Goal: Task Accomplishment & Management: Manage account settings

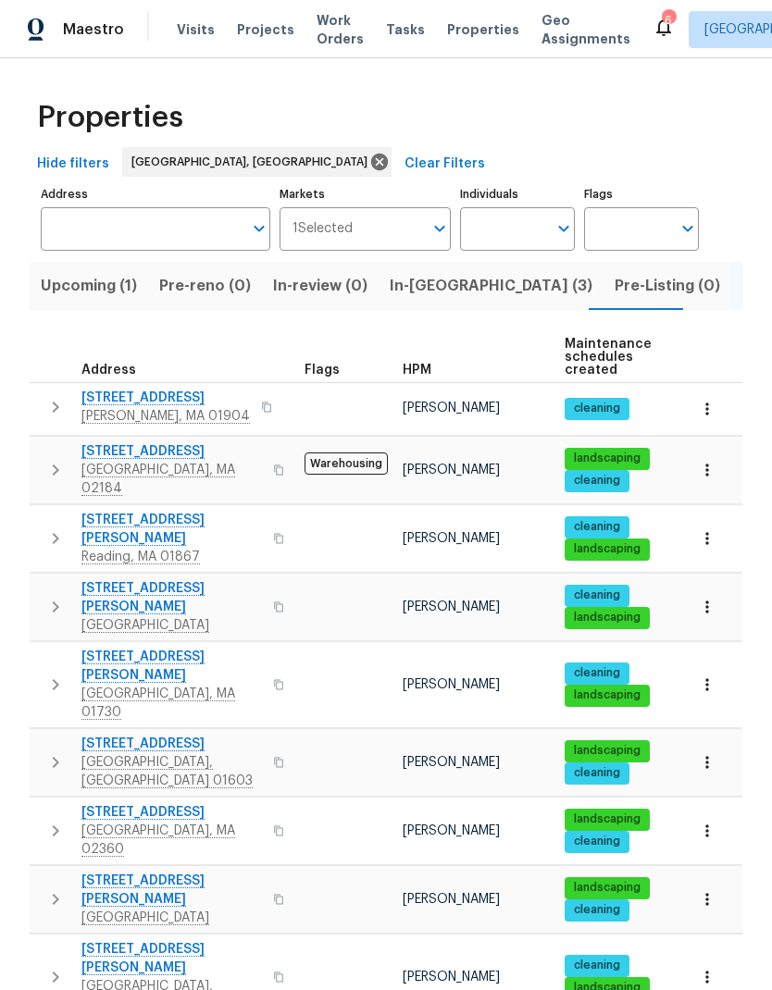
click at [129, 459] on span "9 Hillside Ave" at bounding box center [171, 451] width 180 height 19
click at [418, 286] on span "In-reno (3)" at bounding box center [491, 286] width 203 height 26
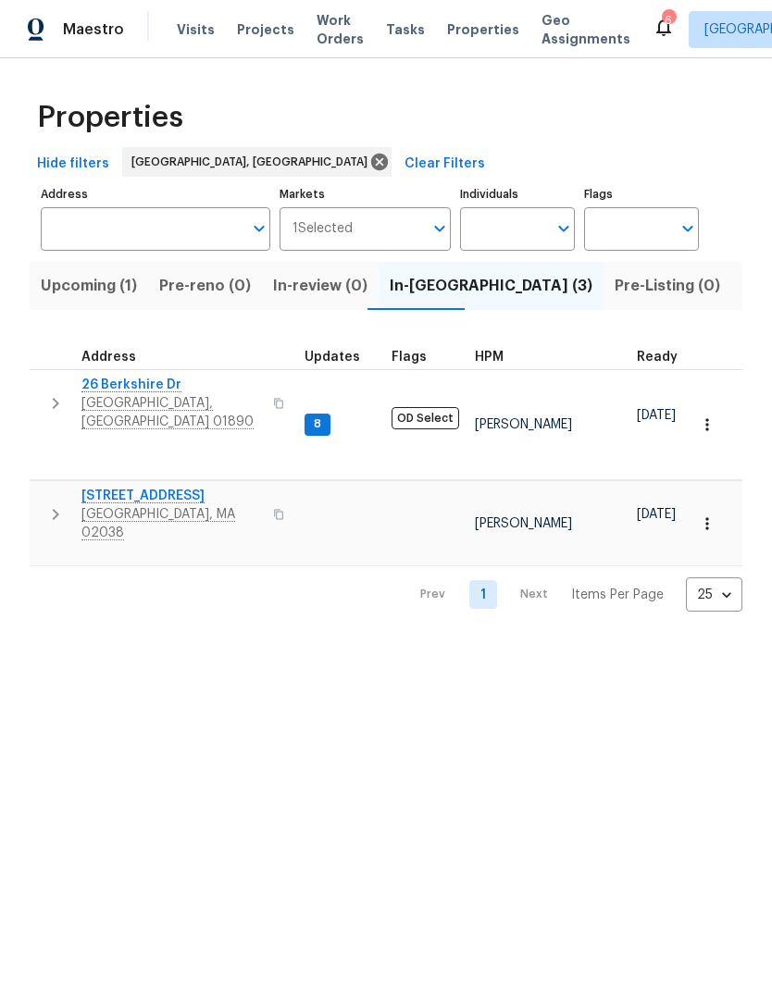
click at [148, 391] on span "26 Berkshire Dr" at bounding box center [171, 385] width 180 height 19
click at [147, 487] on span "[STREET_ADDRESS]" at bounding box center [171, 496] width 180 height 19
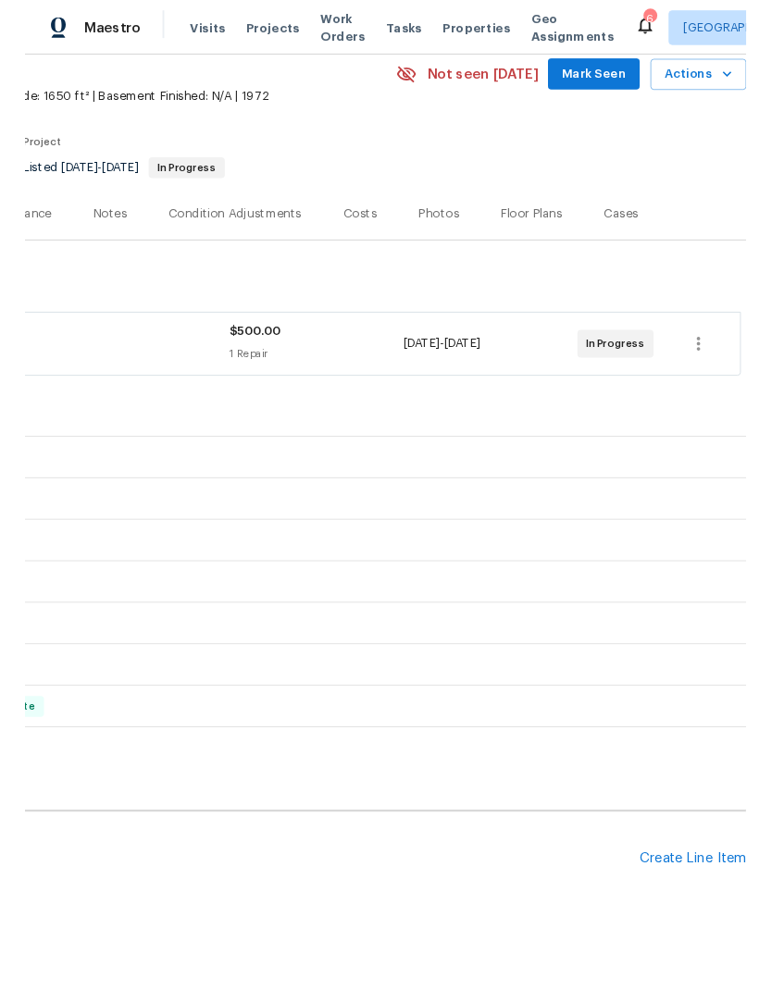
scroll to position [79, 274]
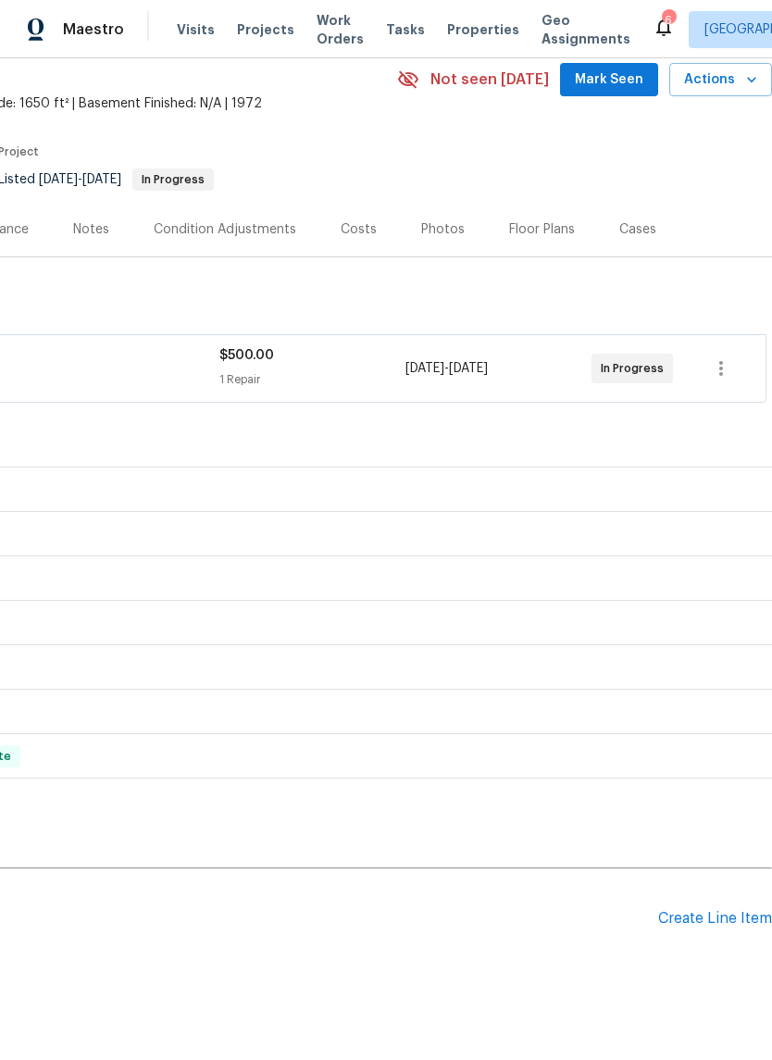
click at [693, 917] on div "Create Line Item" at bounding box center [715, 919] width 114 height 18
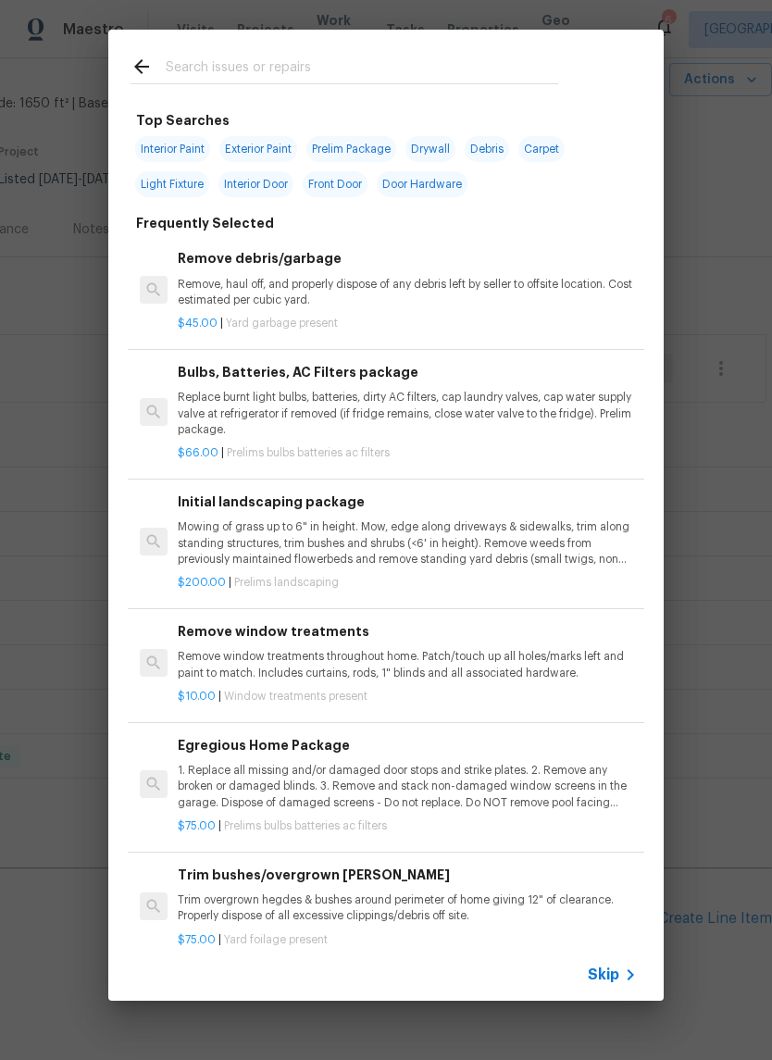
click at [350, 69] on input "text" at bounding box center [362, 70] width 392 height 28
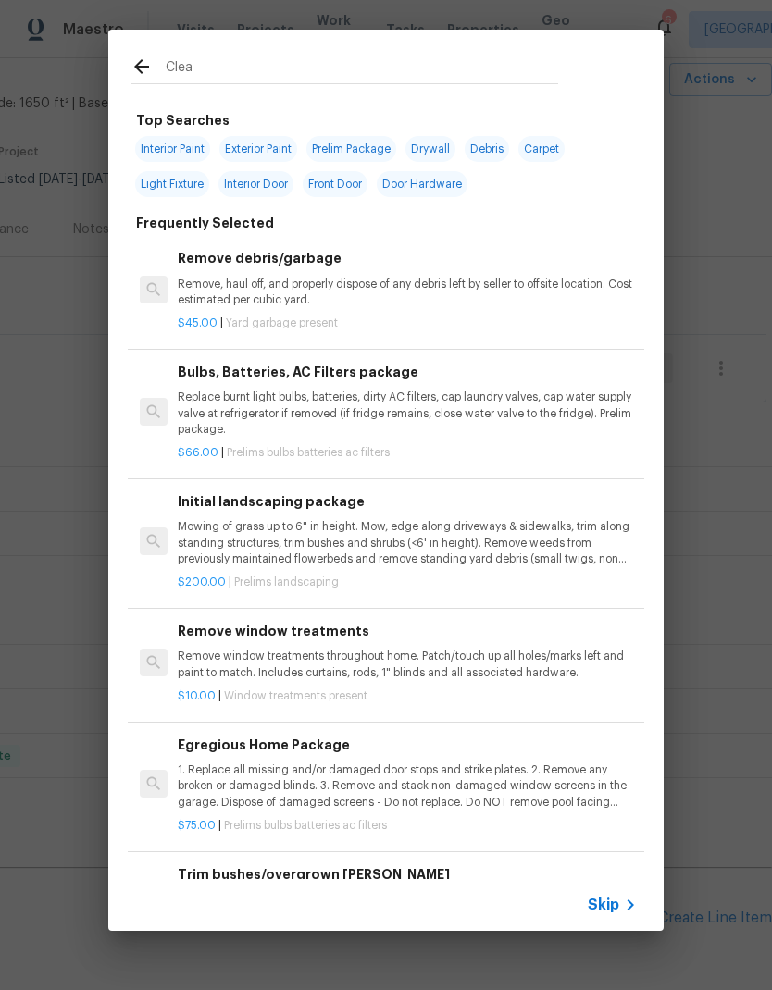
type input "Clean"
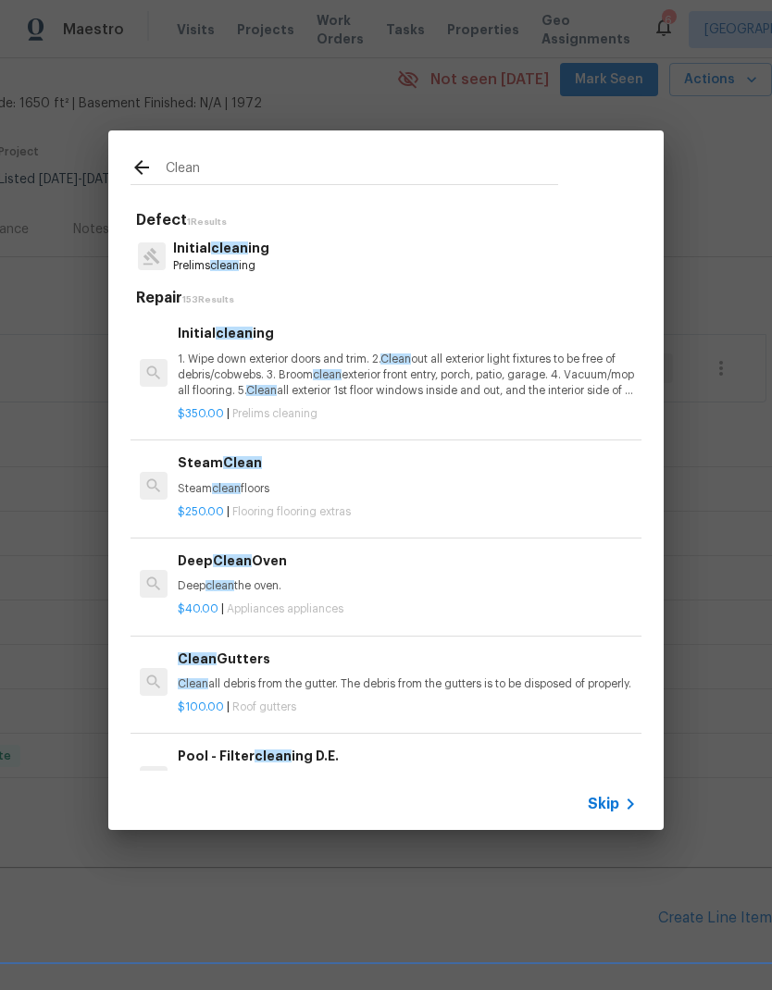
click at [432, 370] on p "1. Wipe down exterior doors and trim. 2. Clean out all exterior light fixtures …" at bounding box center [407, 375] width 459 height 47
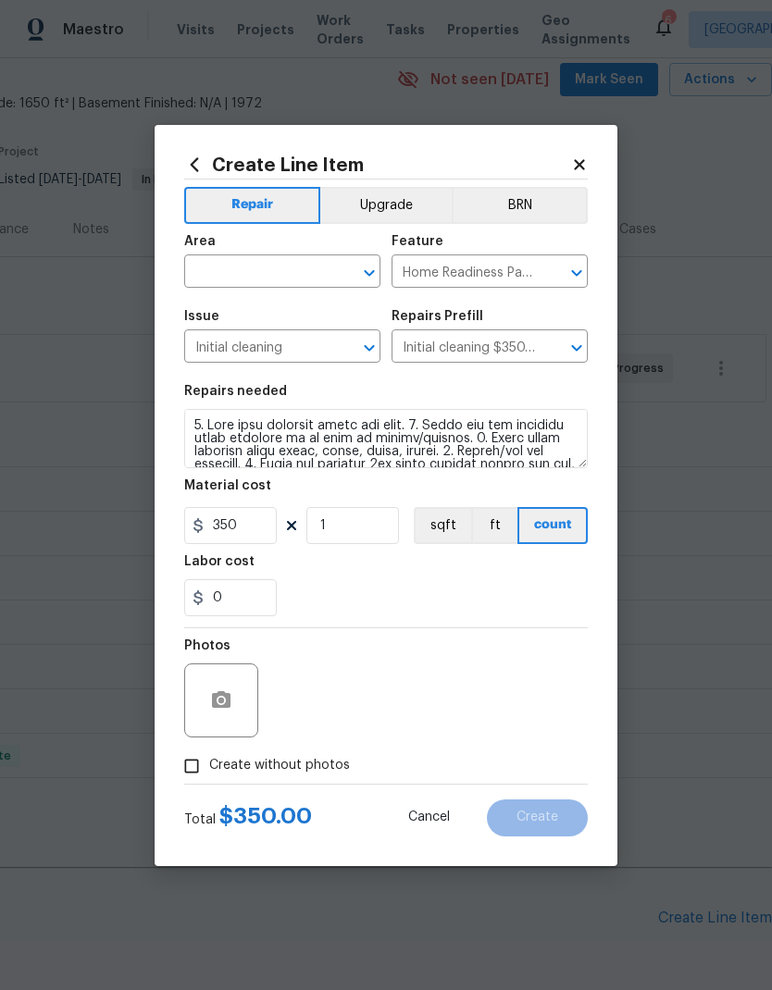
click at [454, 386] on div "Repairs needed" at bounding box center [386, 397] width 404 height 24
click at [280, 275] on input "text" at bounding box center [256, 273] width 144 height 29
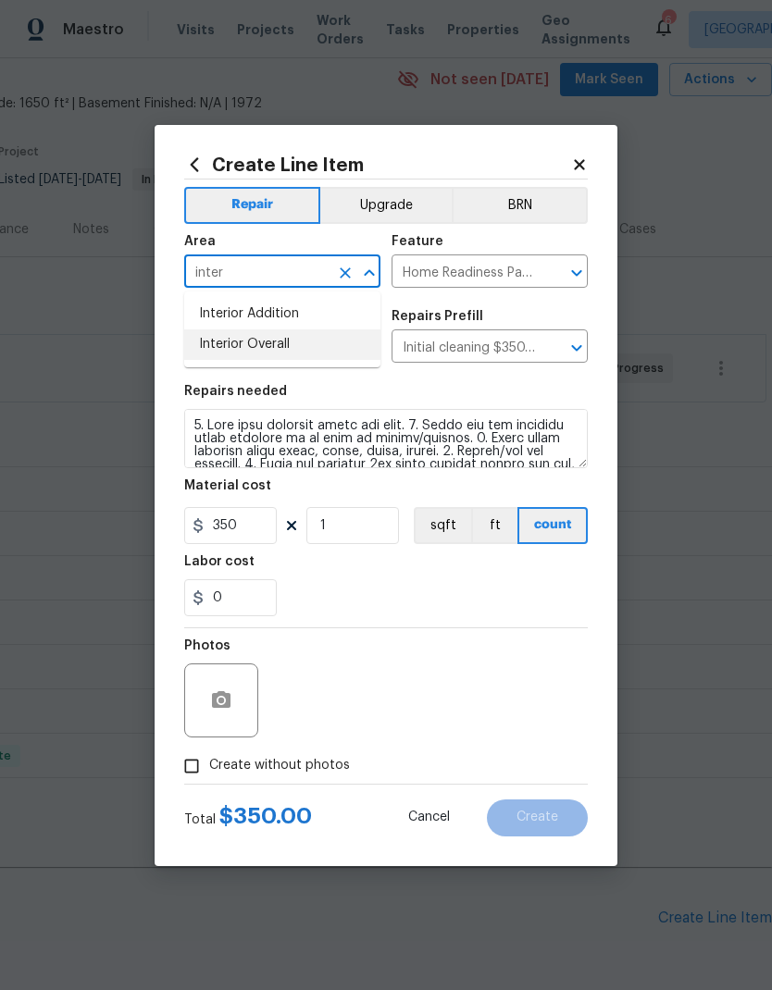
click at [320, 347] on li "Interior Overall" at bounding box center [282, 345] width 196 height 31
type input "Interior Overall"
click at [441, 592] on div "0" at bounding box center [386, 597] width 404 height 37
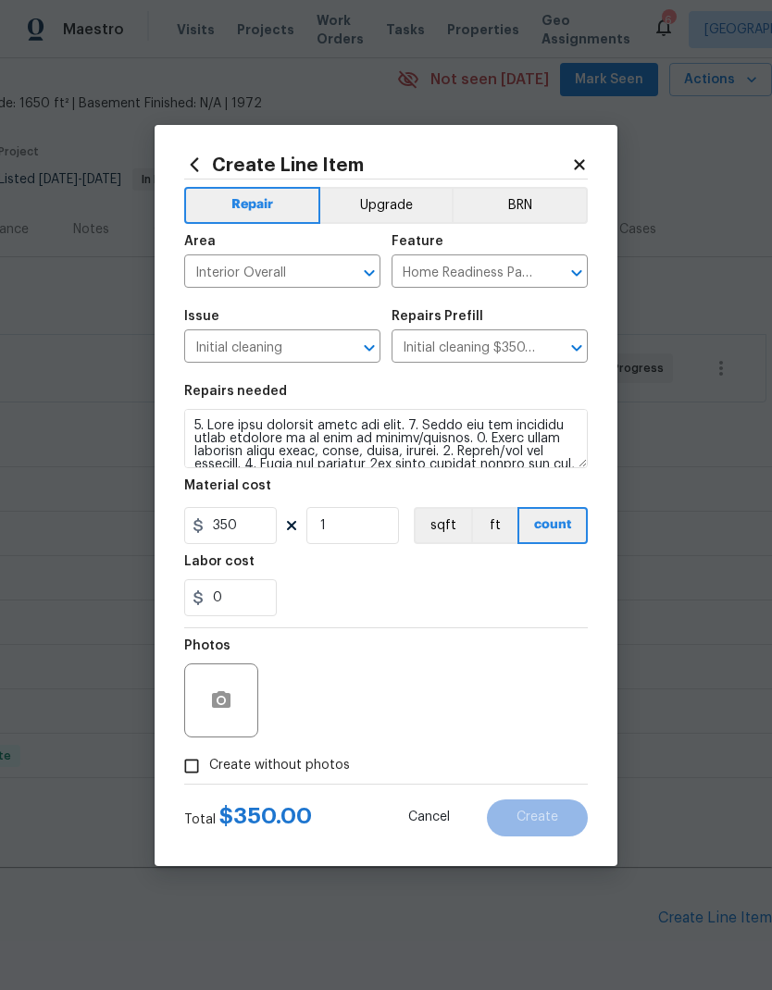
click at [268, 776] on span "Create without photos" at bounding box center [279, 765] width 141 height 19
click at [209, 776] on input "Create without photos" at bounding box center [191, 766] width 35 height 35
checkbox input "true"
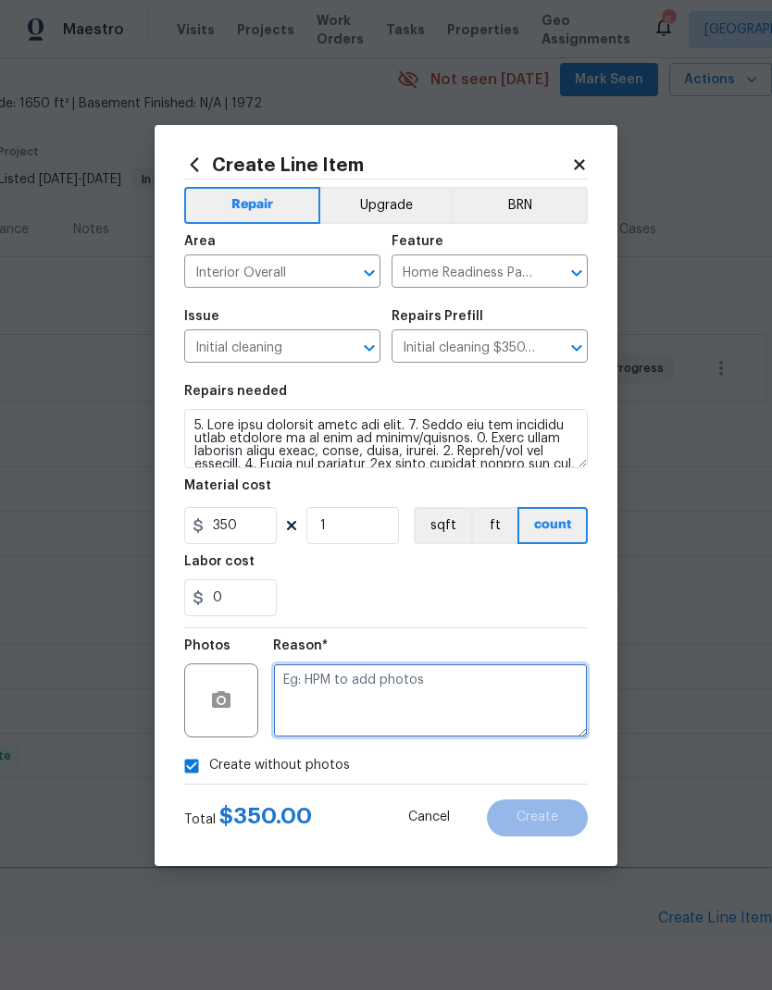
click at [413, 701] on textarea at bounding box center [430, 701] width 315 height 74
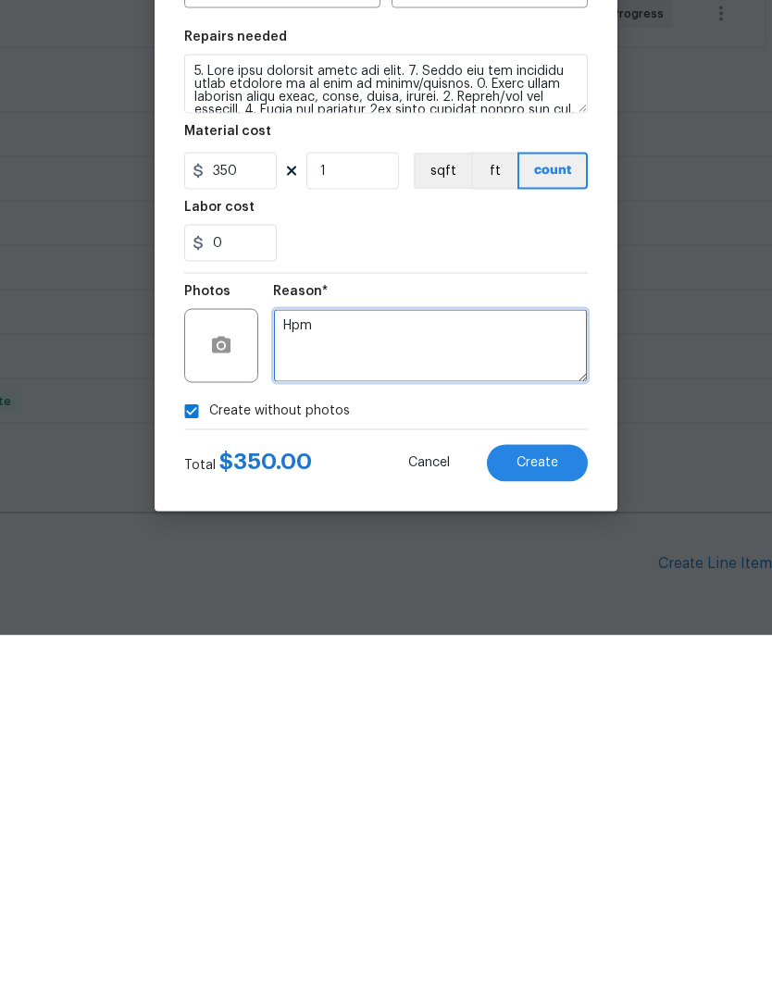
type textarea "Hpm"
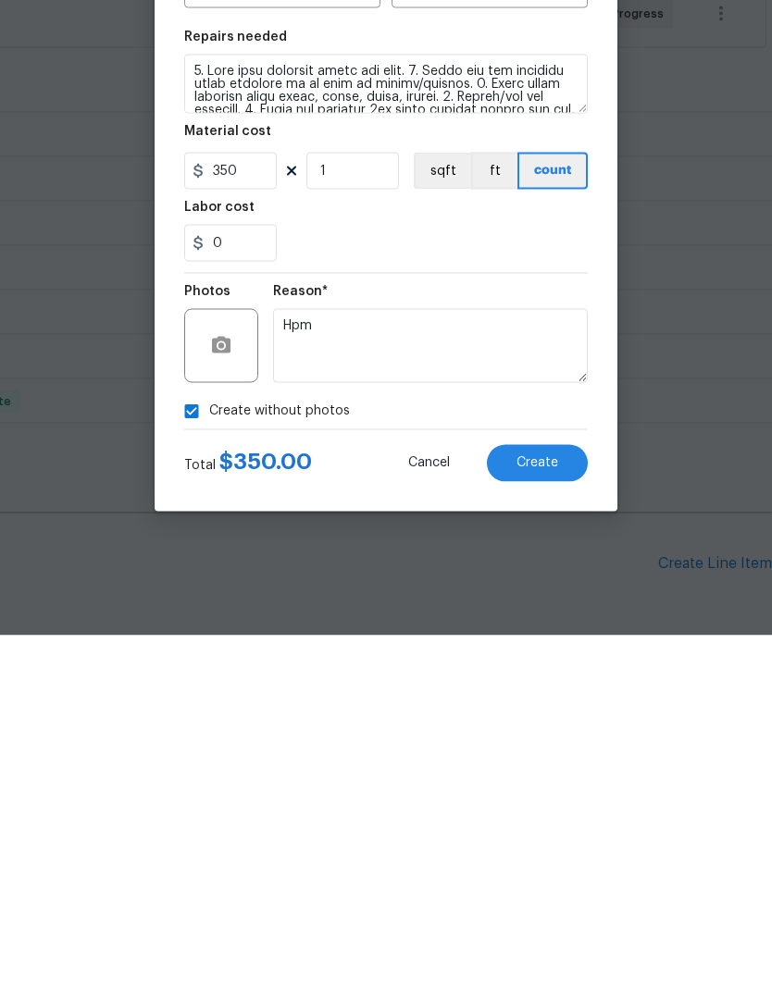
click at [553, 811] on span "Create" at bounding box center [537, 818] width 42 height 14
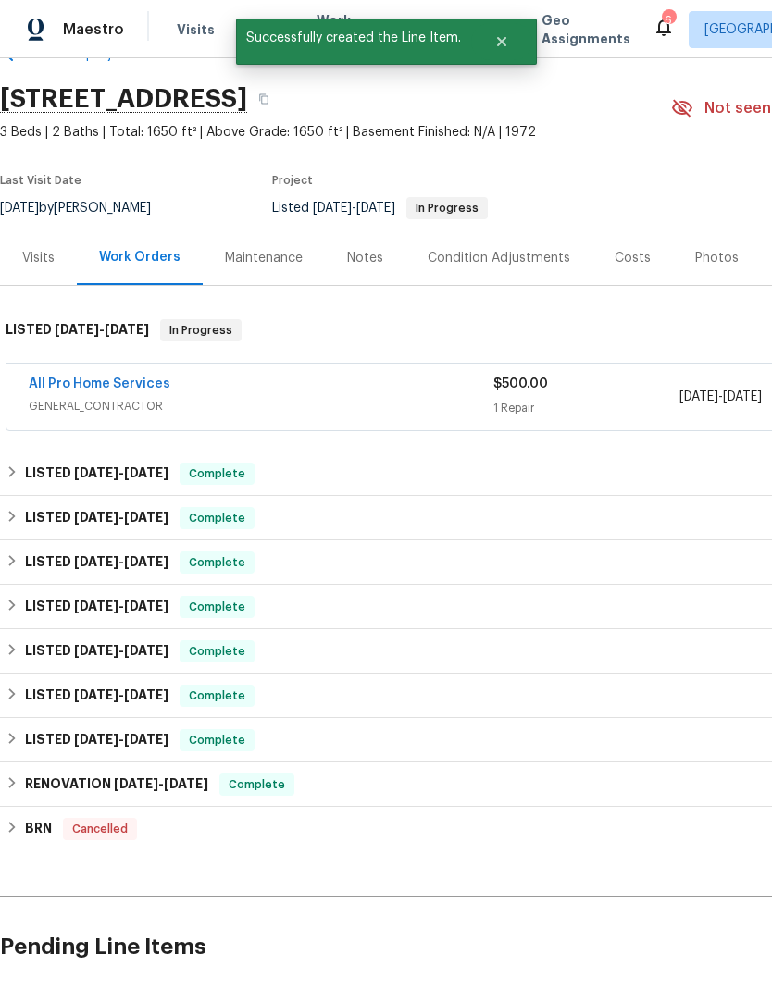
scroll to position [49, 0]
click at [266, 231] on div "Maintenance" at bounding box center [264, 258] width 122 height 55
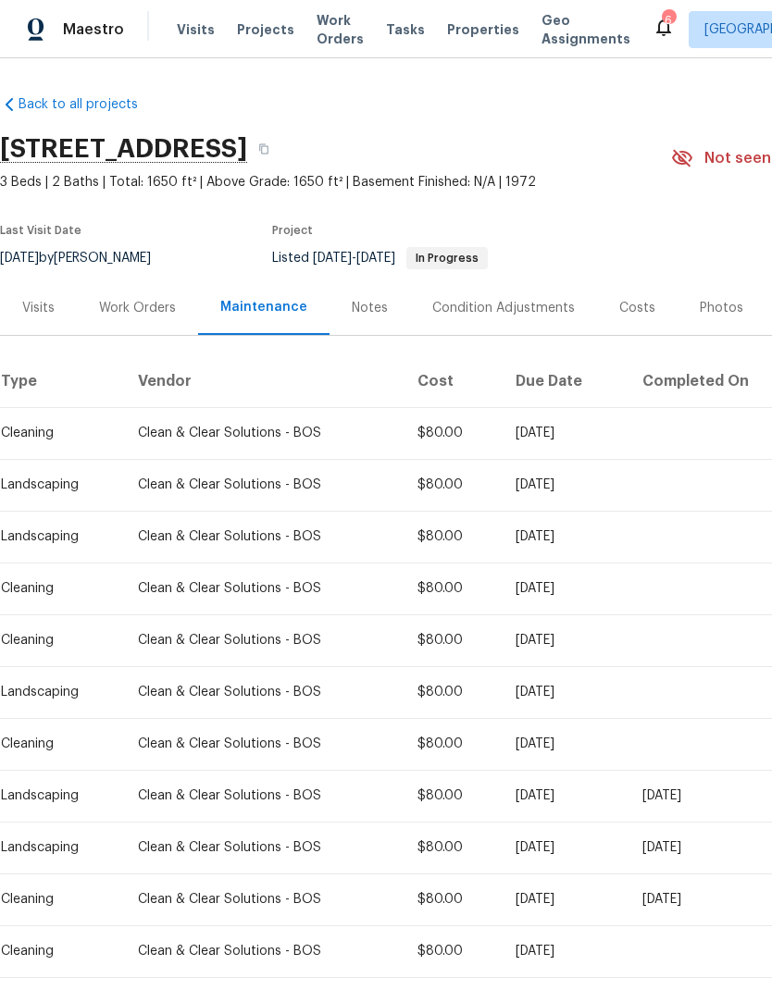
click at [119, 327] on div "Work Orders" at bounding box center [137, 307] width 121 height 55
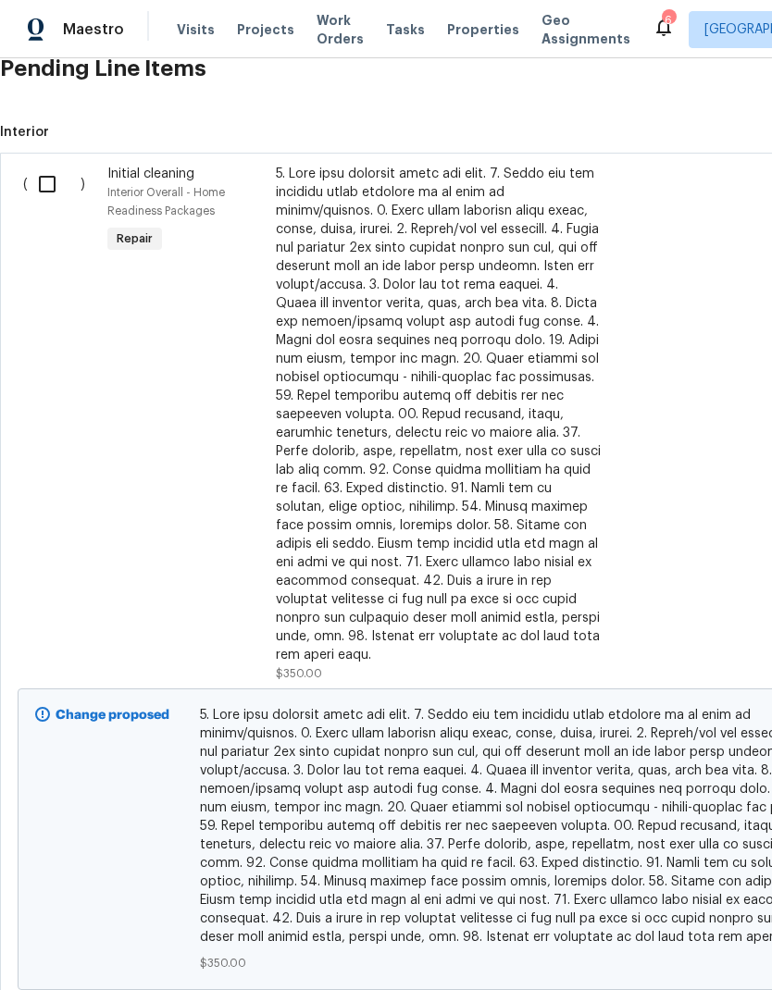
scroll to position [928, 0]
click at [41, 182] on input "checkbox" at bounding box center [54, 184] width 53 height 39
checkbox input "true"
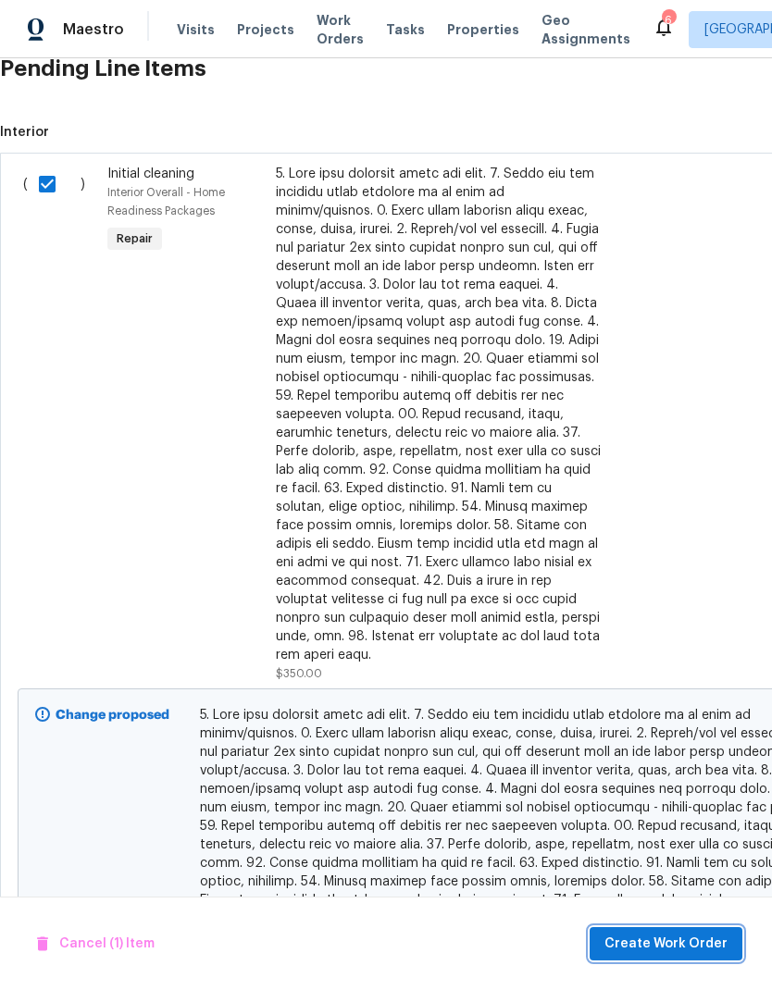
click at [634, 943] on span "Create Work Order" at bounding box center [665, 944] width 123 height 23
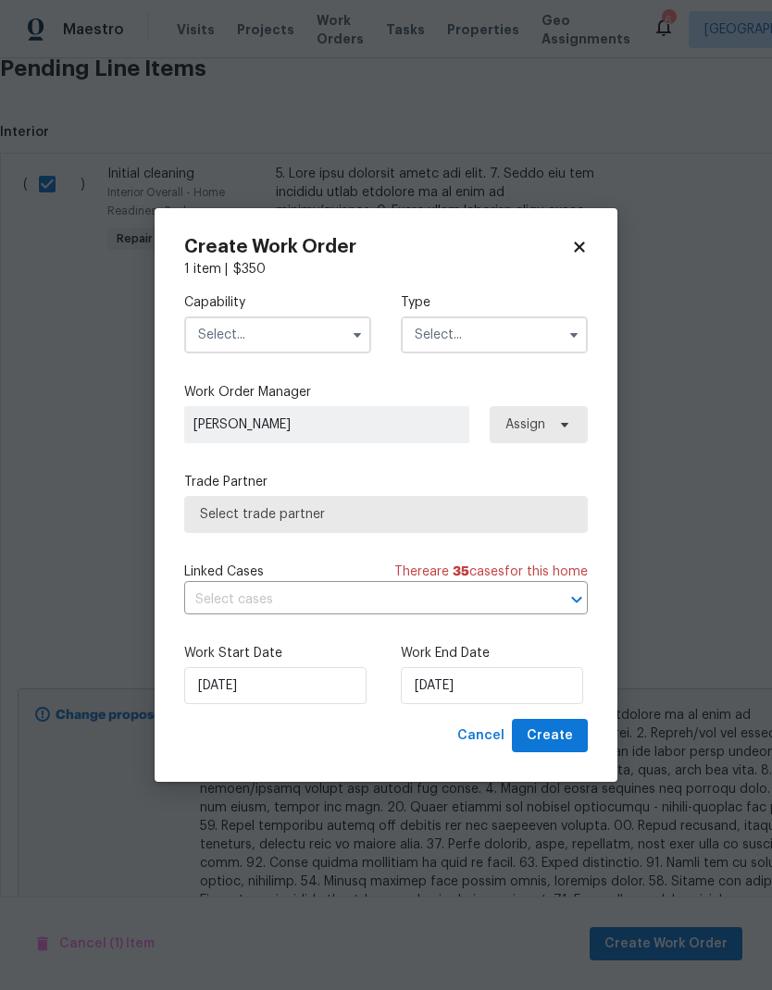
click at [298, 342] on input "text" at bounding box center [277, 335] width 187 height 37
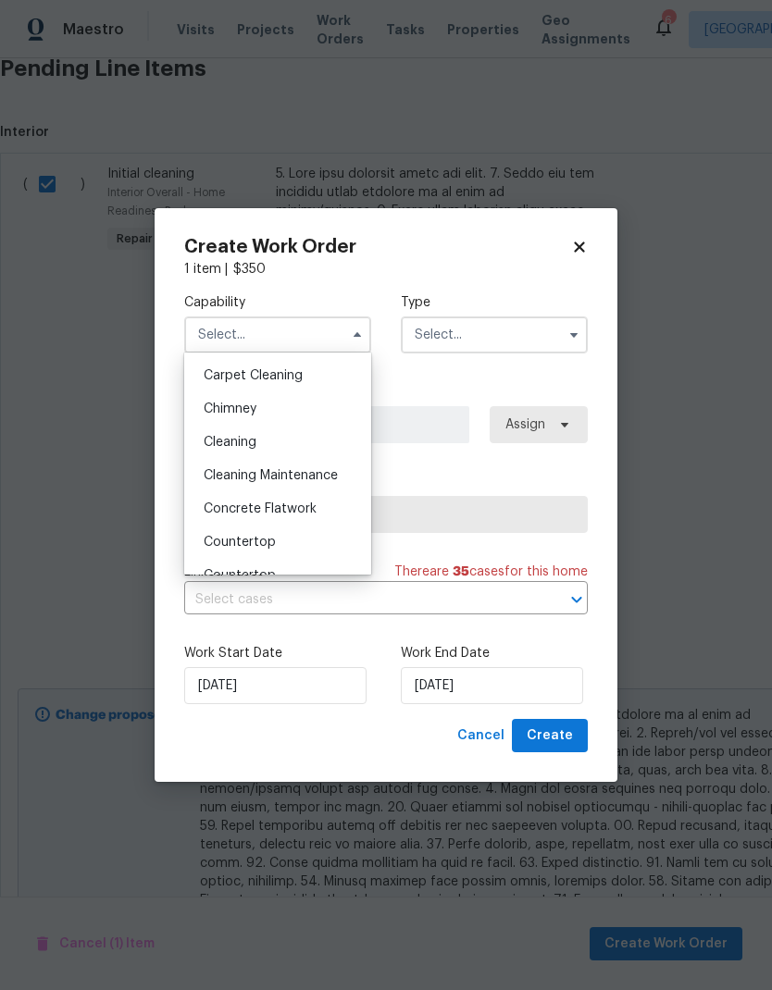
scroll to position [205, 0]
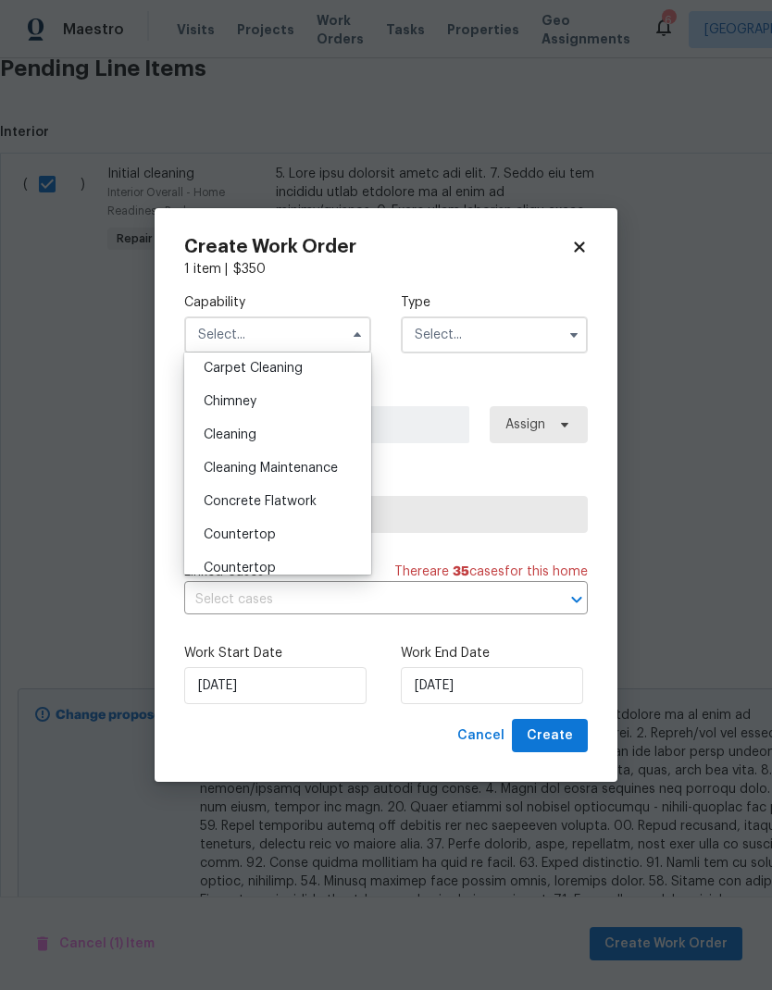
click at [305, 437] on div "Cleaning" at bounding box center [278, 434] width 178 height 33
type input "Cleaning"
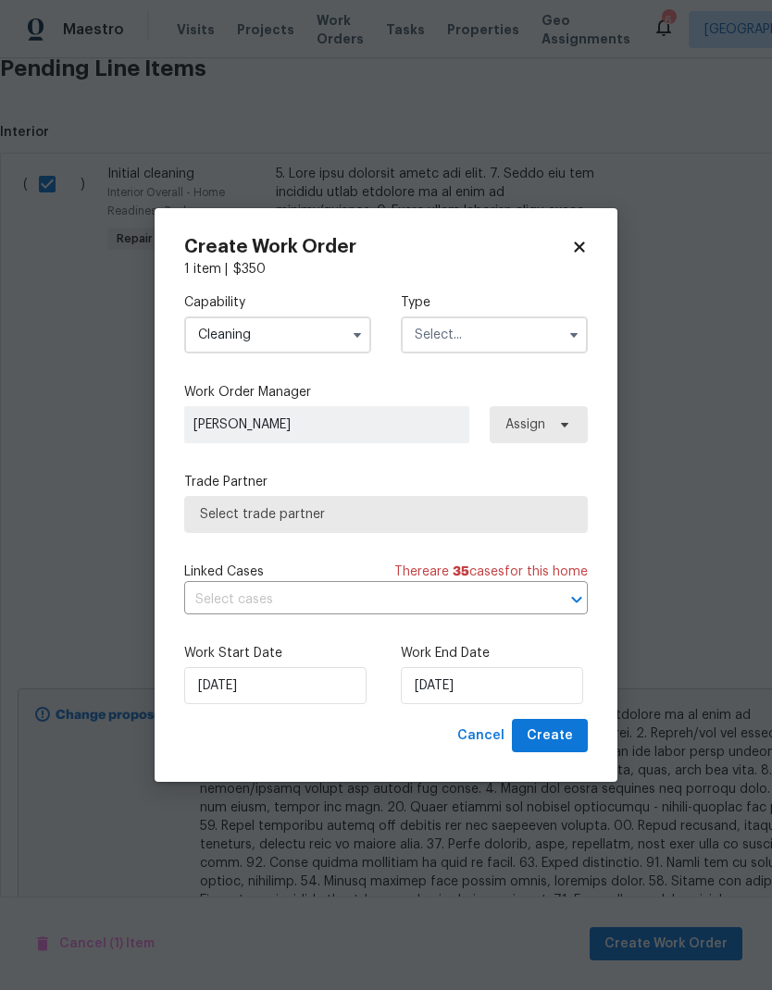
click at [482, 332] on input "text" at bounding box center [494, 335] width 187 height 37
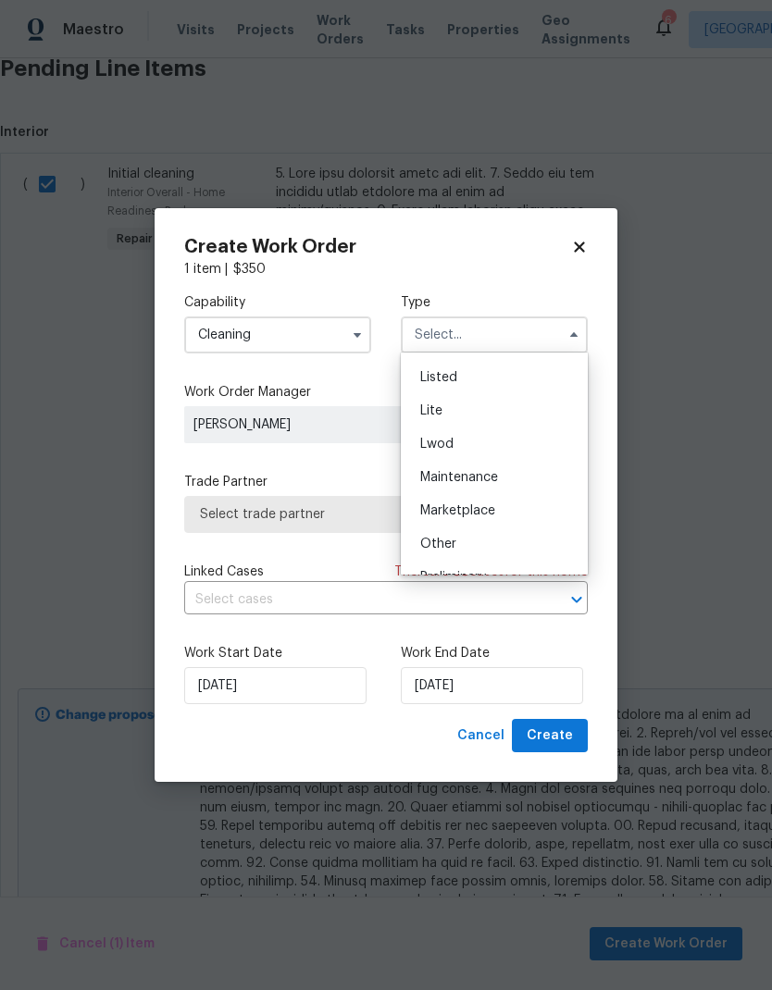
scroll to position [177, 0]
click at [521, 388] on div "Listed" at bounding box center [494, 396] width 178 height 33
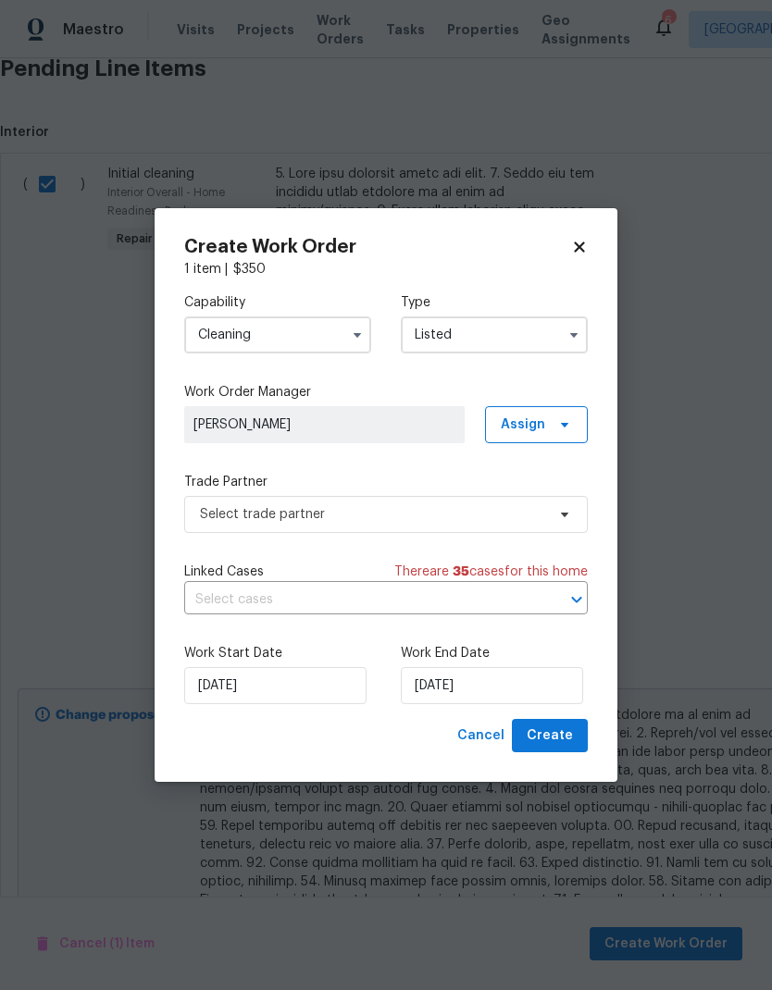
type input "Listed"
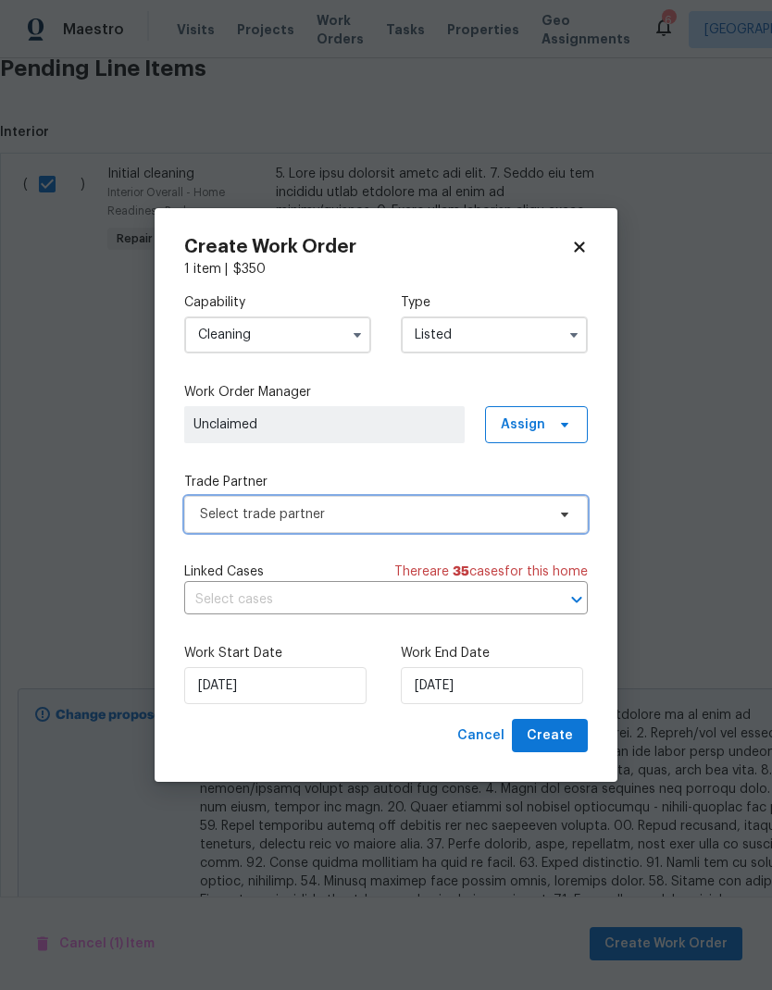
click at [385, 516] on span "Select trade partner" at bounding box center [372, 514] width 345 height 19
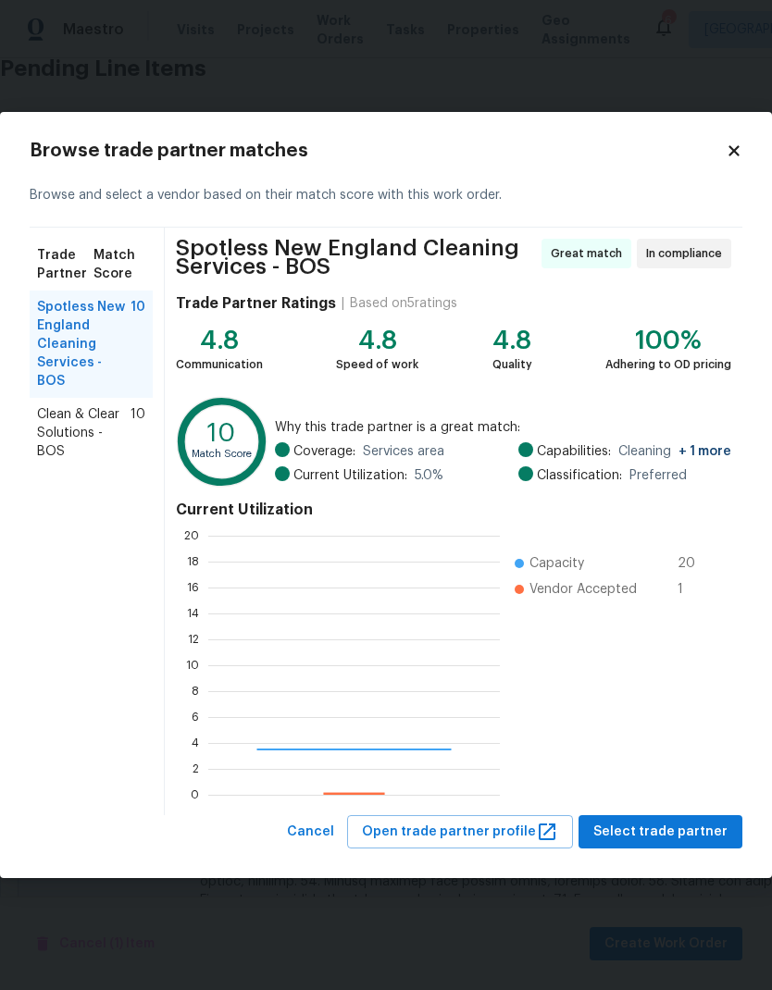
scroll to position [259, 292]
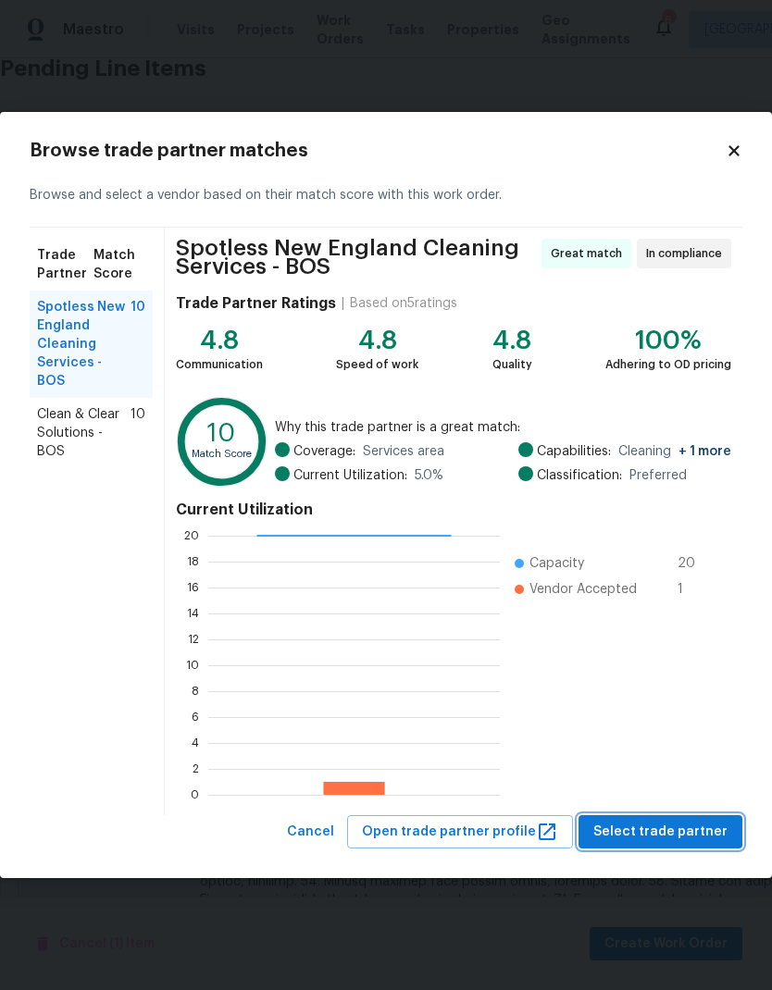
click at [667, 839] on span "Select trade partner" at bounding box center [660, 832] width 134 height 23
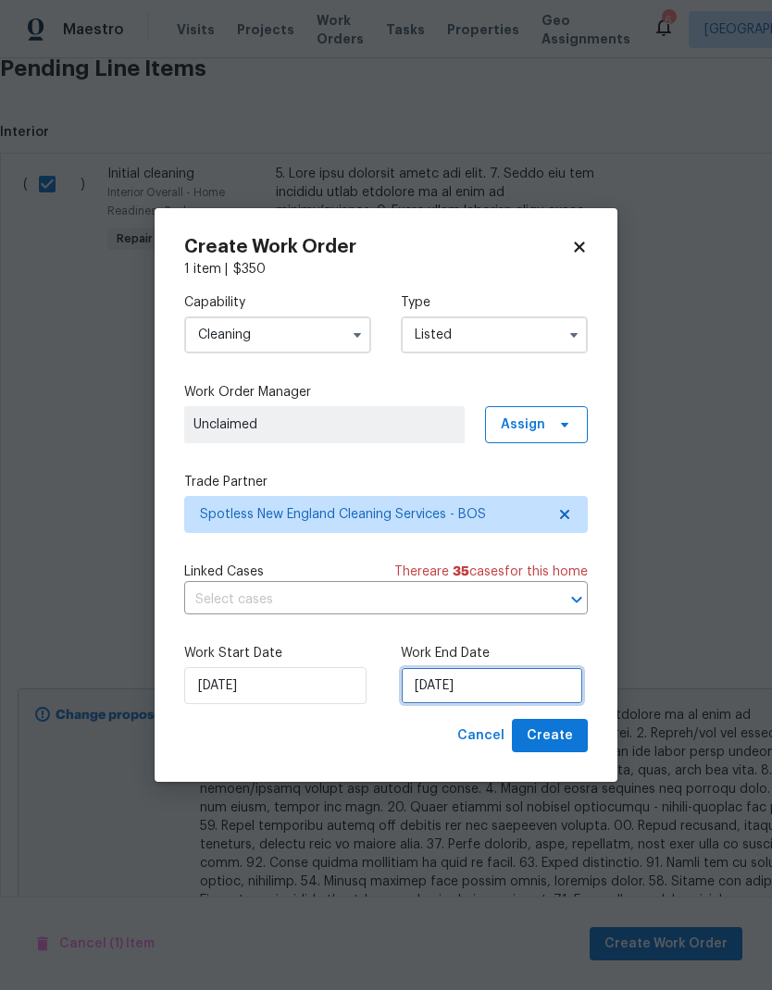
click at [485, 688] on input "[DATE]" at bounding box center [492, 685] width 182 height 37
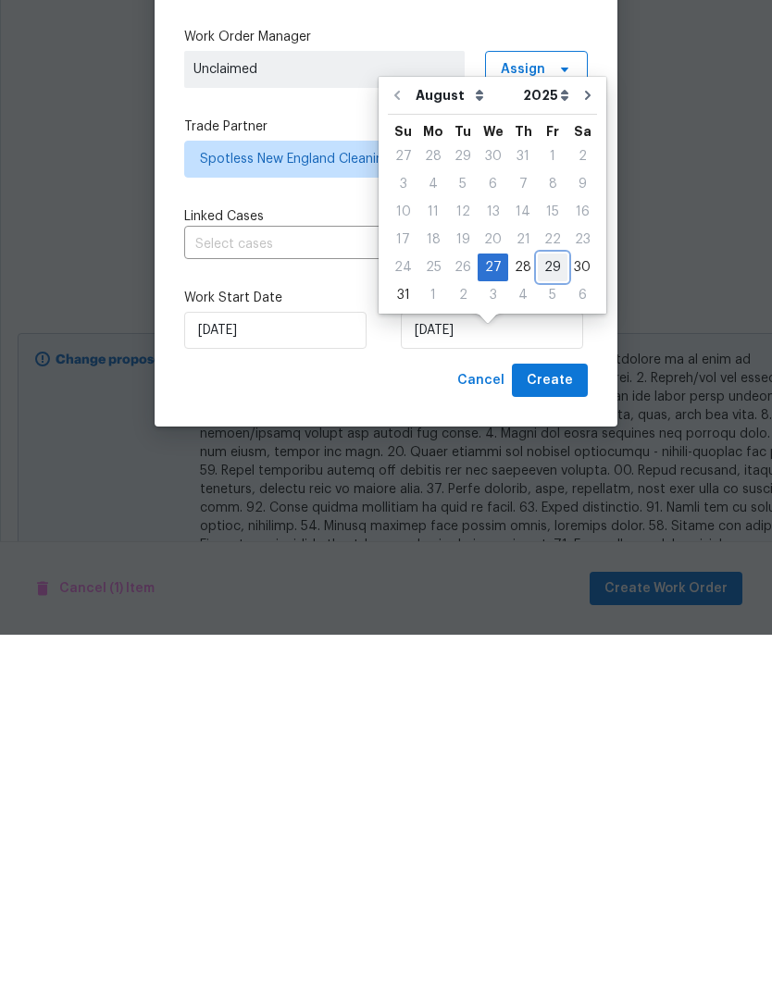
click at [543, 610] on div "29" at bounding box center [553, 623] width 30 height 26
type input "8/29/2025"
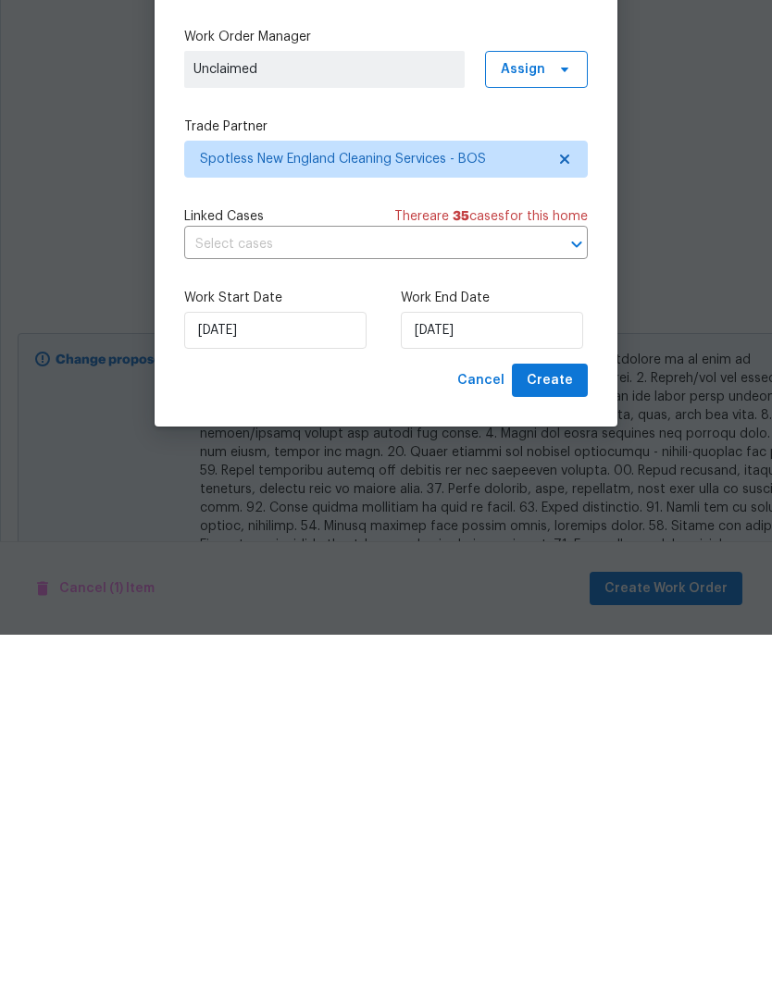
scroll to position [74, 0]
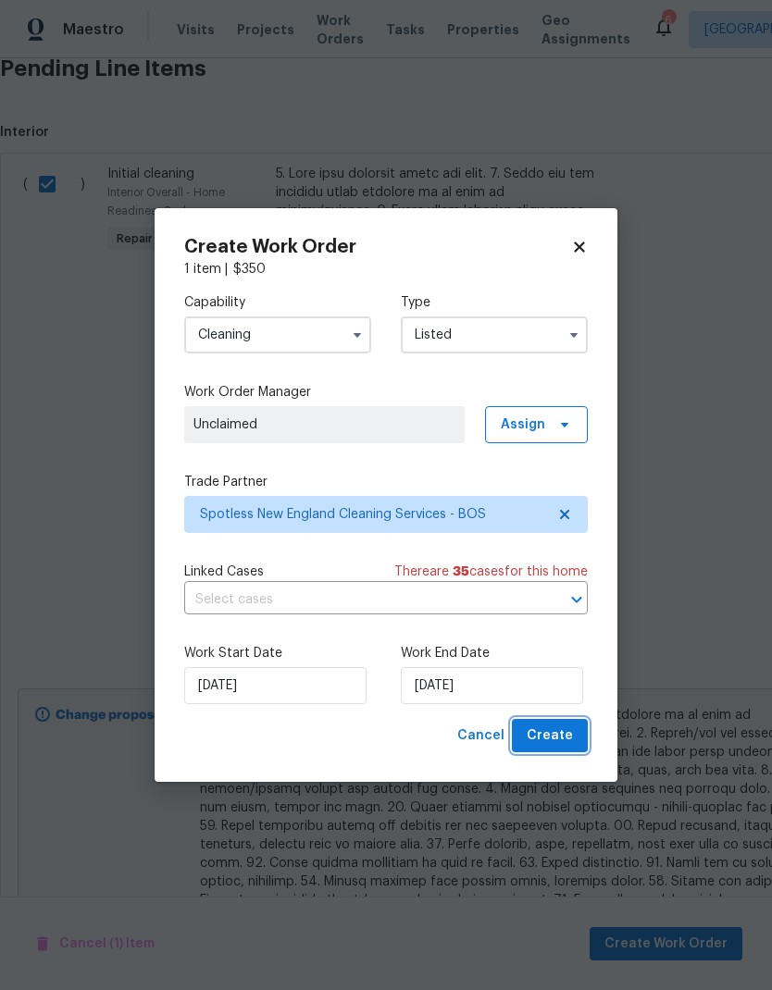
click at [554, 752] on button "Create" at bounding box center [550, 736] width 76 height 34
checkbox input "false"
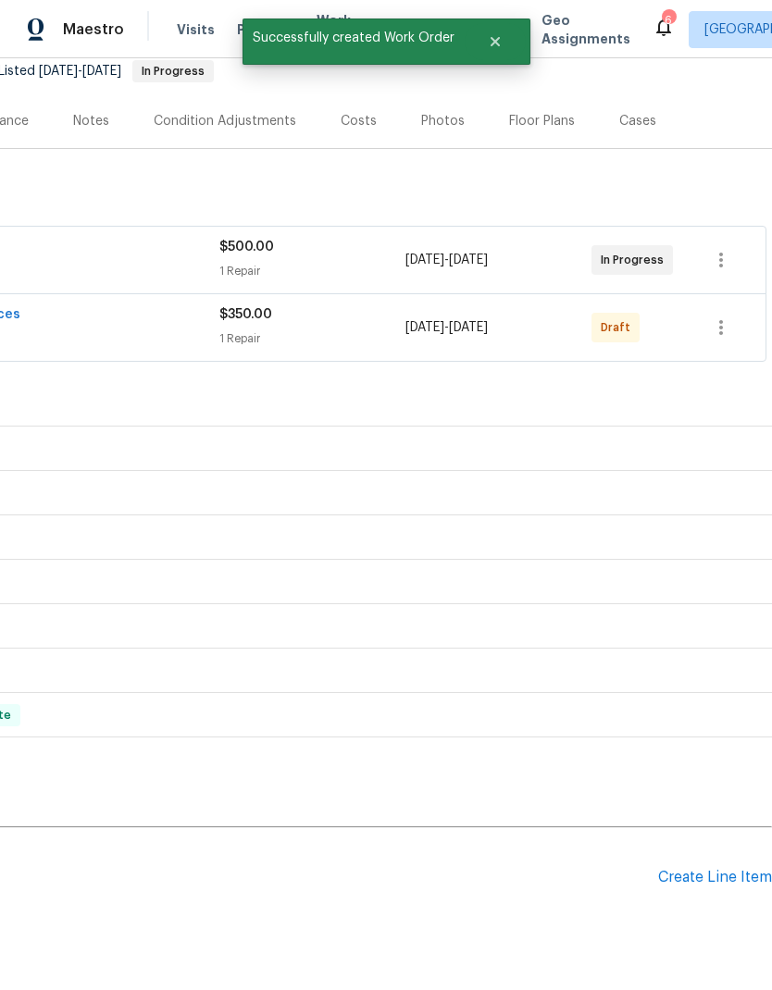
scroll to position [187, 274]
click at [729, 317] on icon "button" at bounding box center [721, 328] width 22 height 22
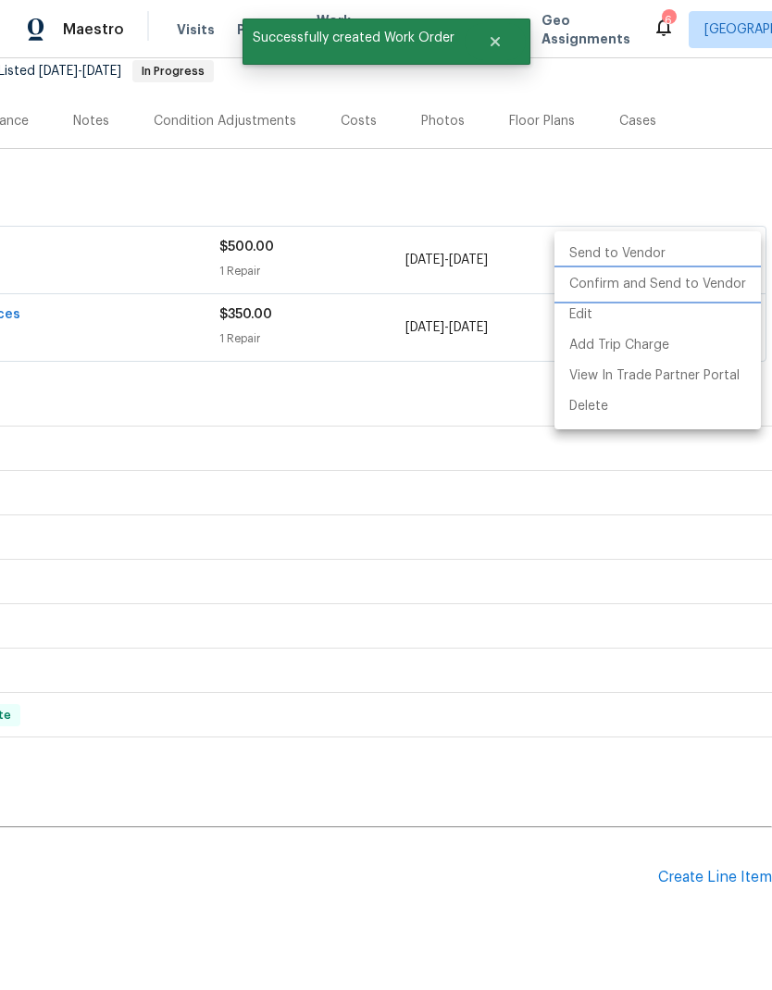
click at [708, 286] on li "Confirm and Send to Vendor" at bounding box center [657, 284] width 206 height 31
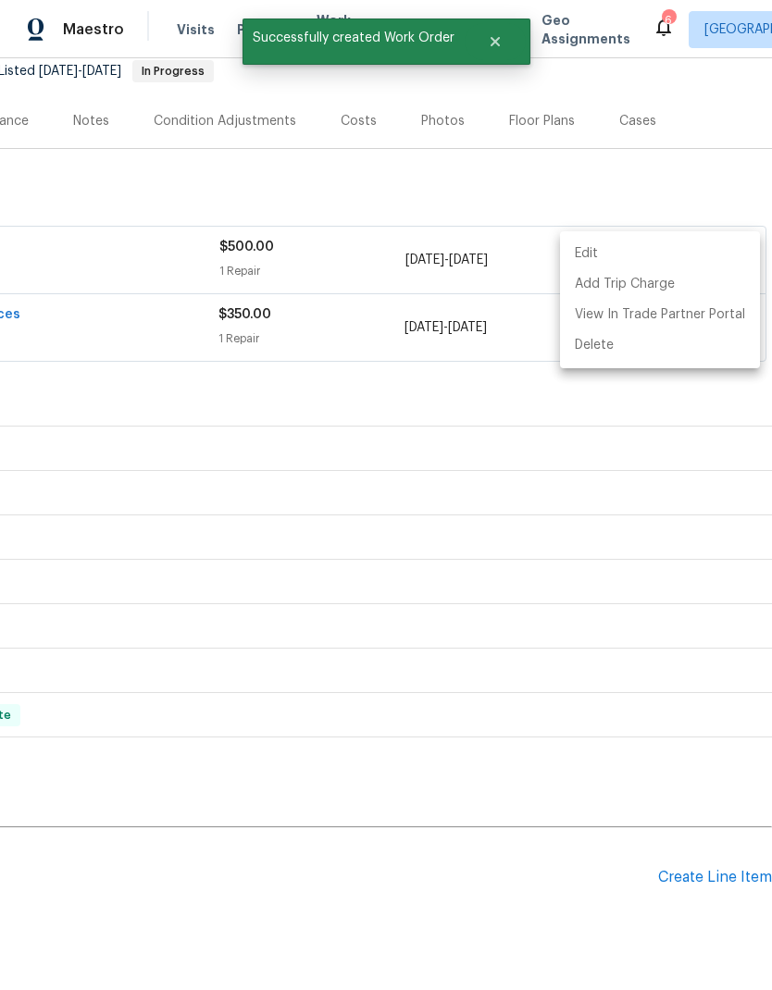
click at [434, 322] on div at bounding box center [386, 495] width 772 height 990
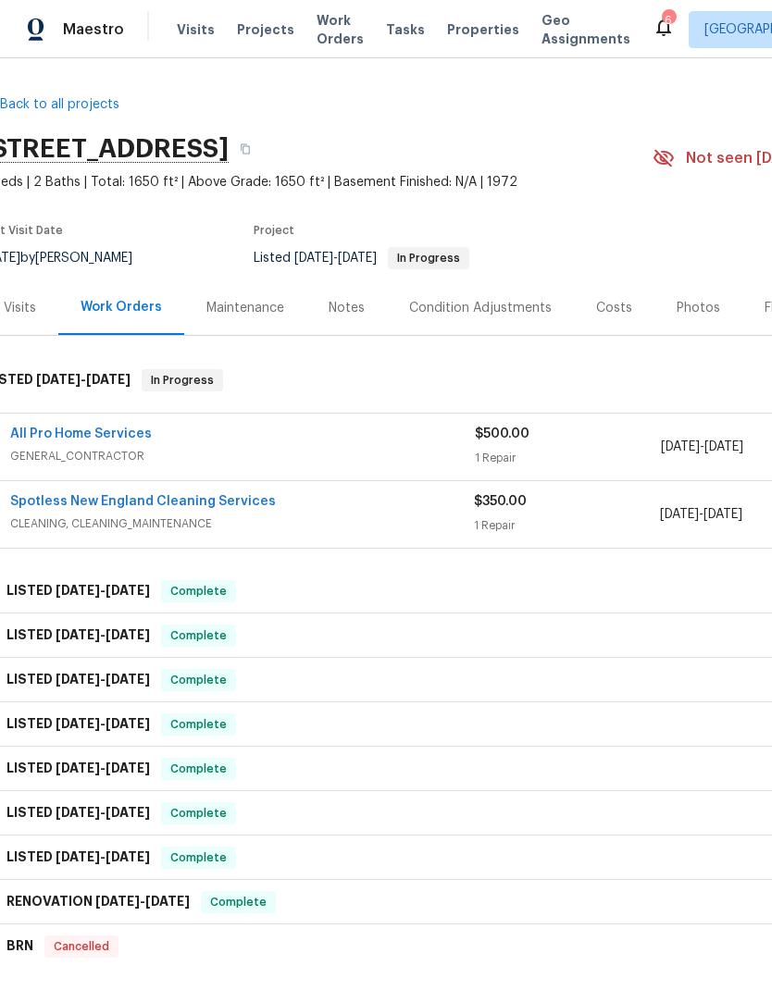
scroll to position [0, 0]
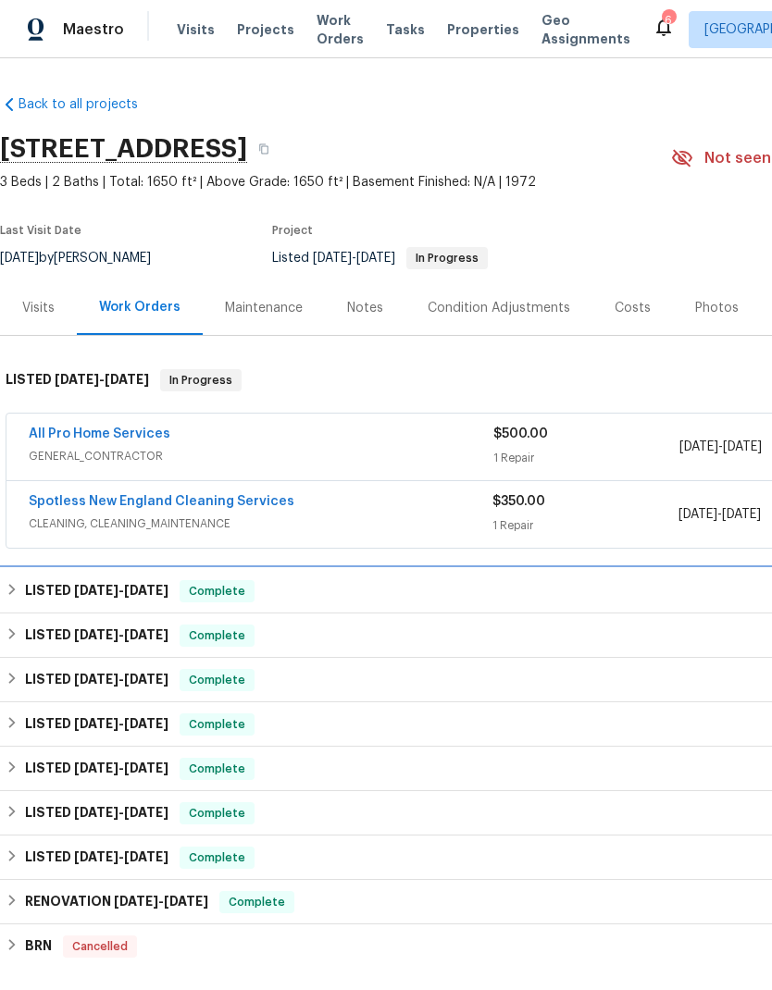
click at [479, 580] on div "LISTED 5/30/25 - 6/4/25 Complete" at bounding box center [523, 591] width 1035 height 22
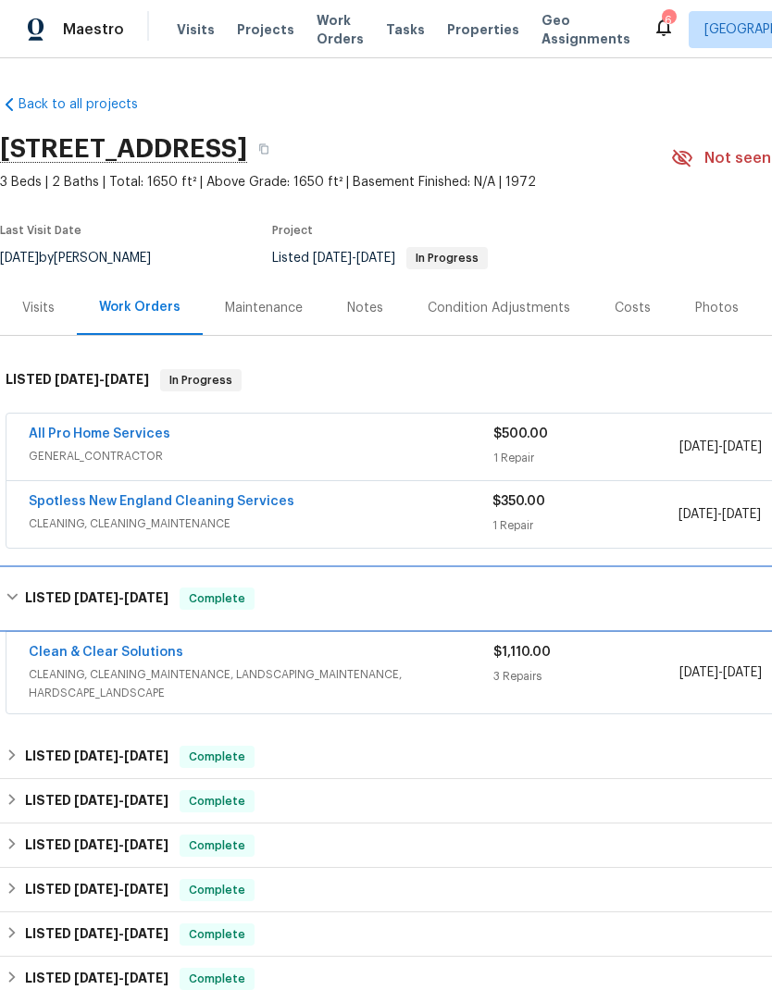
click at [21, 588] on div "LISTED 5/30/25 - 6/4/25 Complete" at bounding box center [523, 599] width 1035 height 22
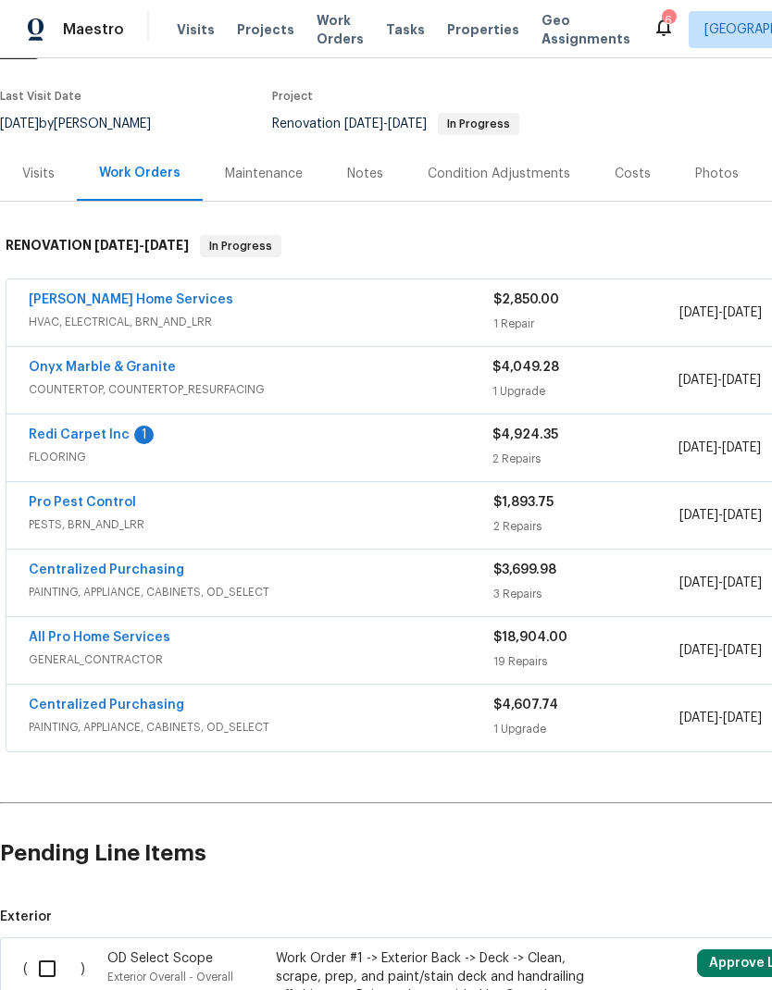
scroll to position [152, 0]
click at [113, 429] on link "Redi Carpet Inc" at bounding box center [79, 435] width 101 height 13
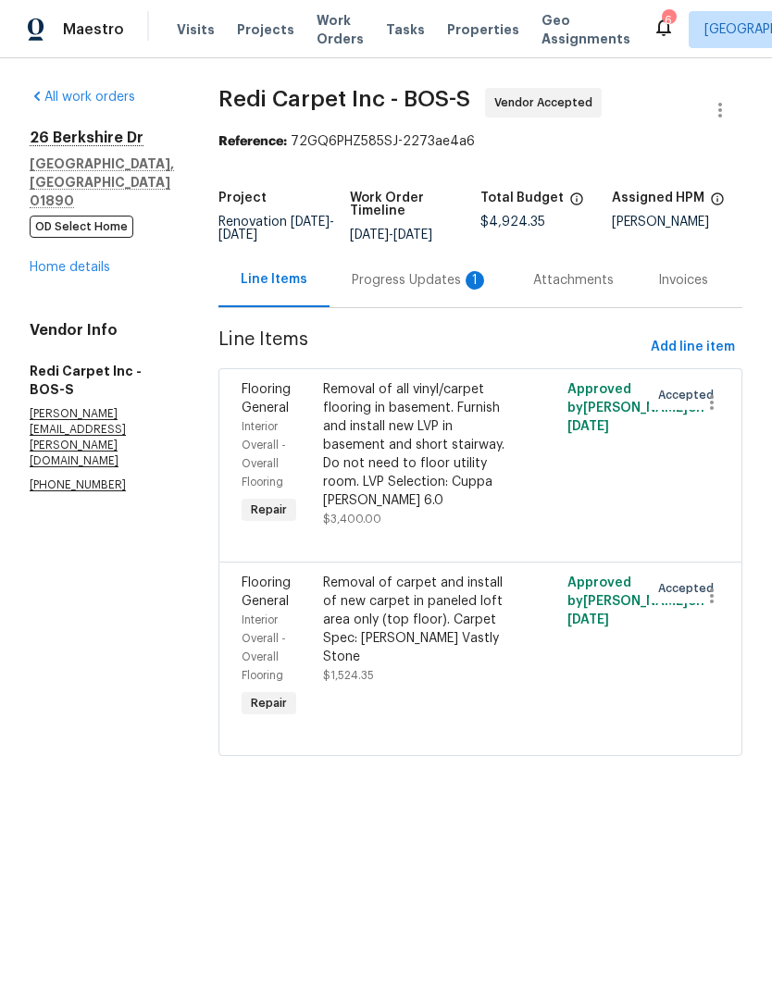
click at [430, 290] on div "Progress Updates 1" at bounding box center [420, 280] width 137 height 19
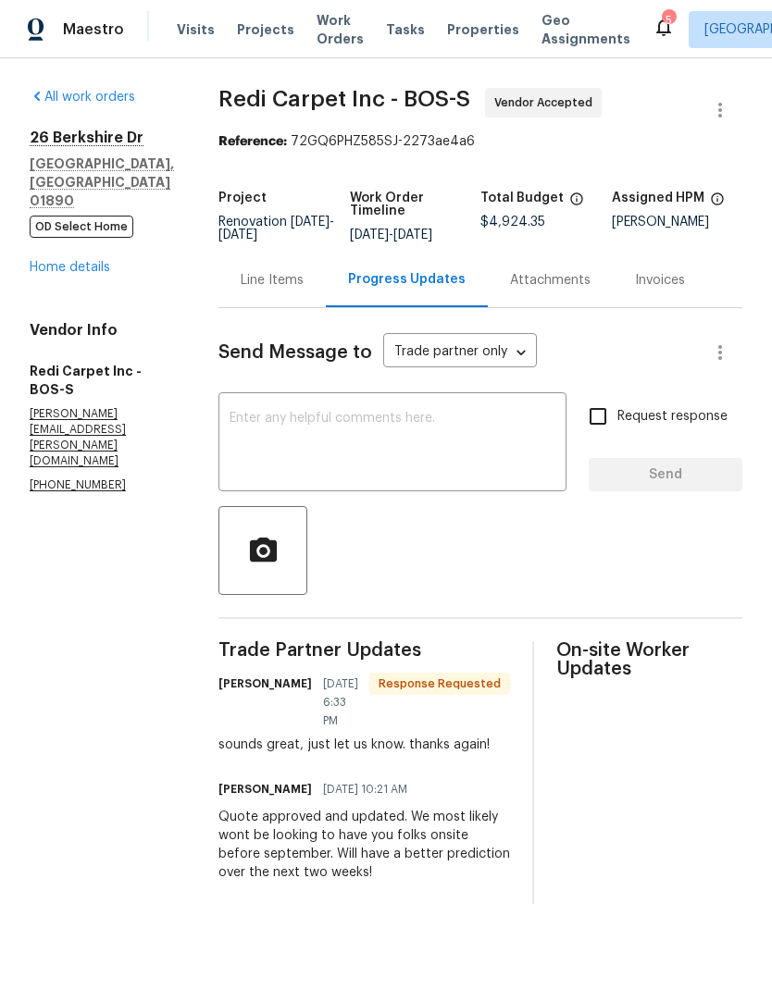
click at [86, 261] on link "Home details" at bounding box center [70, 267] width 81 height 13
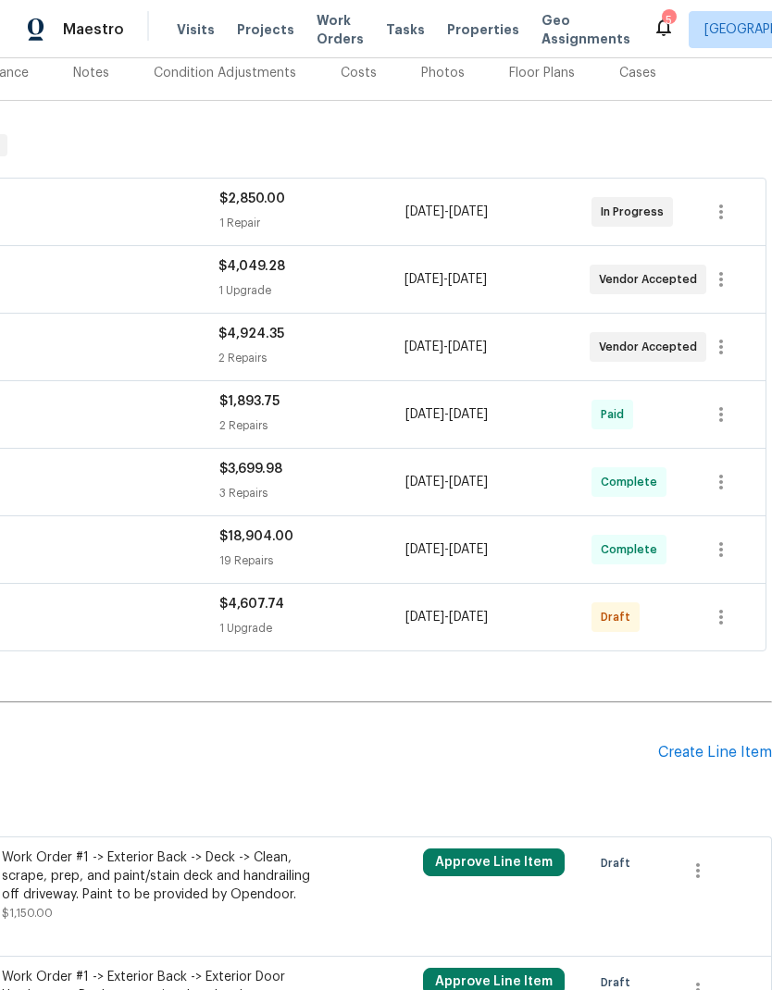
scroll to position [308, 272]
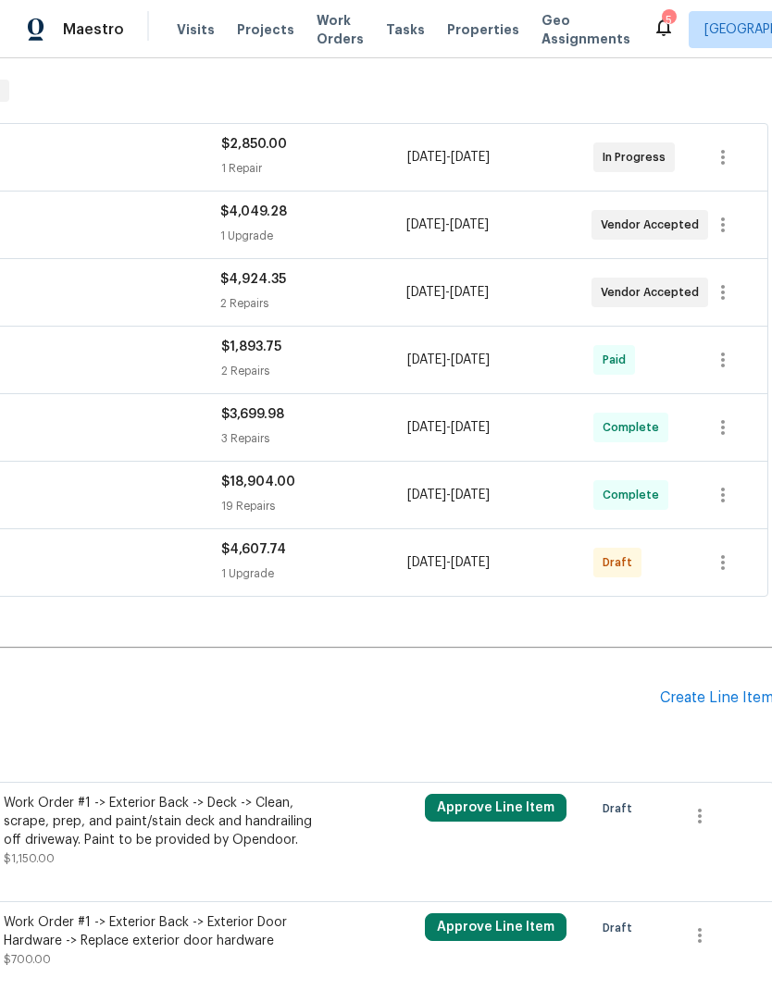
click at [712, 690] on div "Create Line Item" at bounding box center [717, 699] width 114 height 18
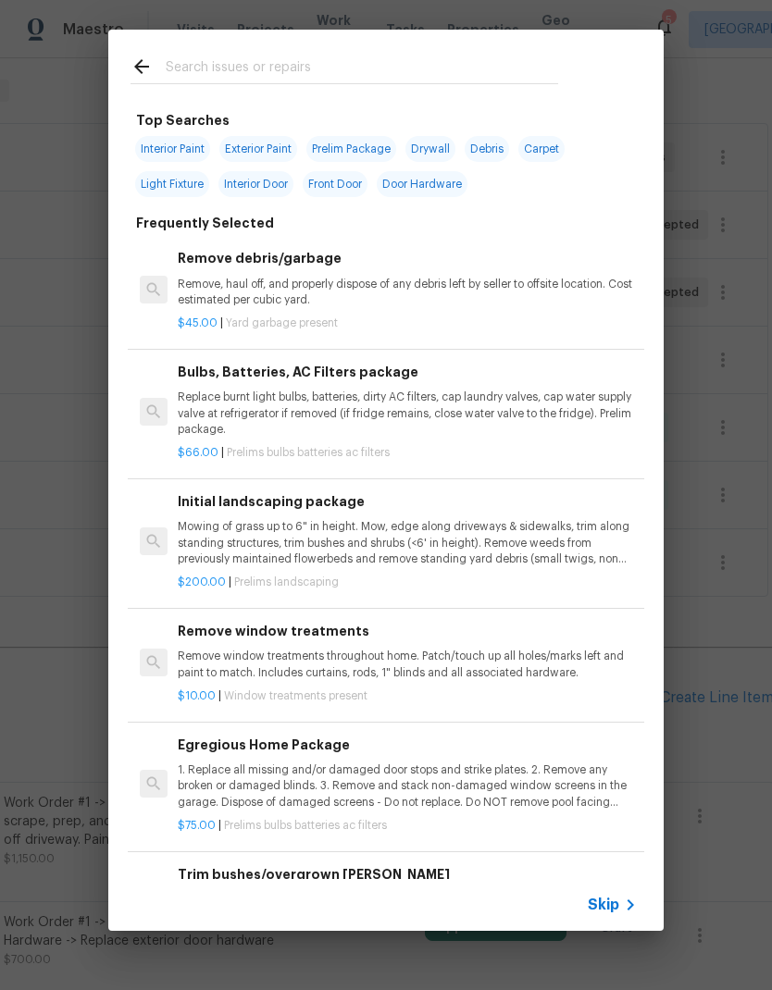
click at [317, 73] on input "text" at bounding box center [362, 70] width 392 height 28
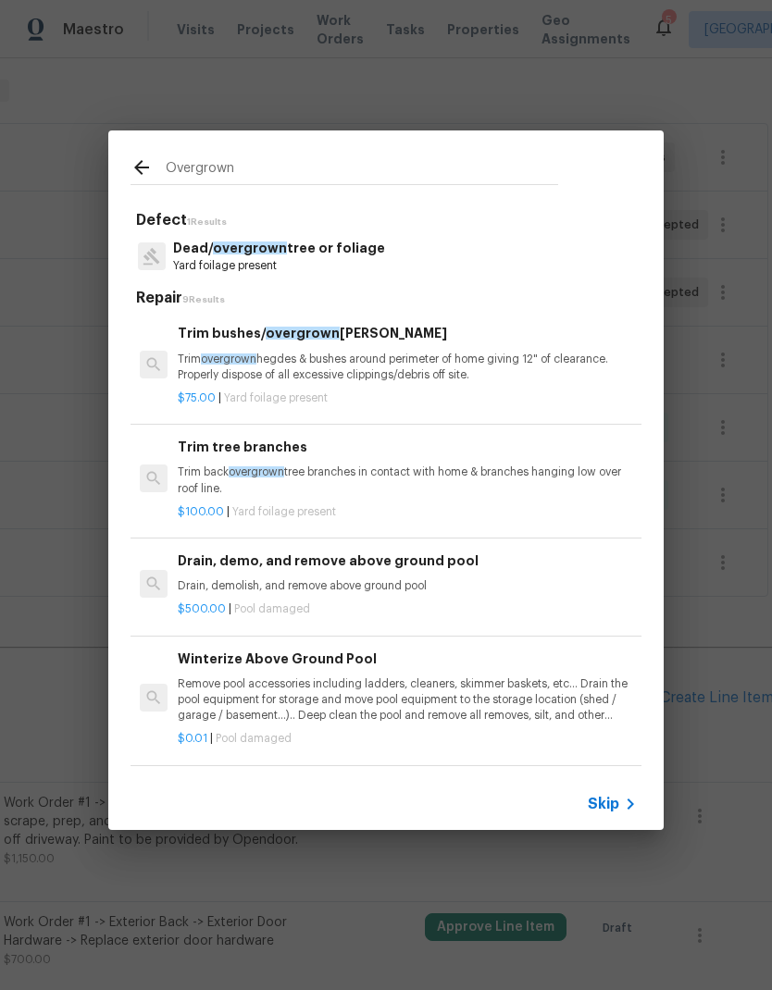
type input "Overgrown"
click at [710, 391] on div "Overgrown Defect 1 Results Dead/ overgrown tree or foliage Yard foilage present…" at bounding box center [386, 480] width 772 height 961
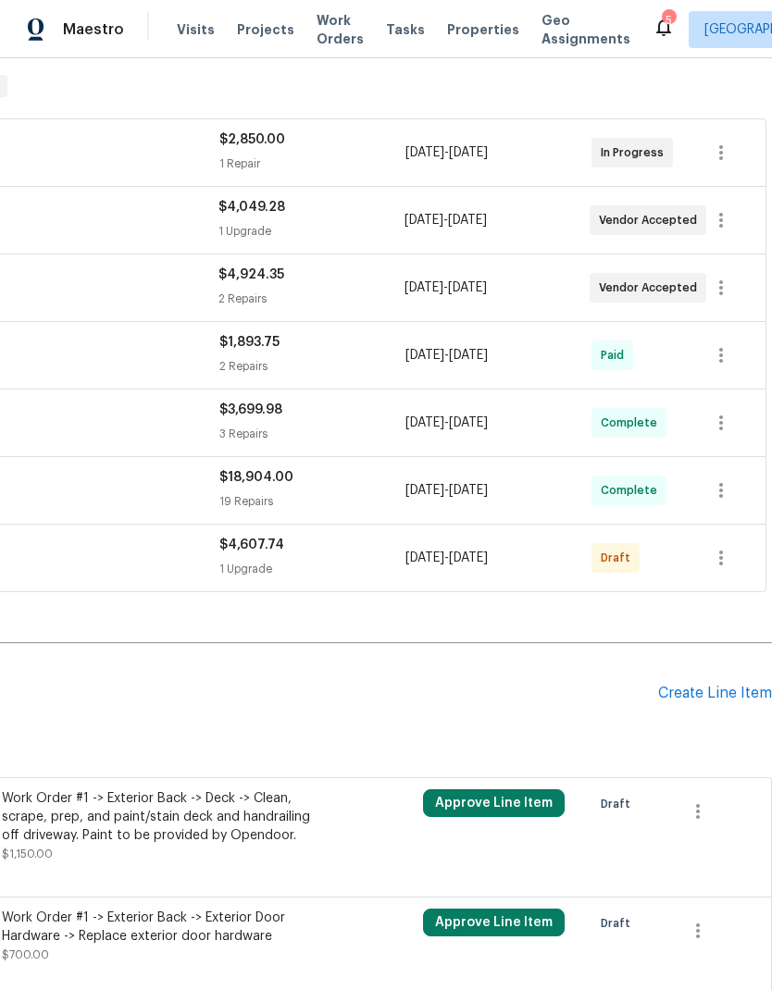
scroll to position [313, 274]
click at [722, 685] on div "Create Line Item" at bounding box center [715, 694] width 114 height 18
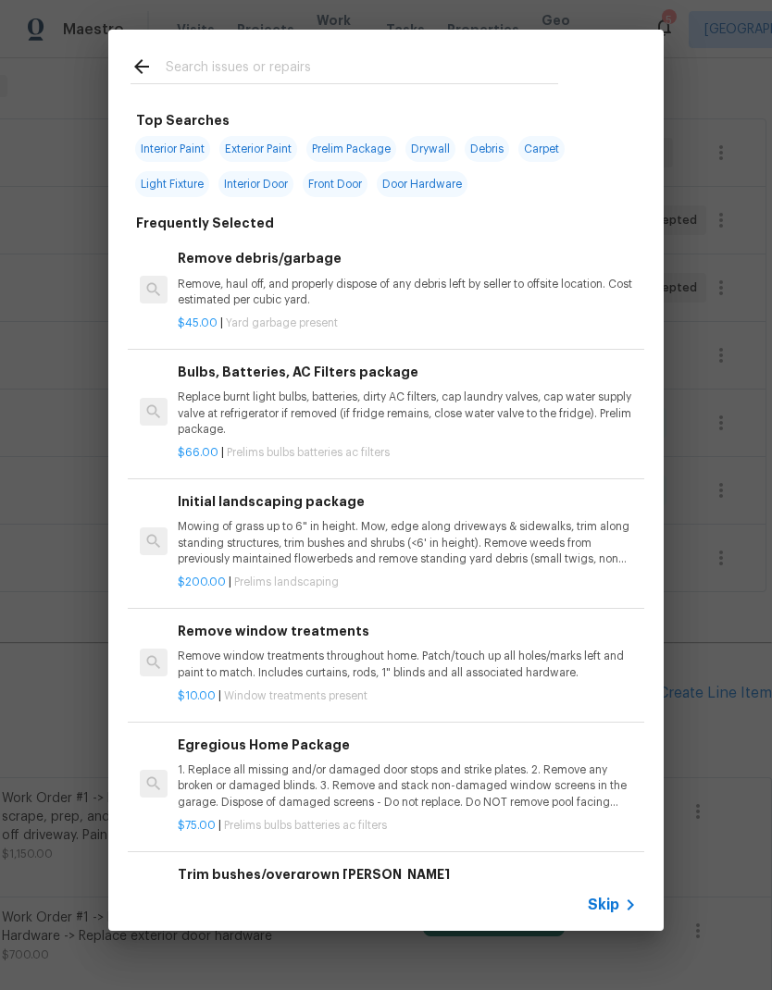
click at [310, 79] on input "text" at bounding box center [362, 70] width 392 height 28
type input "Overgrown"
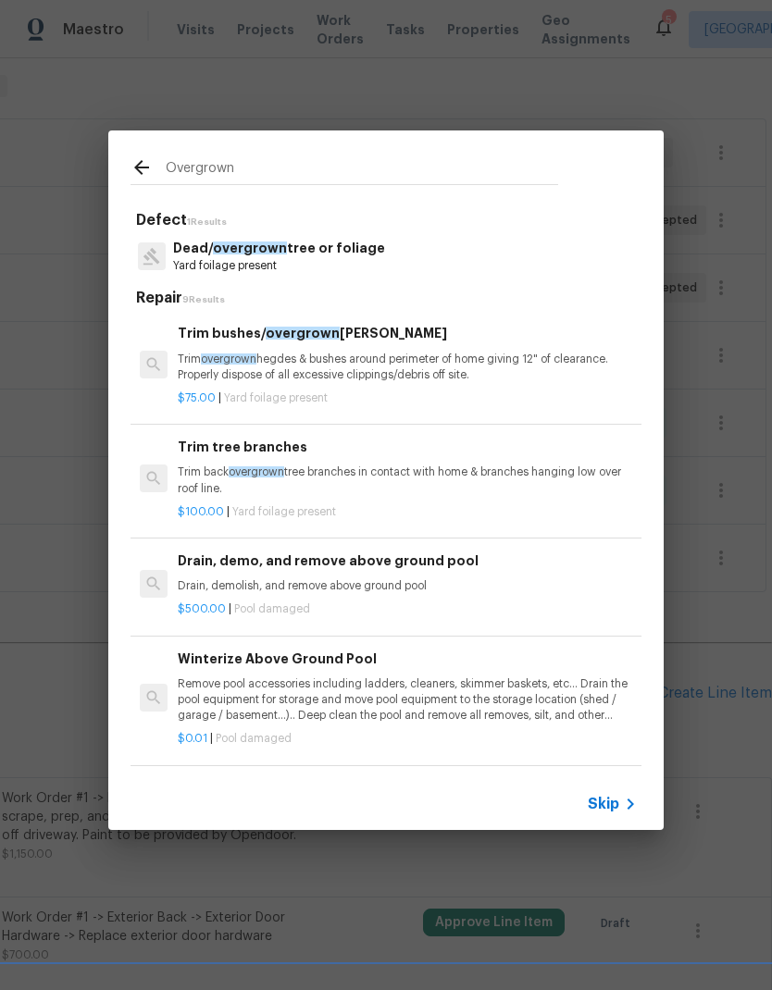
click at [421, 378] on p "Trim overgrown hegdes & bushes around perimeter of home giving 12" of clearance…" at bounding box center [407, 367] width 459 height 31
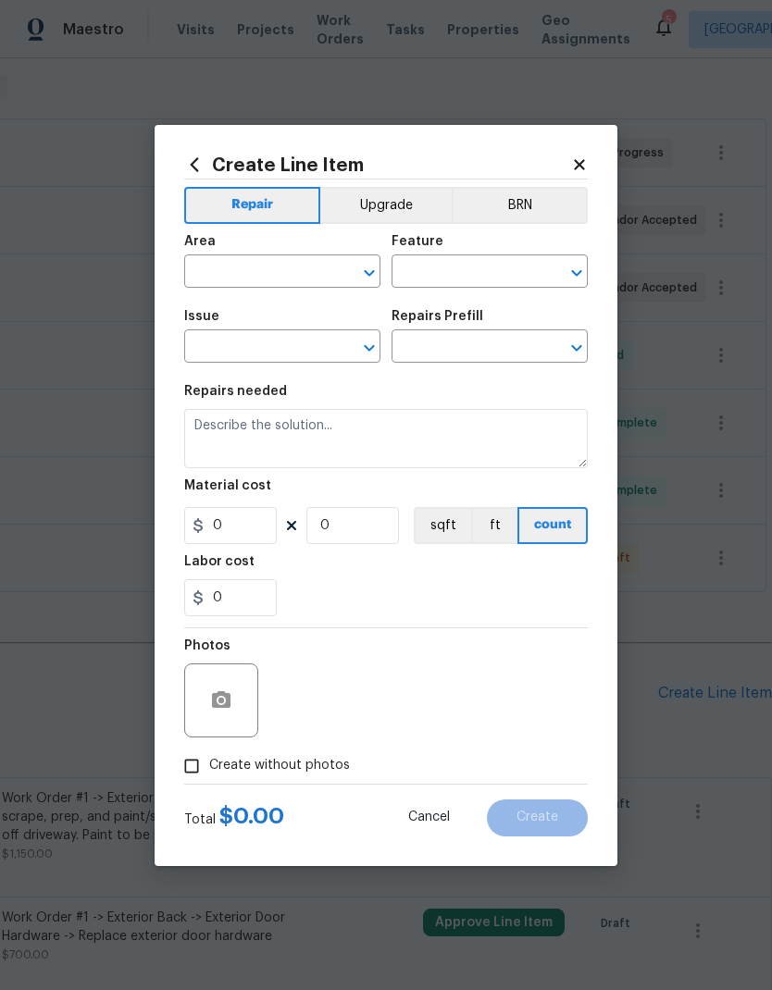
type input "Dead/overgrown tree or foliage"
type input "Trim bushes/overgrown hedges $75.00"
type textarea "Trim overgrown hegdes & bushes around perimeter of home giving 12" of clearance…"
type input "75"
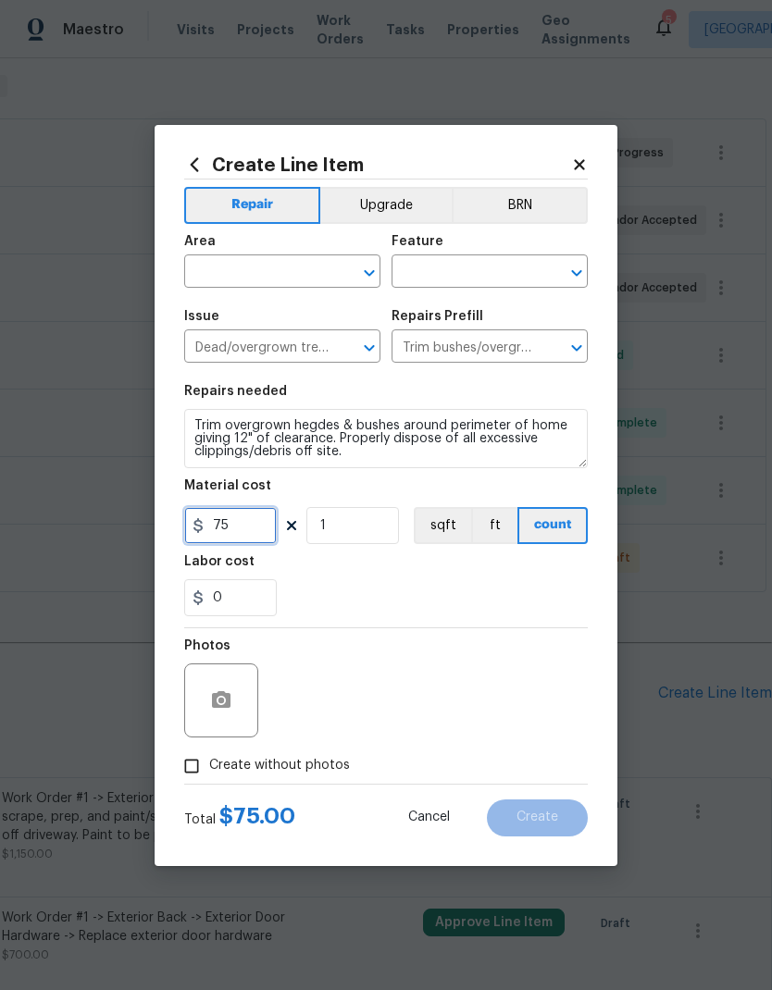
click at [248, 530] on input "75" at bounding box center [230, 525] width 93 height 37
click at [366, 517] on input "1" at bounding box center [352, 525] width 93 height 37
click at [369, 538] on input "1" at bounding box center [352, 525] width 93 height 37
type input "6"
click at [414, 592] on div "0" at bounding box center [386, 597] width 404 height 37
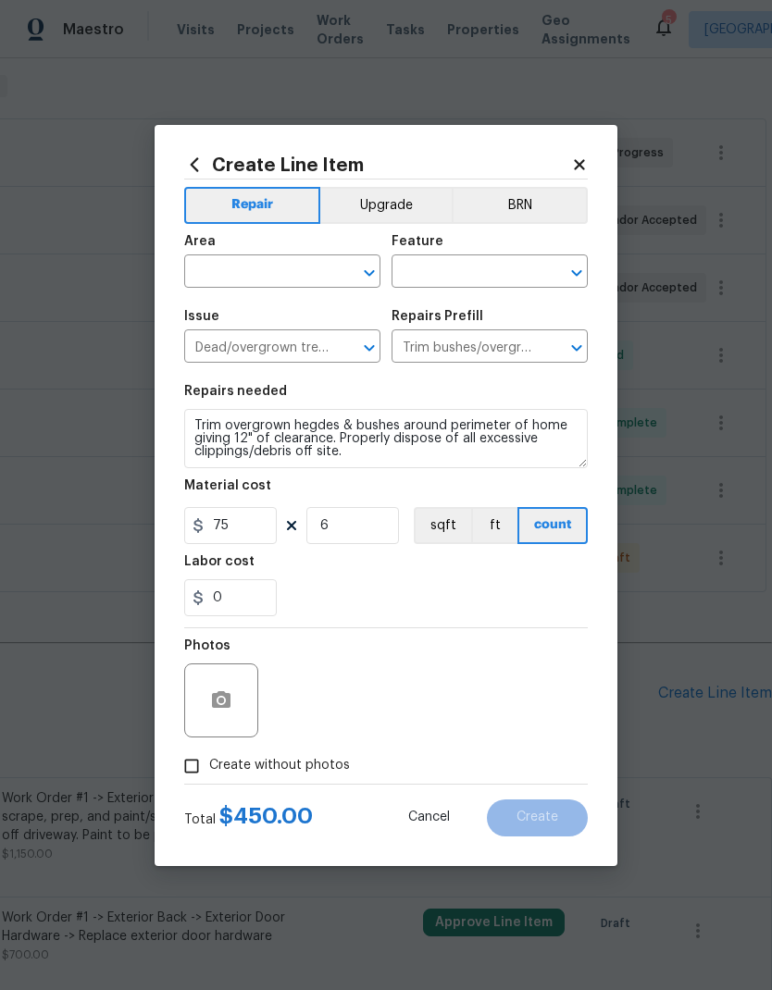
click at [298, 281] on input "text" at bounding box center [256, 273] width 144 height 29
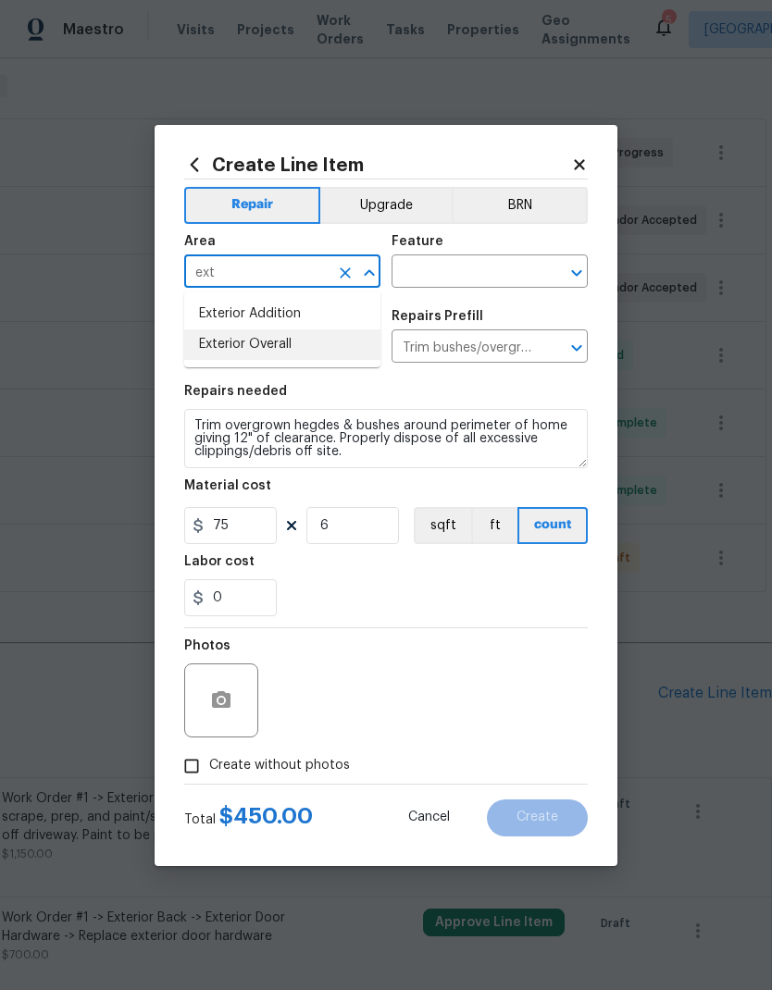
click at [328, 354] on li "Exterior Overall" at bounding box center [282, 345] width 196 height 31
type input "Exterior Overall"
click at [480, 270] on input "text" at bounding box center [464, 273] width 144 height 29
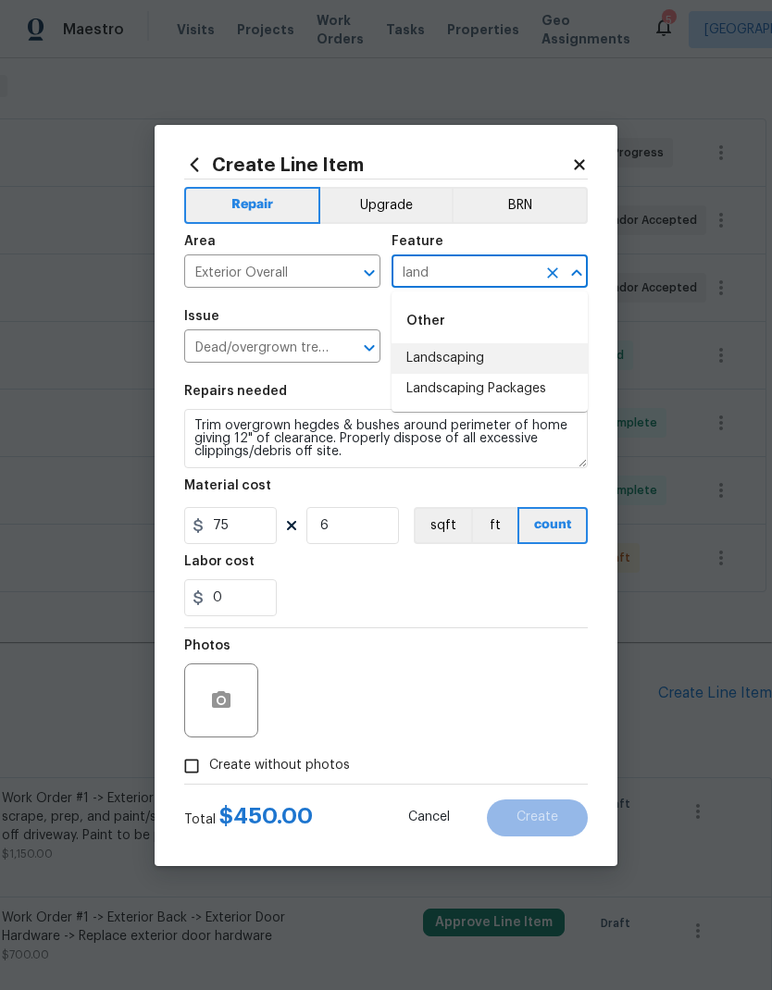
click at [490, 359] on li "Landscaping" at bounding box center [490, 358] width 196 height 31
type input "Landscaping"
click at [403, 592] on div "0" at bounding box center [386, 597] width 404 height 37
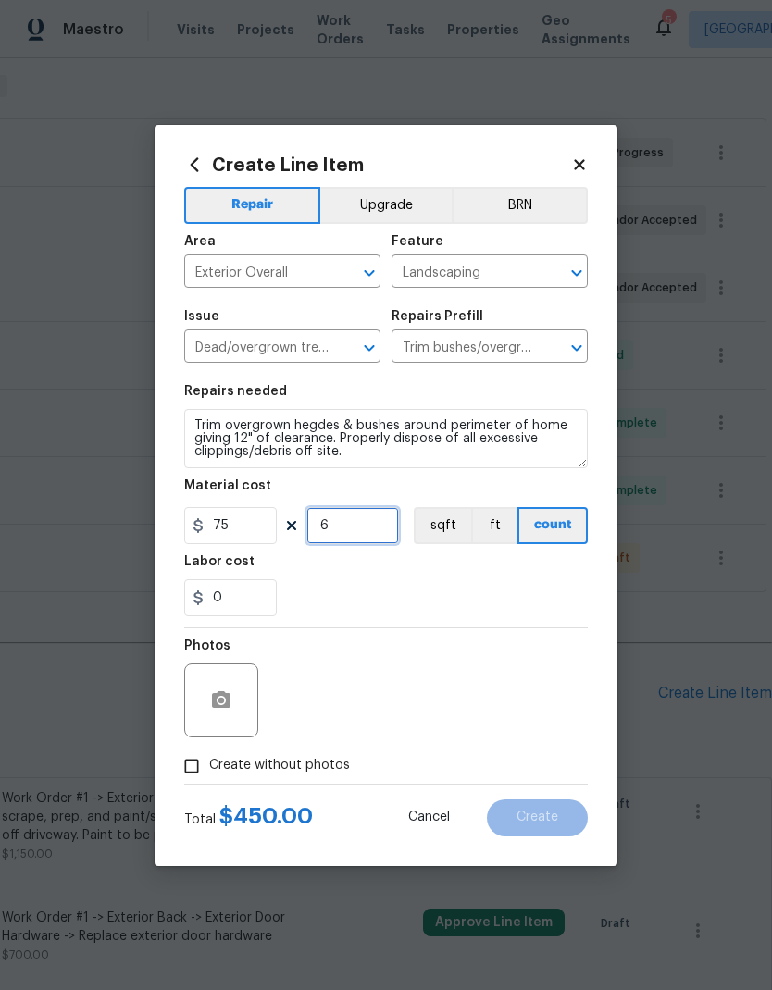
click at [365, 521] on input "6" at bounding box center [352, 525] width 93 height 37
click at [420, 604] on div "0" at bounding box center [386, 597] width 404 height 37
click at [368, 519] on input "5" at bounding box center [352, 525] width 93 height 37
type input "4"
click at [402, 605] on div "0" at bounding box center [386, 597] width 404 height 37
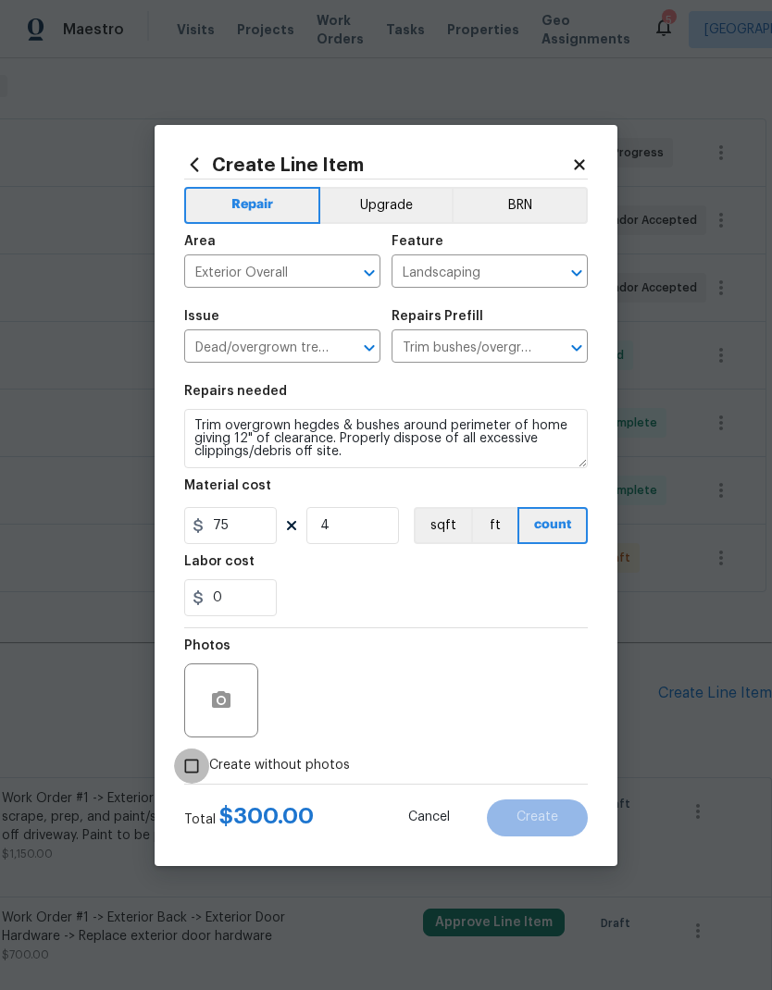
click at [189, 767] on input "Create without photos" at bounding box center [191, 766] width 35 height 35
checkbox input "true"
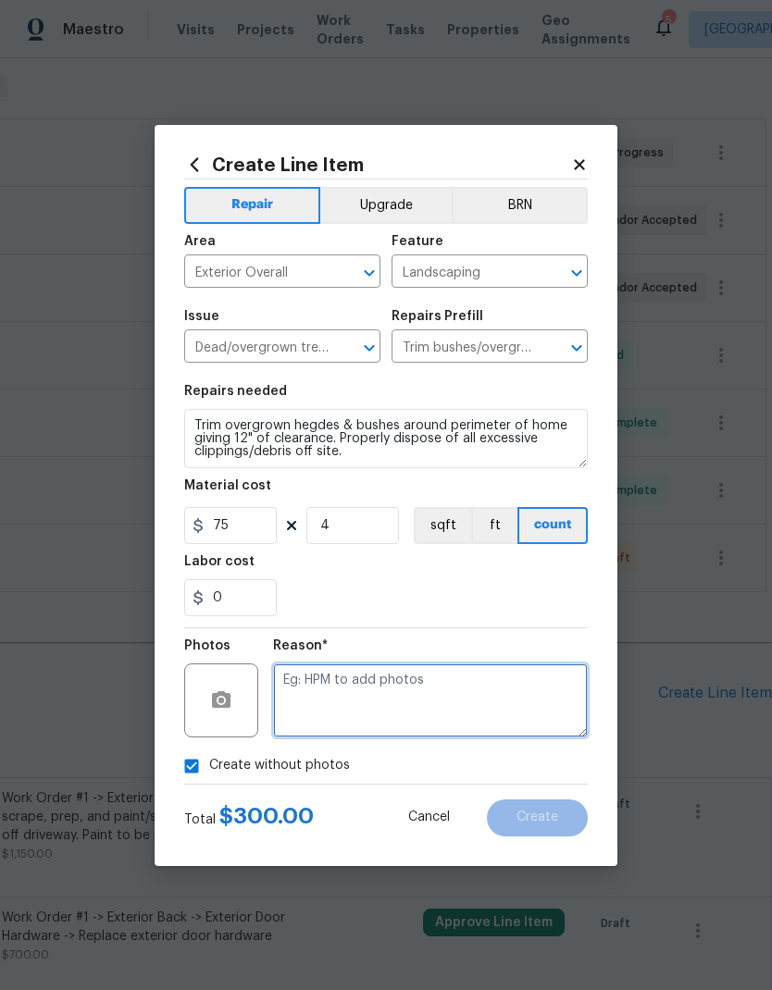
click at [416, 713] on textarea at bounding box center [430, 701] width 315 height 74
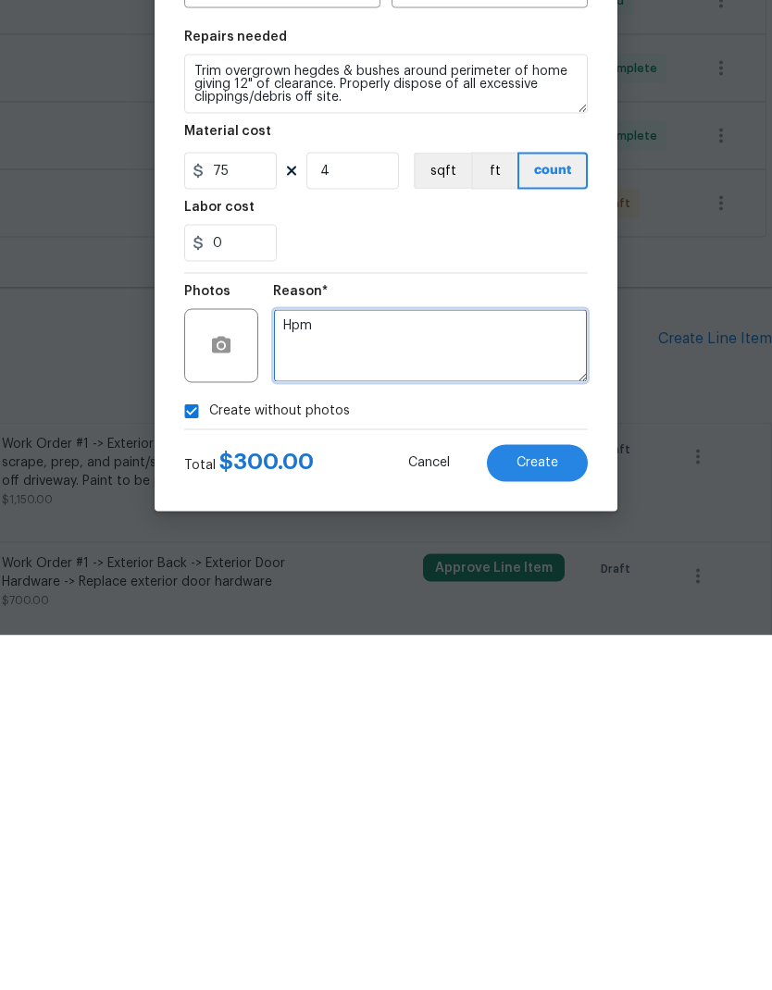
type textarea "Hpm"
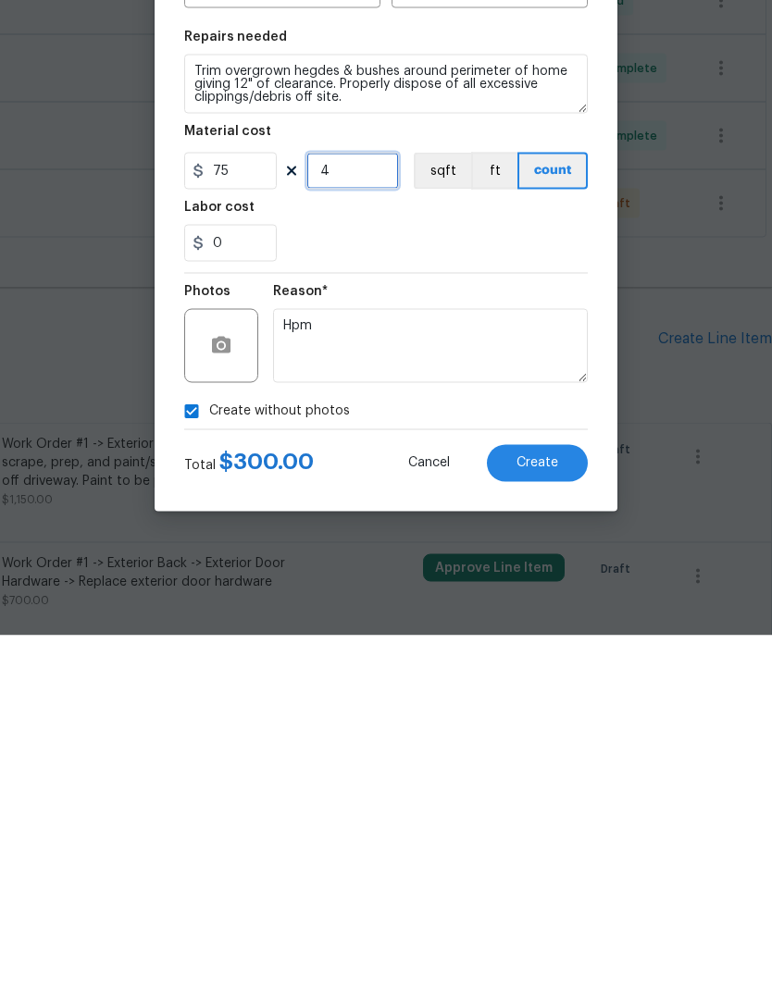
click at [376, 507] on input "4" at bounding box center [352, 525] width 93 height 37
click at [527, 579] on div "0" at bounding box center [386, 597] width 404 height 37
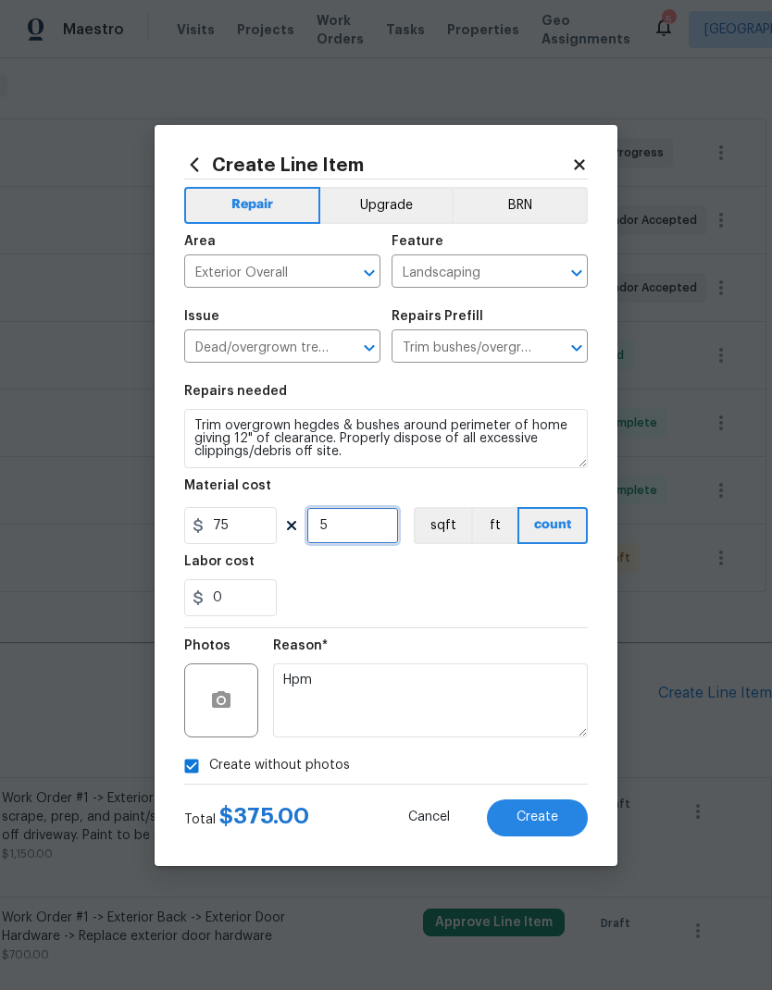
click at [356, 523] on input "5" at bounding box center [352, 525] width 93 height 37
type input "4"
click at [419, 593] on div "0" at bounding box center [386, 597] width 404 height 37
click at [549, 815] on span "Create" at bounding box center [537, 818] width 42 height 14
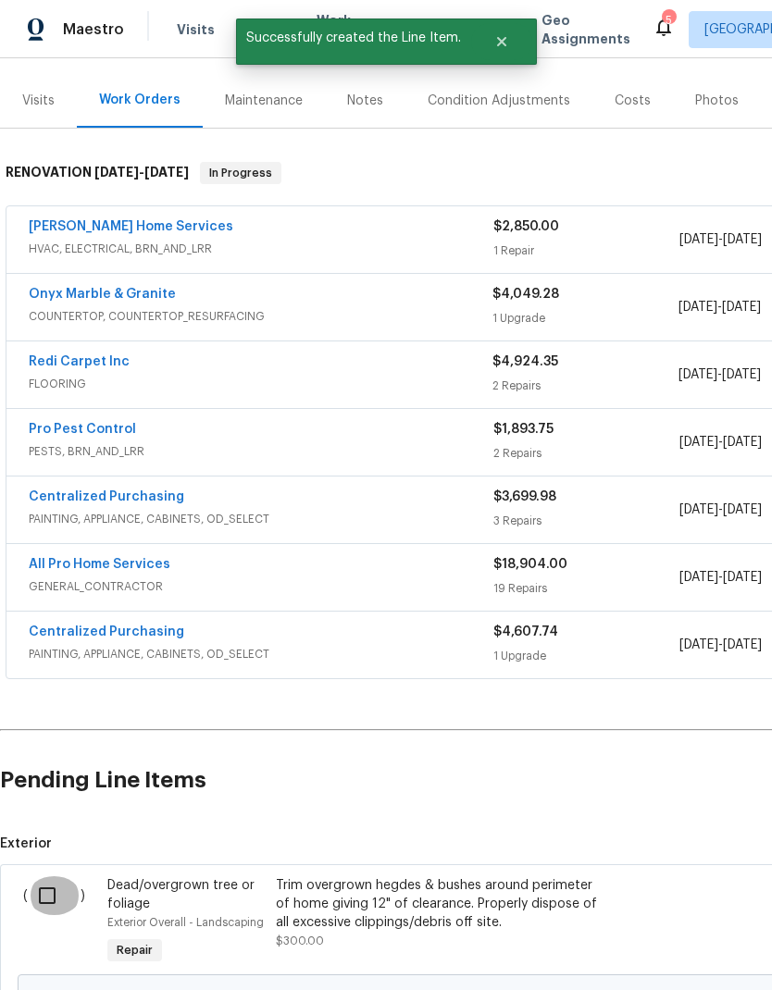
click at [44, 877] on input "checkbox" at bounding box center [54, 896] width 53 height 39
checkbox input "true"
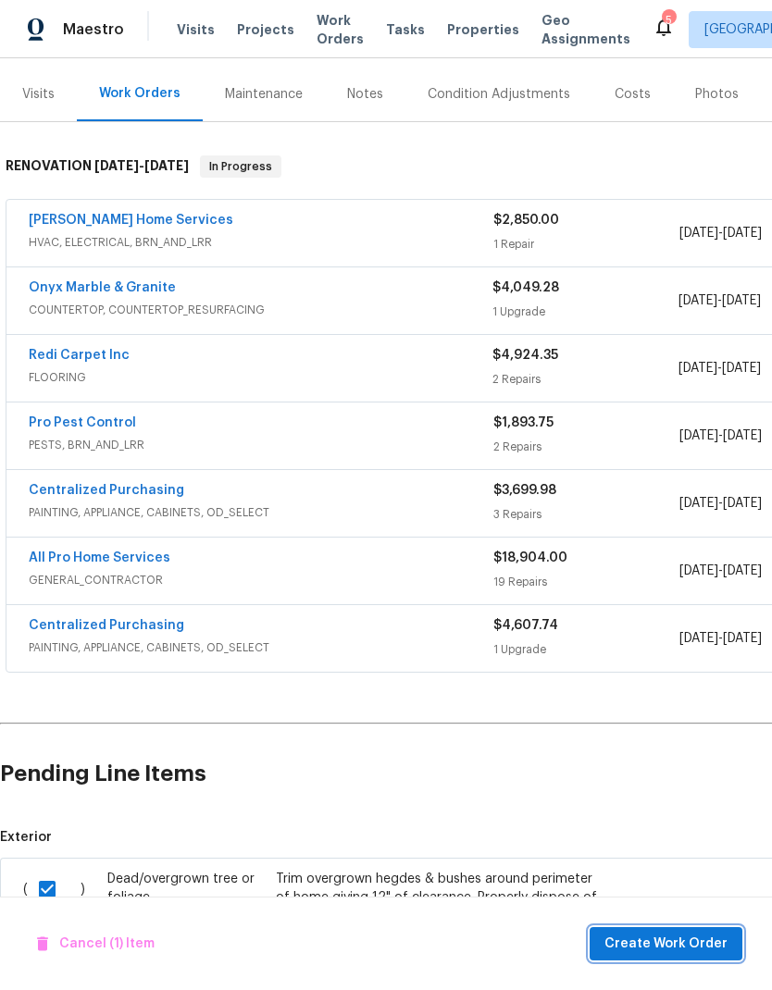
click at [655, 939] on span "Create Work Order" at bounding box center [665, 944] width 123 height 23
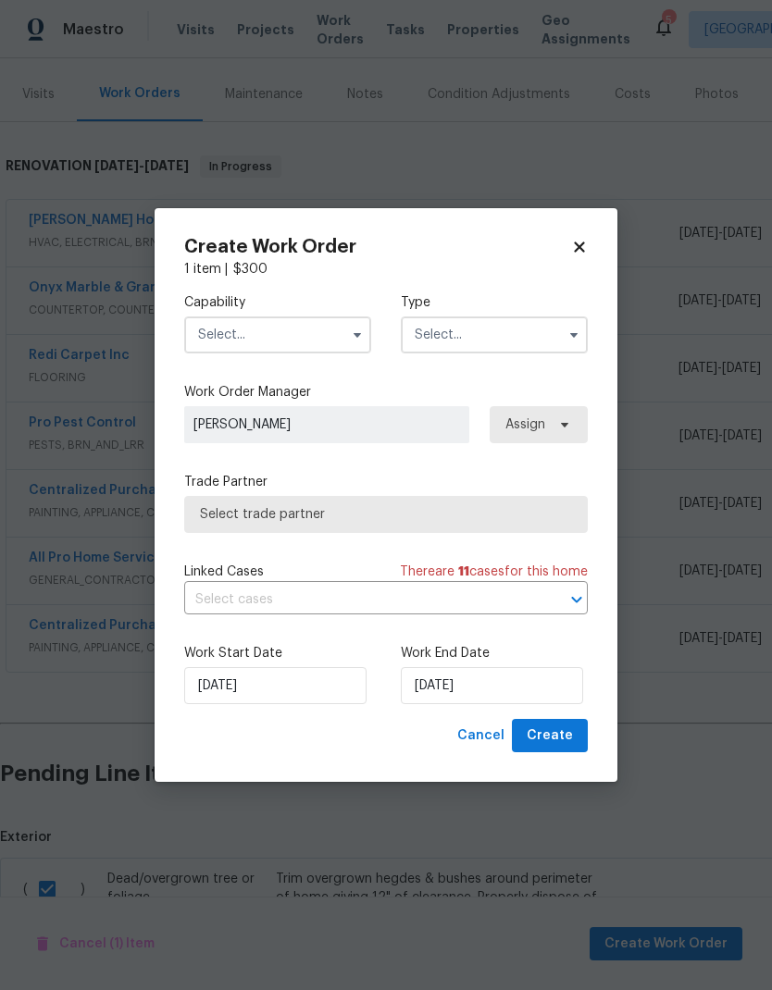
click at [292, 349] on input "text" at bounding box center [277, 335] width 187 height 37
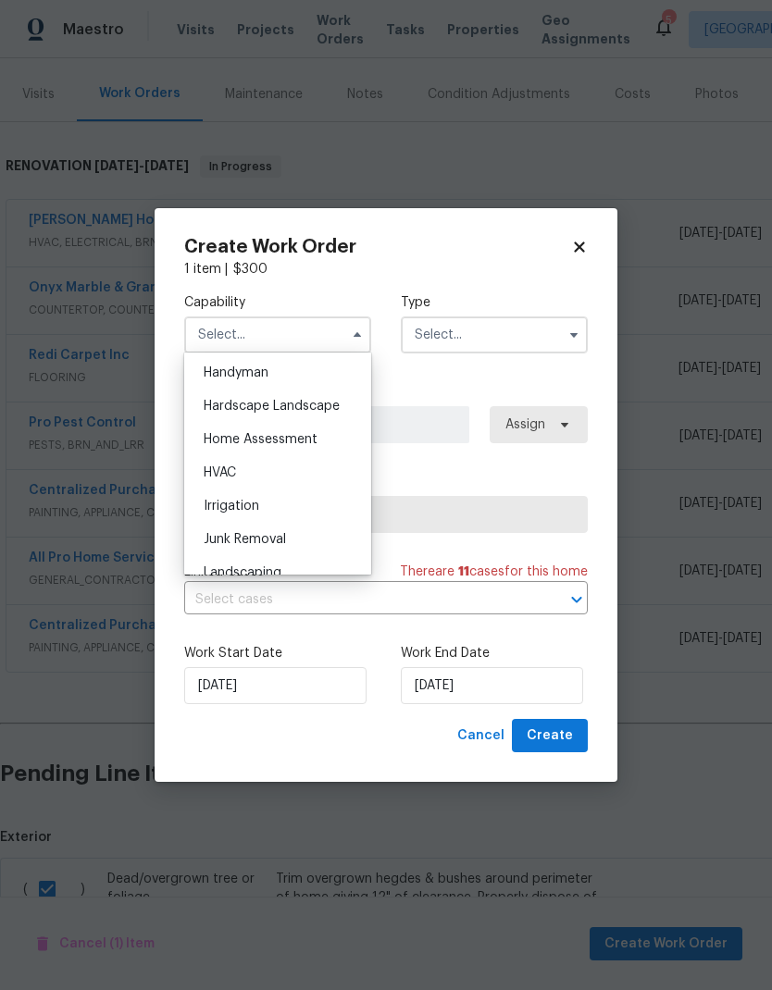
scroll to position [1018, 0]
click at [322, 404] on span "Hardscape Landscape" at bounding box center [272, 407] width 136 height 13
type input "Hardscape Landscape"
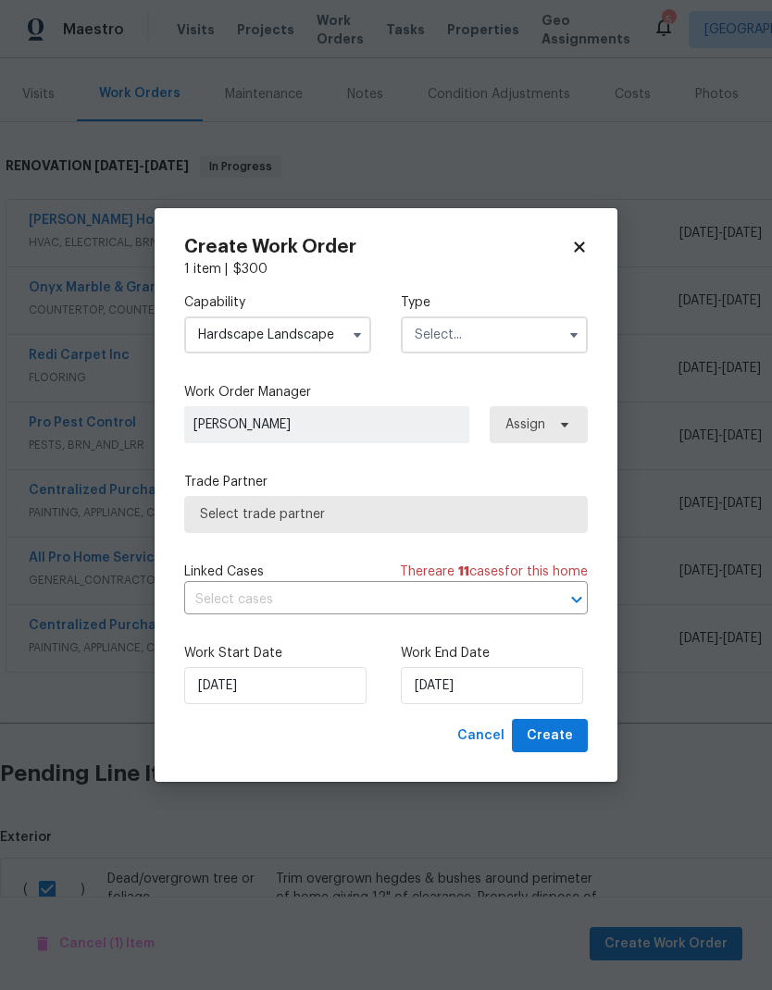
click at [496, 330] on input "text" at bounding box center [494, 335] width 187 height 37
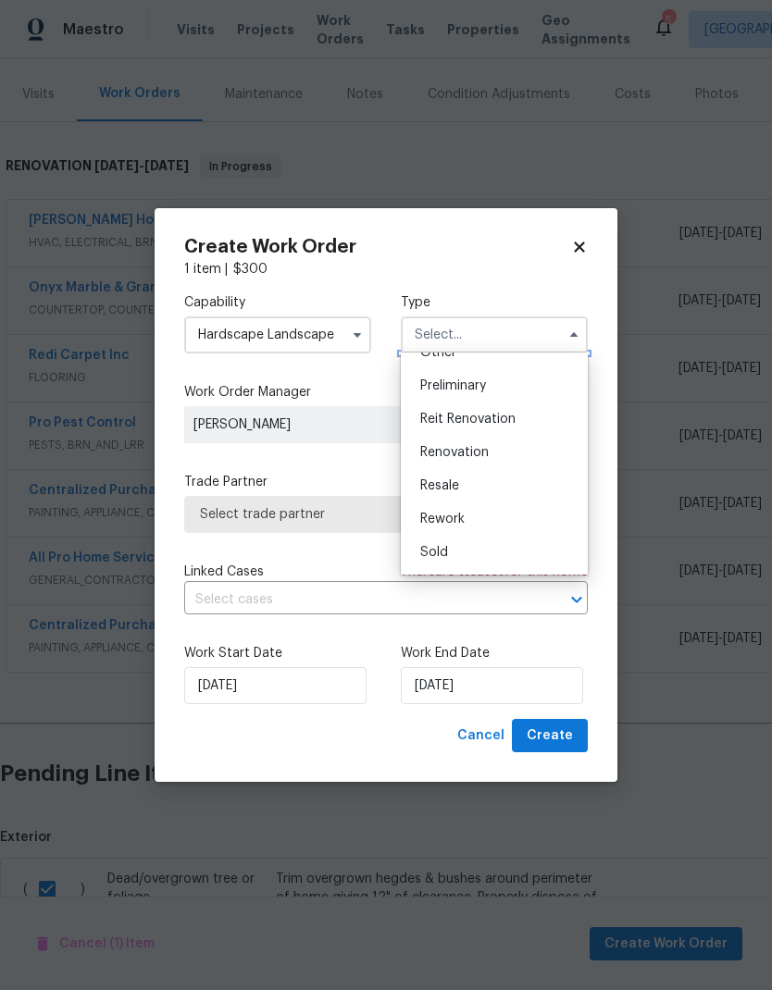
scroll to position [397, 0]
click at [525, 441] on div "Renovation" at bounding box center [494, 443] width 178 height 33
type input "Renovation"
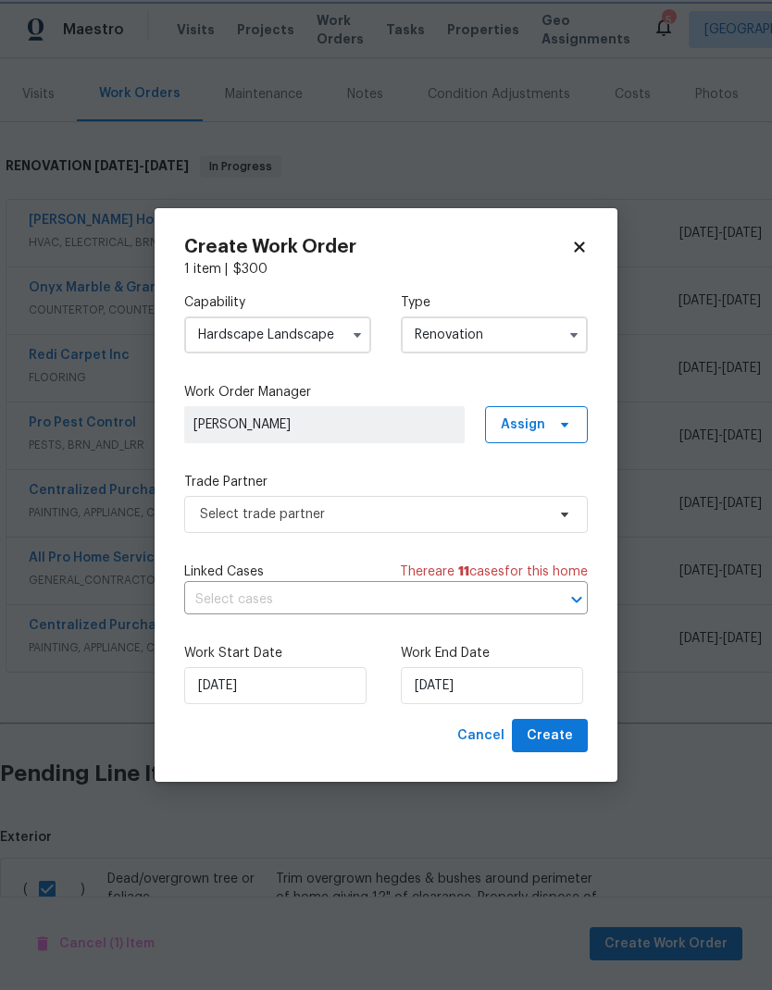
scroll to position [0, 0]
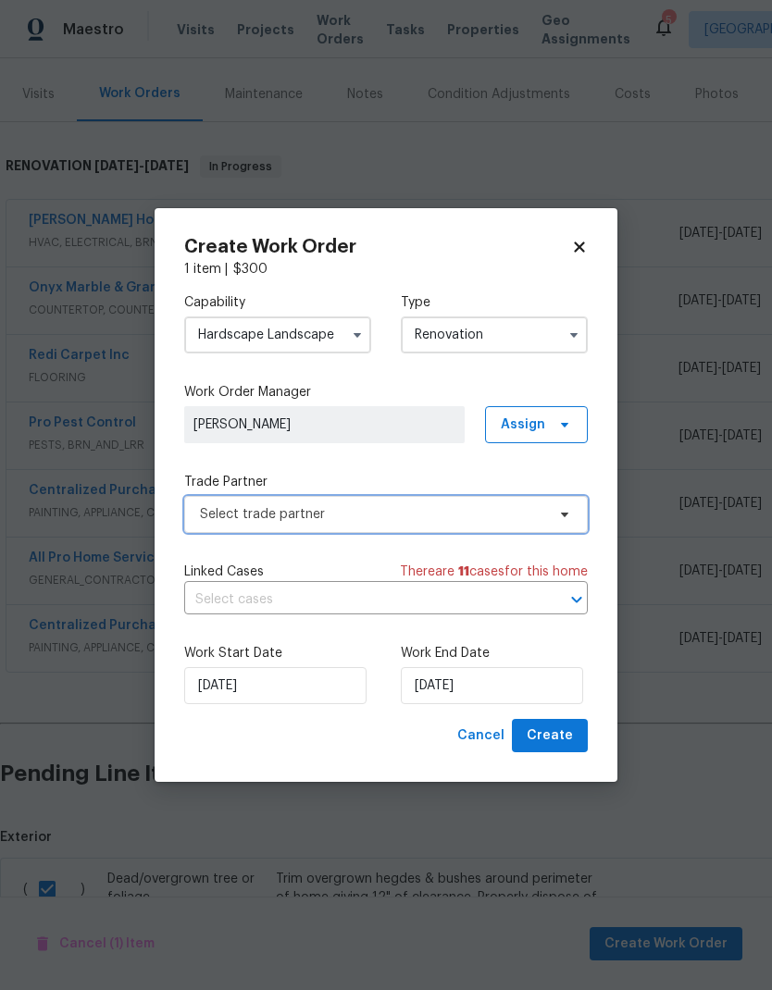
click at [399, 507] on span "Select trade partner" at bounding box center [372, 514] width 345 height 19
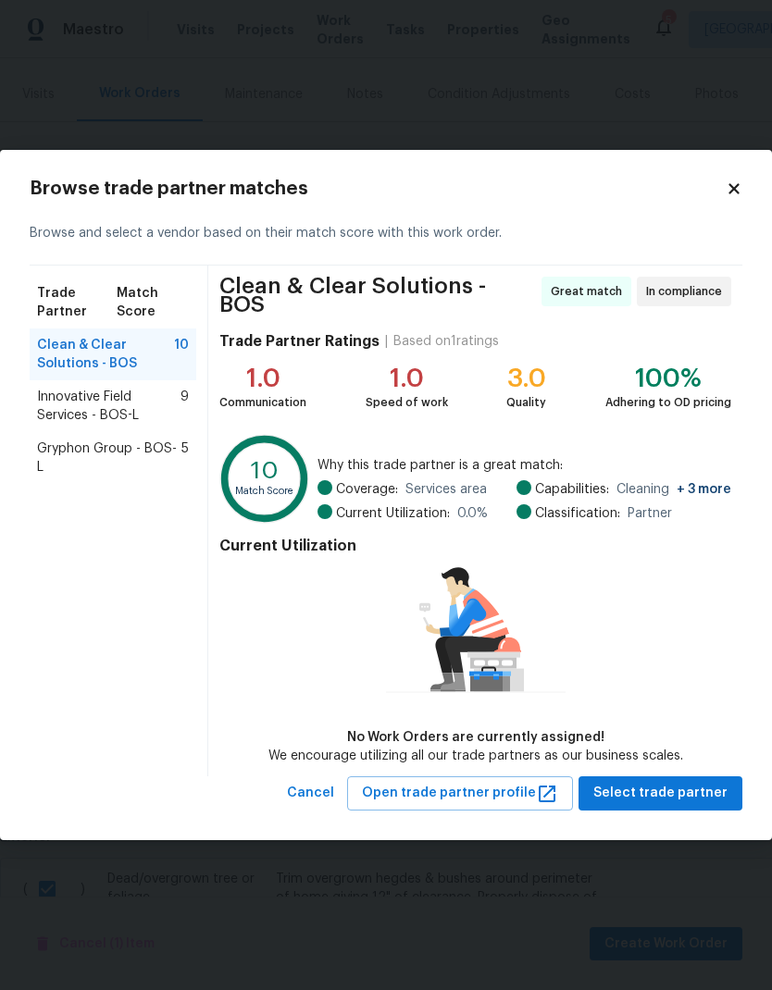
click at [125, 417] on span "Innovative Field Services - BOS-L" at bounding box center [108, 406] width 143 height 37
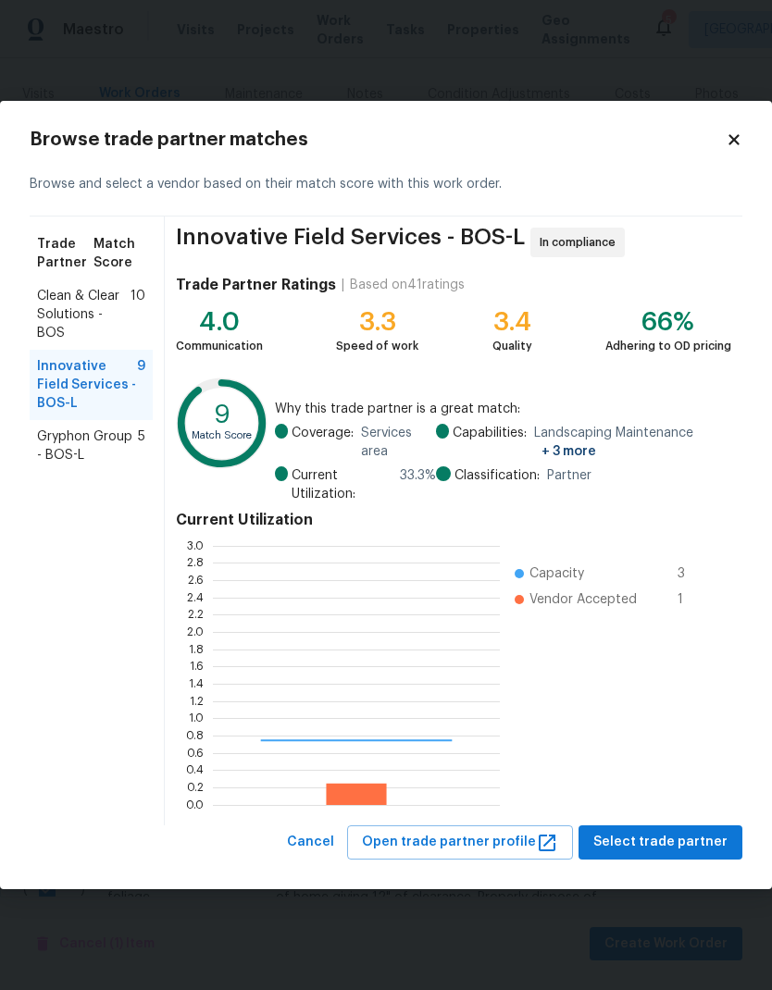
scroll to position [259, 287]
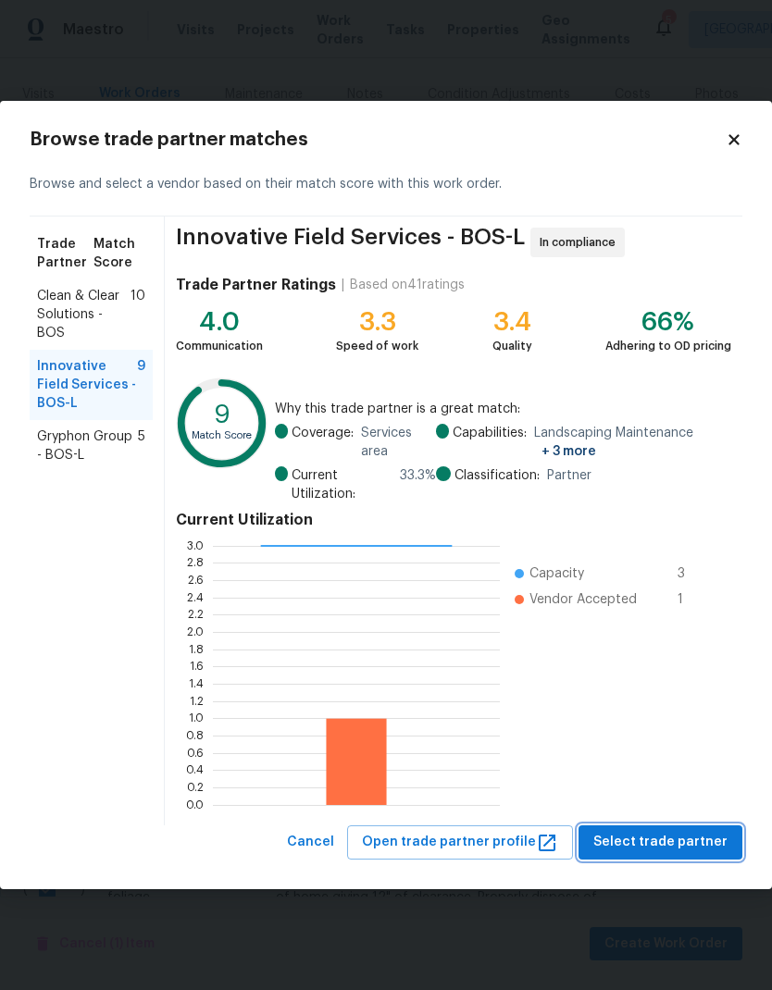
click at [703, 848] on span "Select trade partner" at bounding box center [660, 842] width 134 height 23
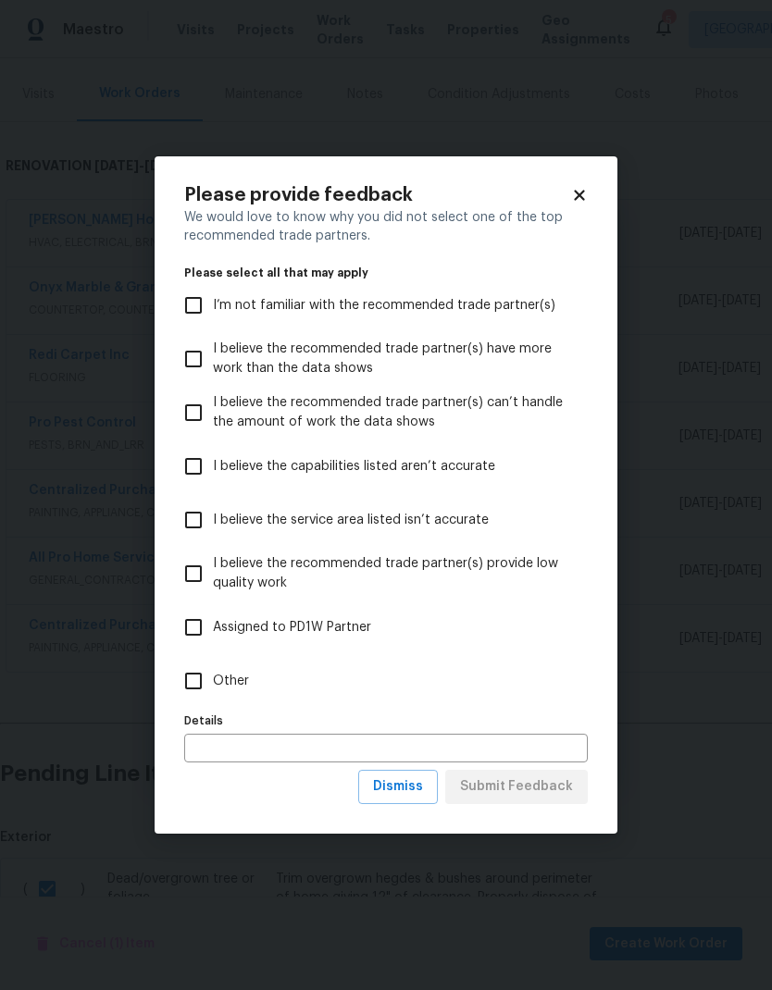
click at [421, 788] on span "Dismiss" at bounding box center [398, 787] width 50 height 23
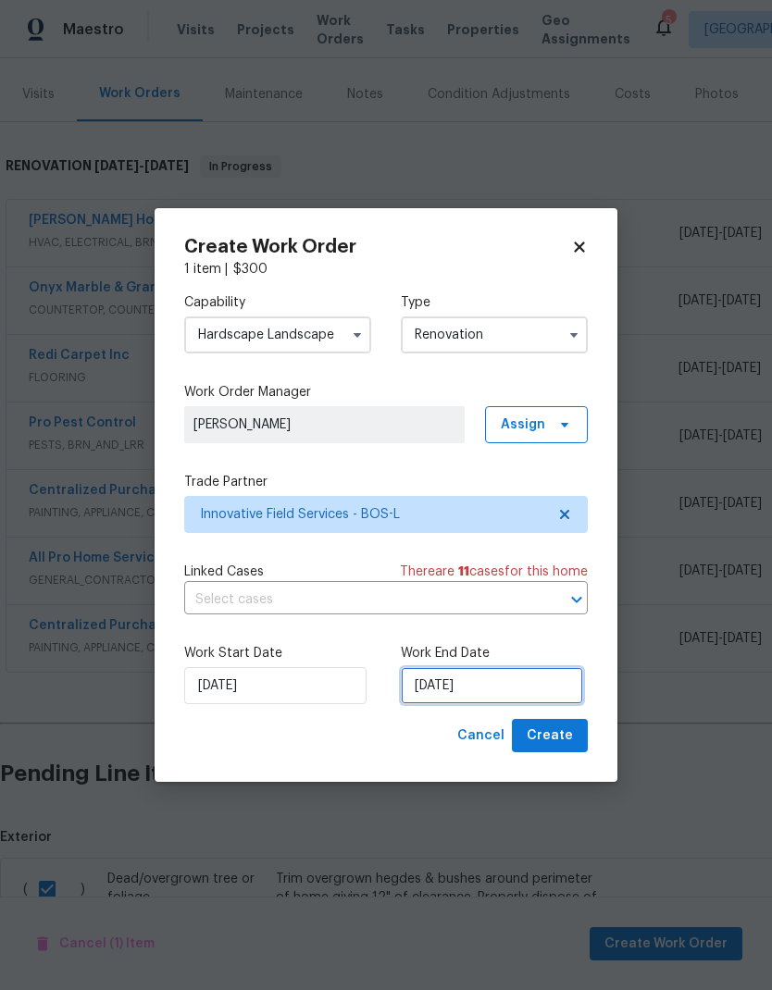
click at [464, 685] on input "8/27/2025" at bounding box center [492, 685] width 182 height 37
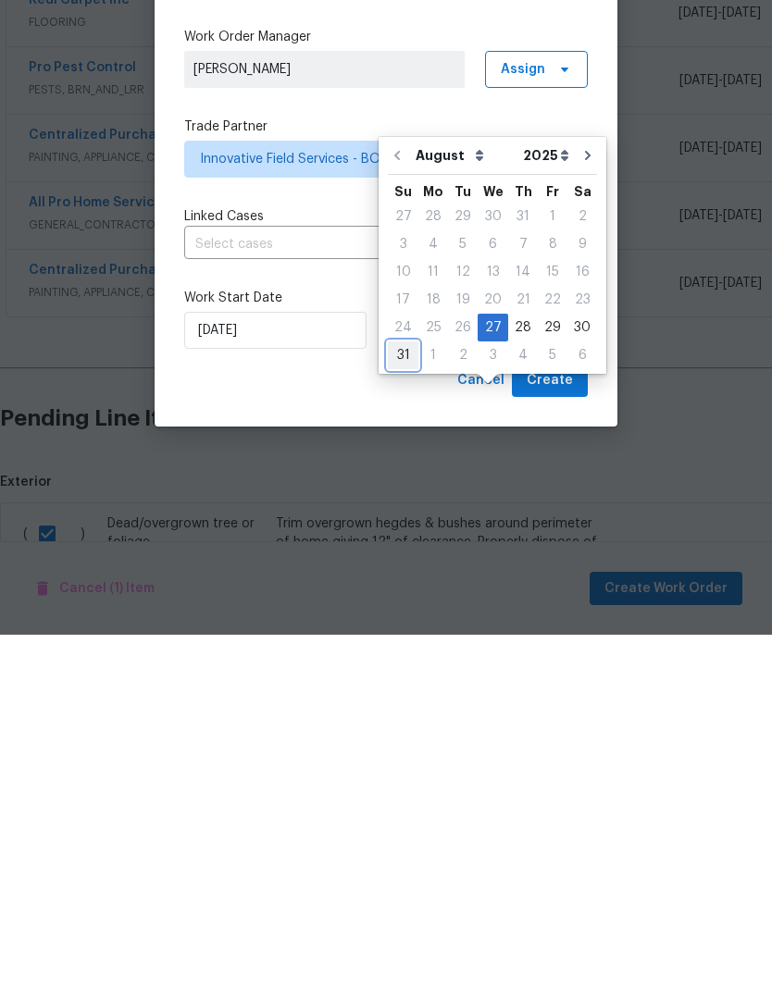
click at [400, 698] on div "31" at bounding box center [403, 711] width 31 height 26
type input "8/31/2025"
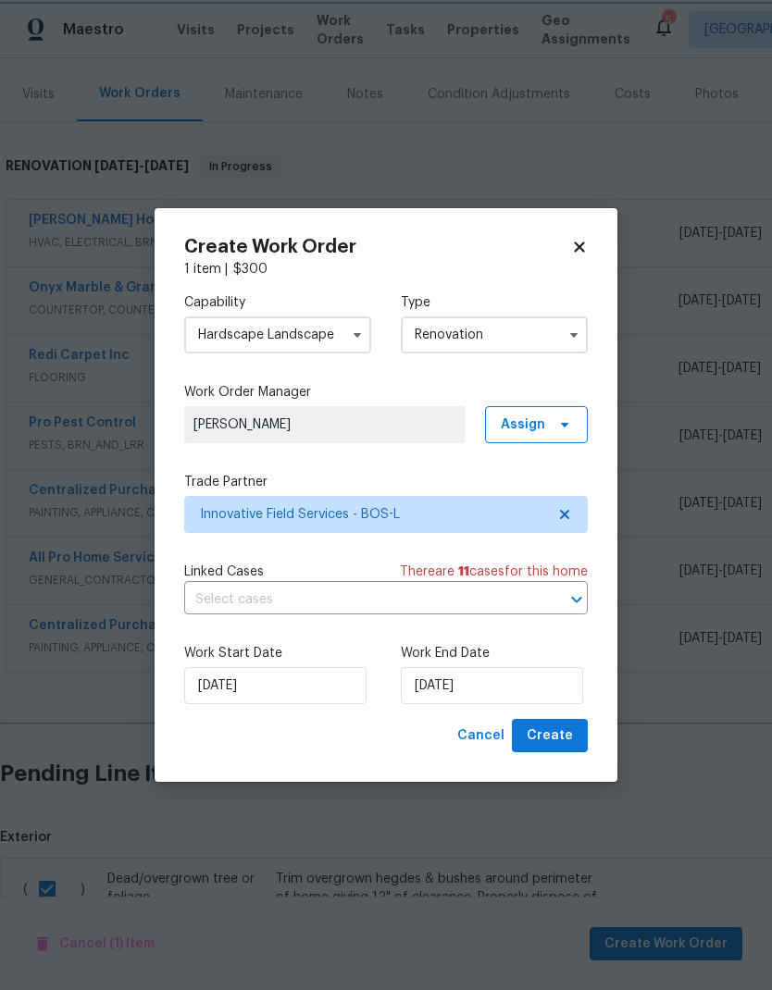
click at [565, 742] on span "Create" at bounding box center [550, 736] width 46 height 23
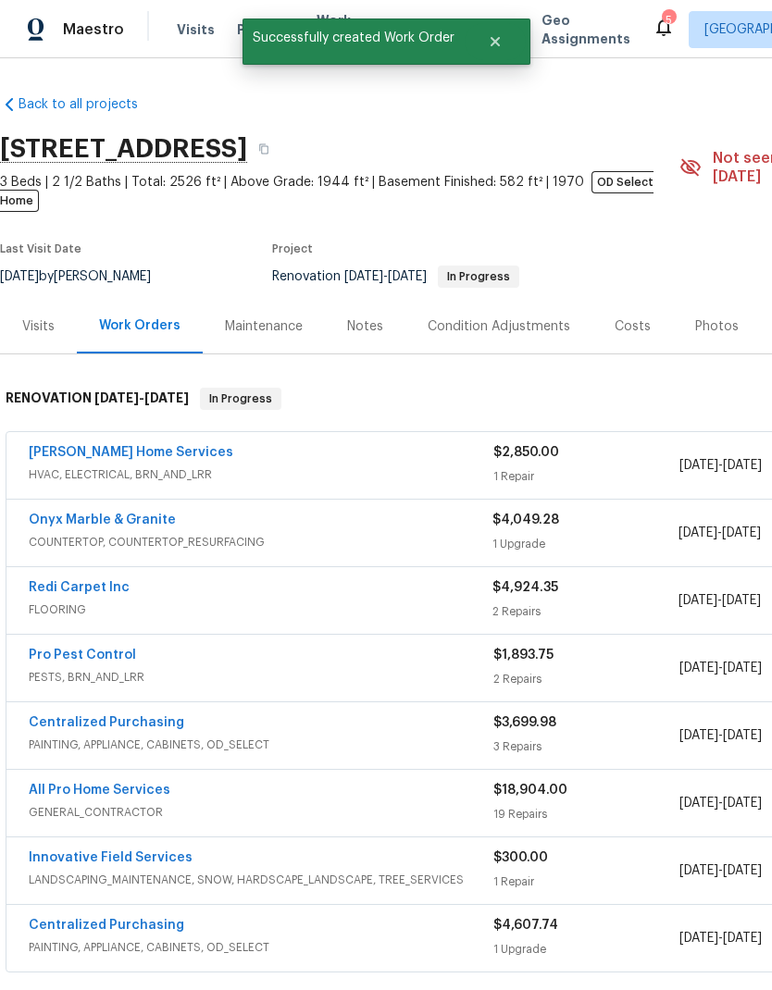
scroll to position [0, 0]
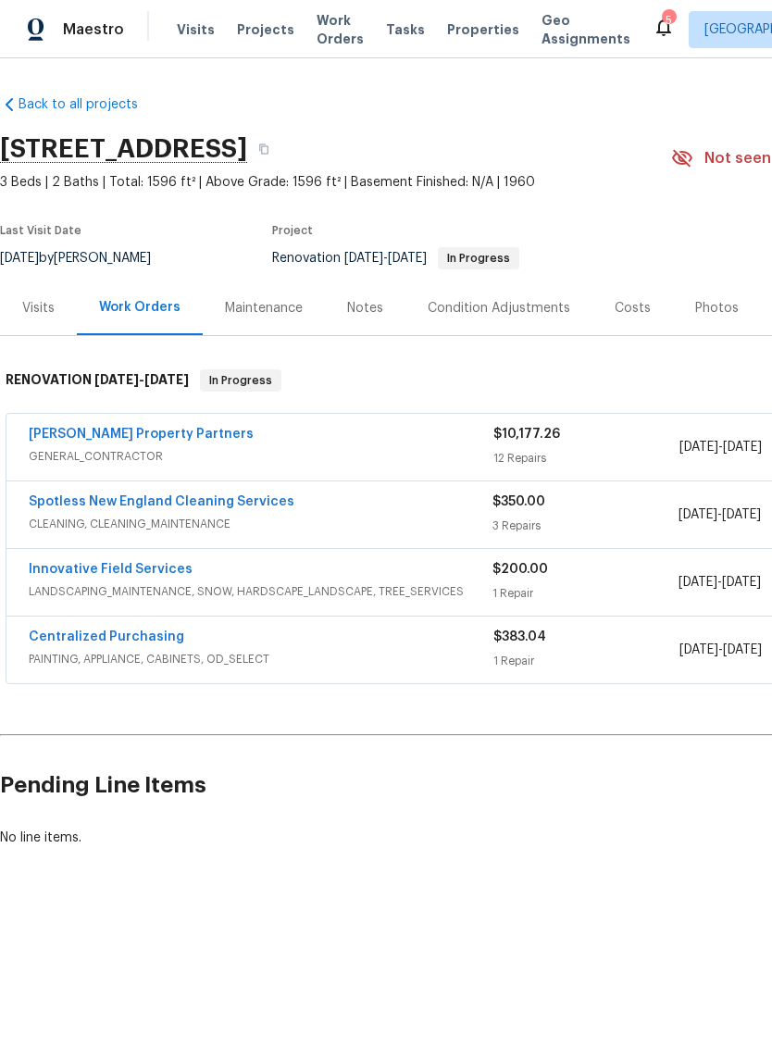
click at [504, 317] on div "Condition Adjustments" at bounding box center [498, 307] width 187 height 55
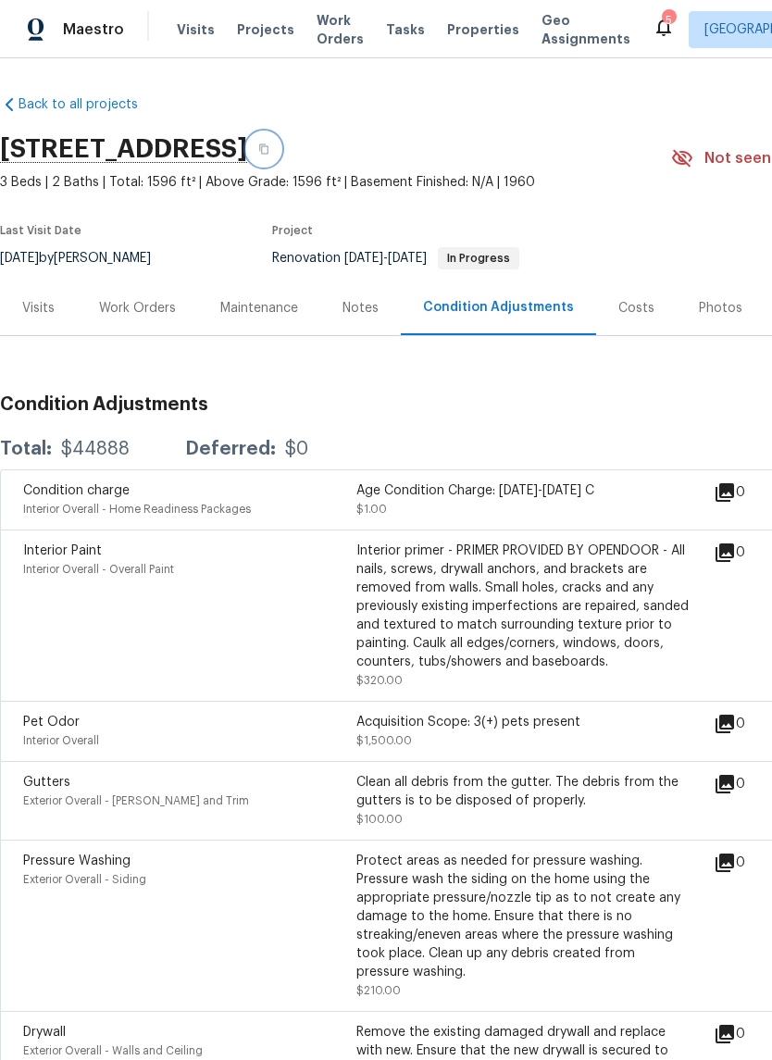
click at [280, 145] on button "button" at bounding box center [263, 148] width 33 height 33
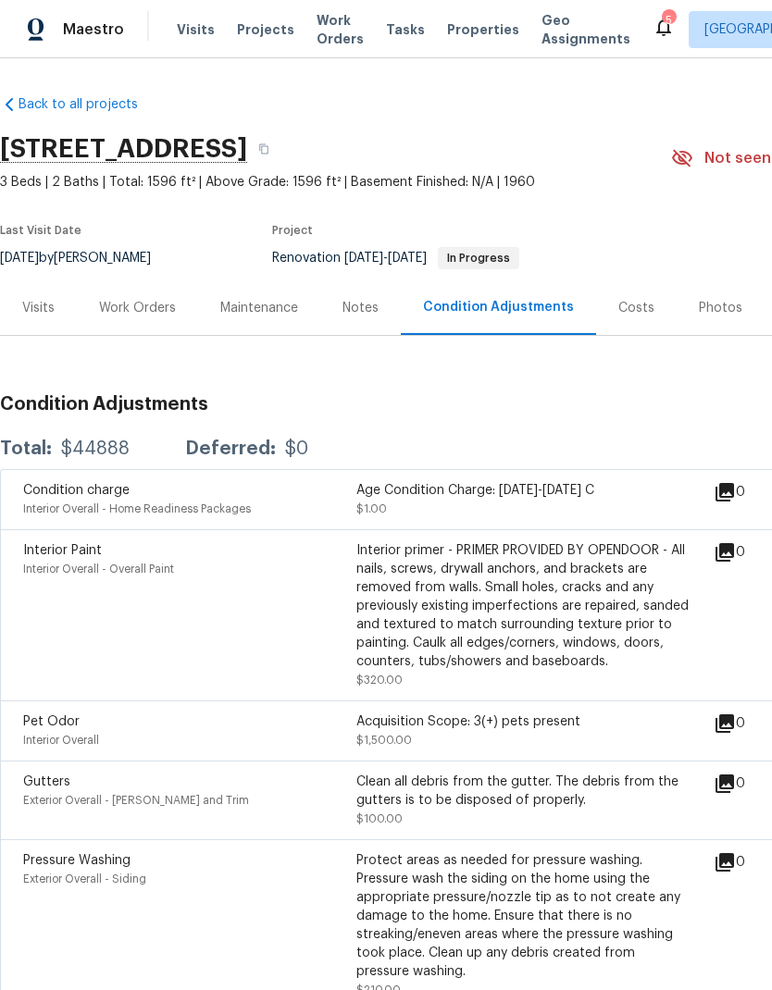
click at [635, 312] on div "Costs" at bounding box center [636, 308] width 36 height 19
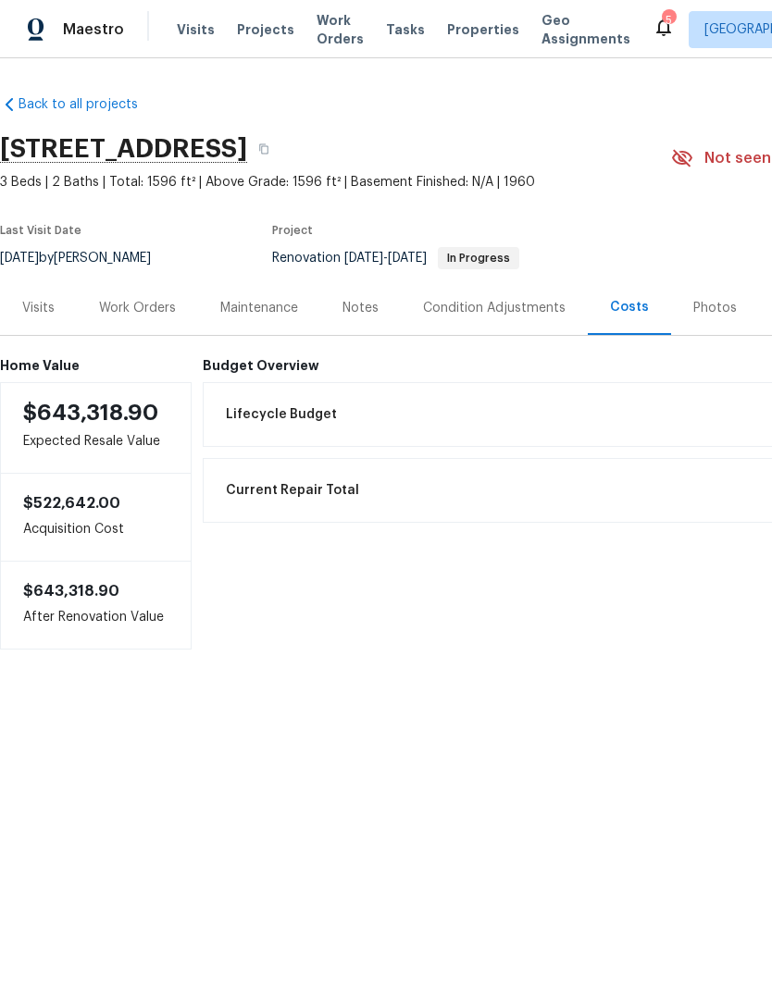
click at [361, 309] on div "Notes" at bounding box center [360, 308] width 36 height 19
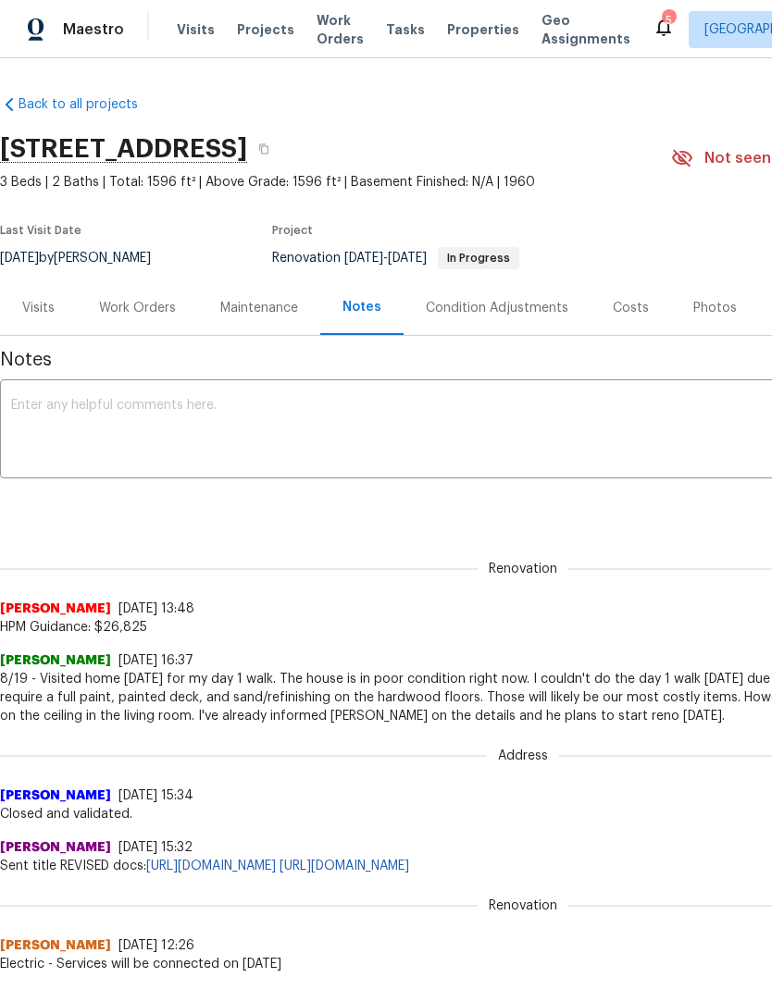
click at [627, 306] on div "Costs" at bounding box center [631, 308] width 36 height 19
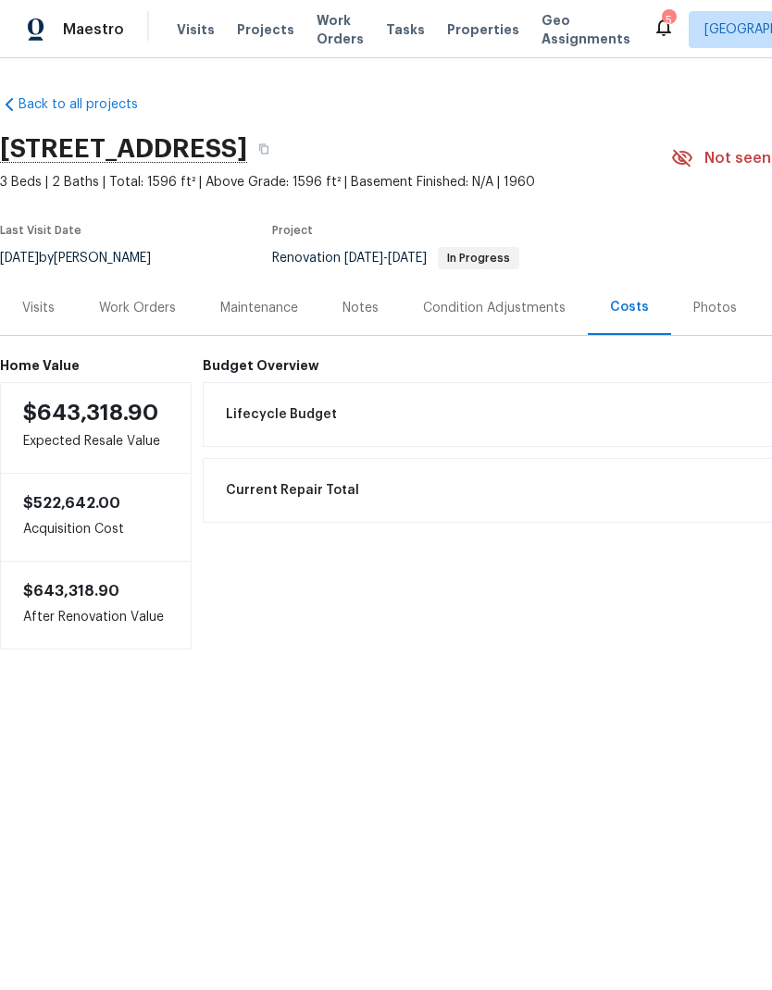
click at [159, 311] on div "Work Orders" at bounding box center [137, 308] width 77 height 19
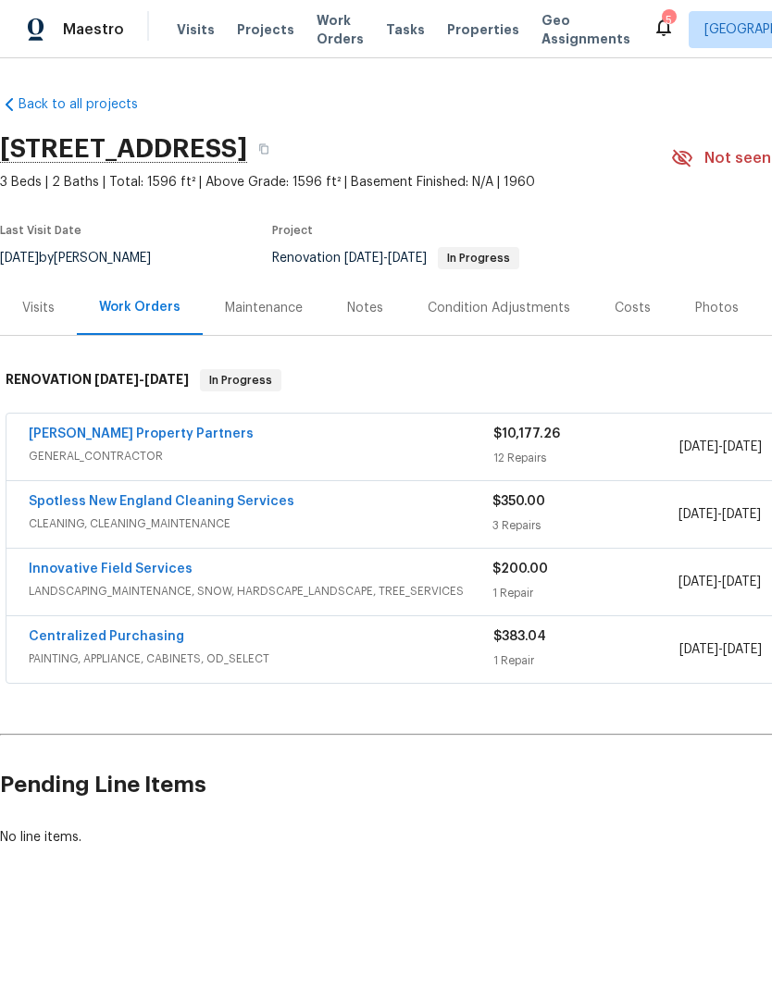
click at [625, 301] on div "Costs" at bounding box center [633, 308] width 36 height 19
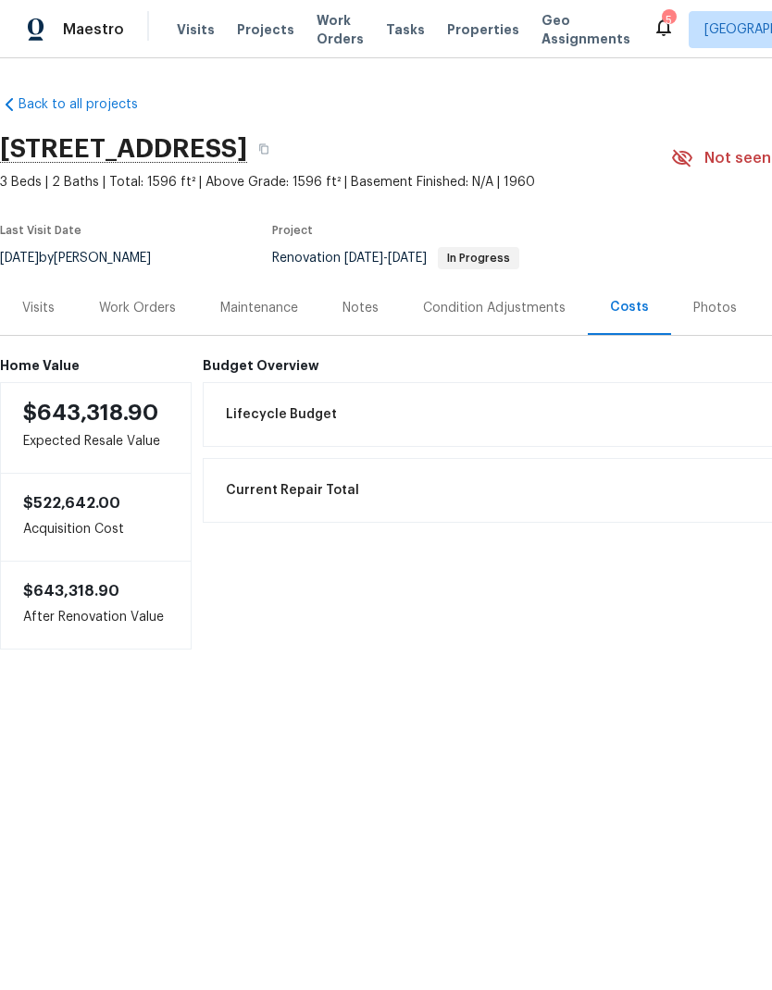
click at [161, 305] on div "Work Orders" at bounding box center [137, 308] width 77 height 19
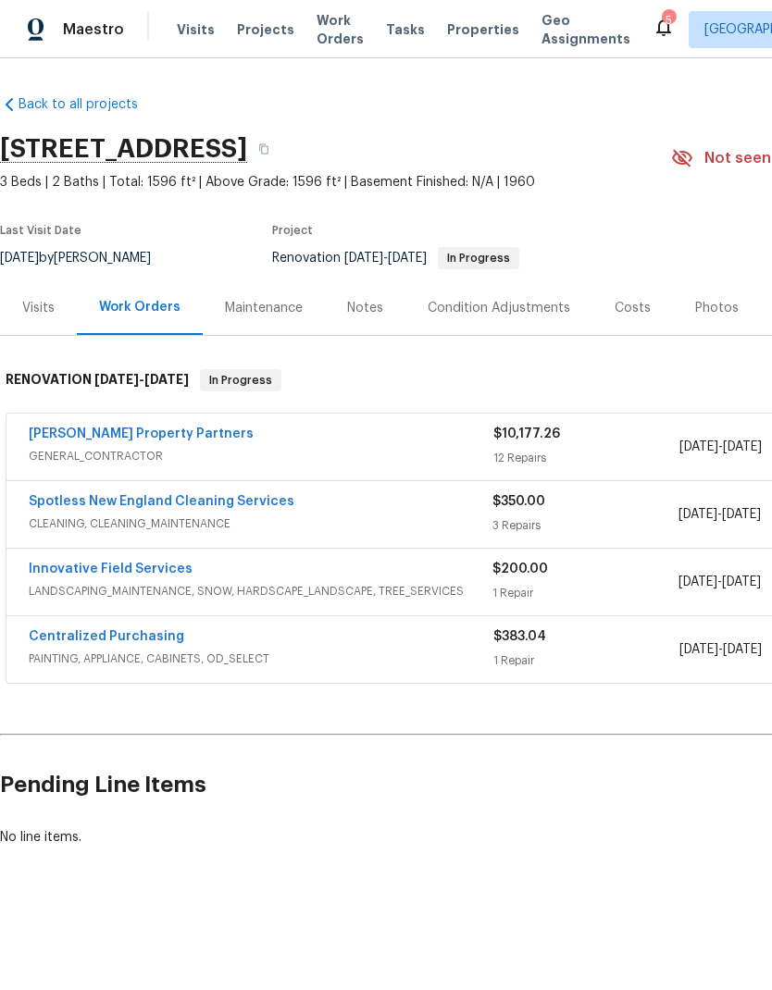
click at [627, 305] on div "Costs" at bounding box center [633, 308] width 36 height 19
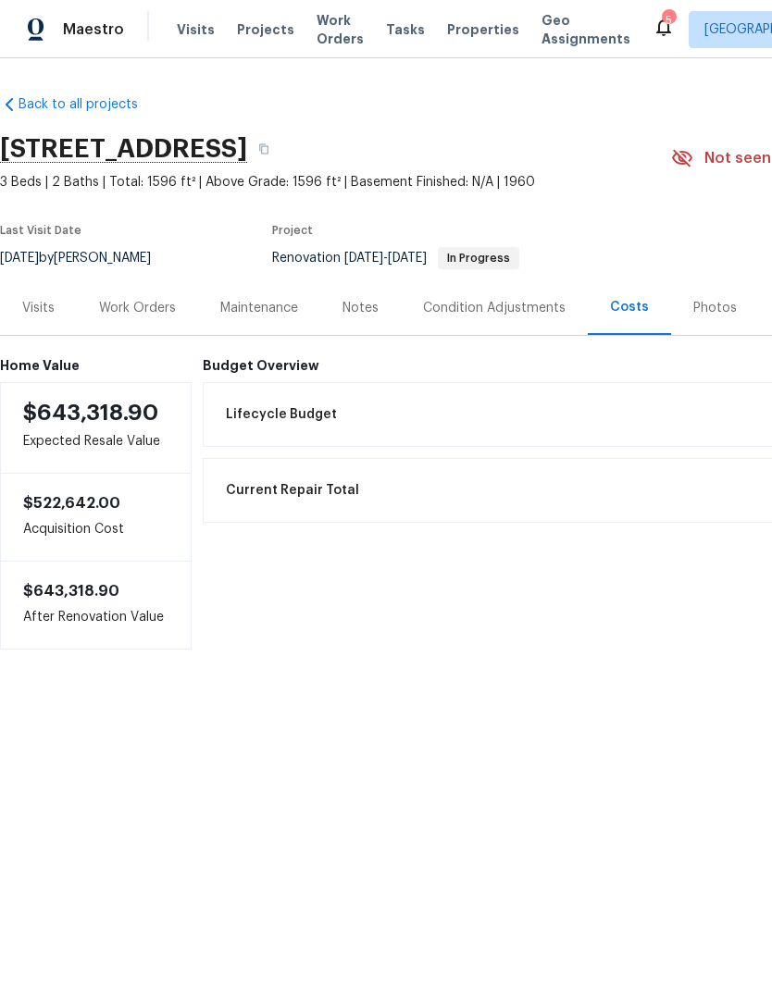
click at [155, 310] on div "Work Orders" at bounding box center [137, 308] width 77 height 19
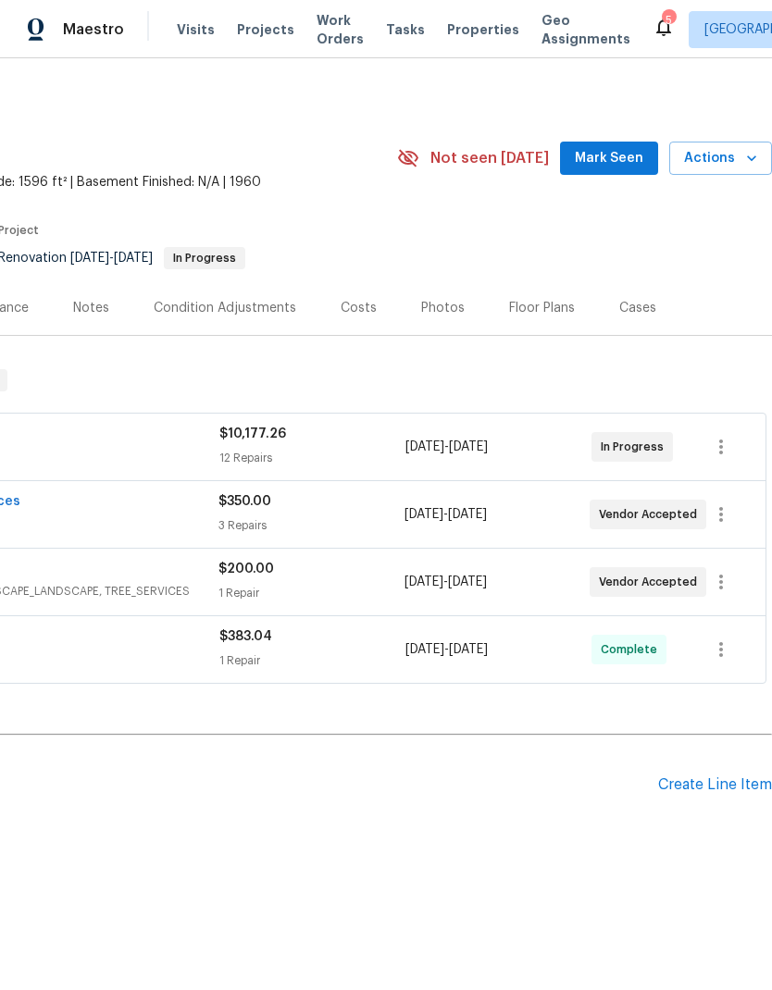
scroll to position [0, 274]
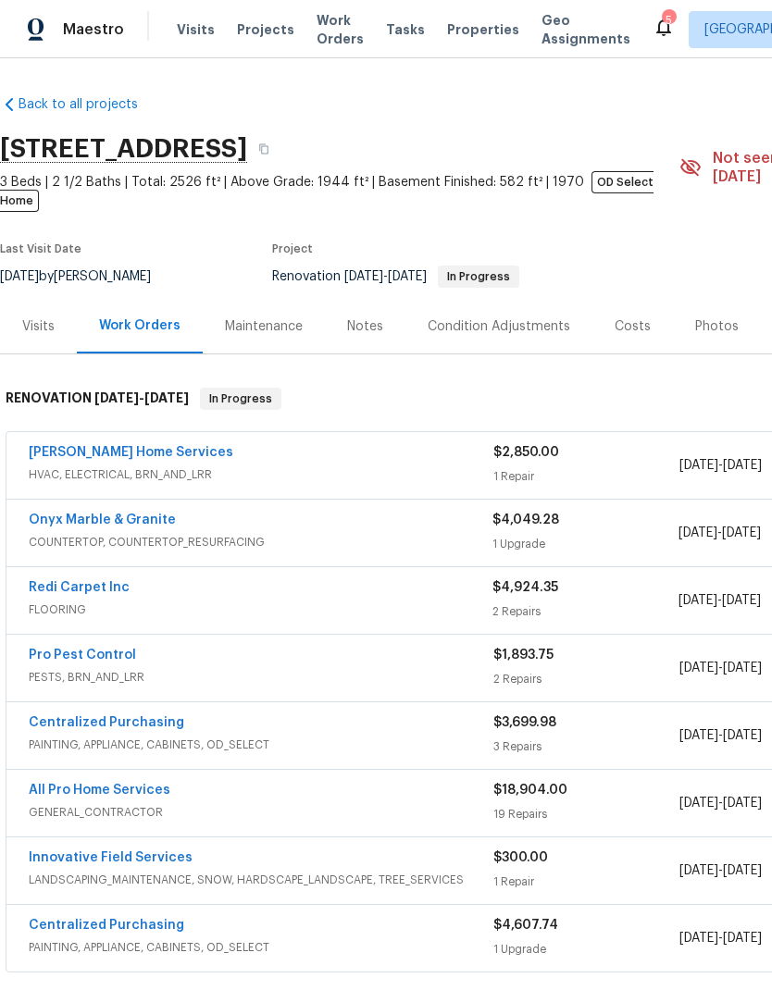
click at [144, 852] on link "Innovative Field Services" at bounding box center [111, 858] width 164 height 13
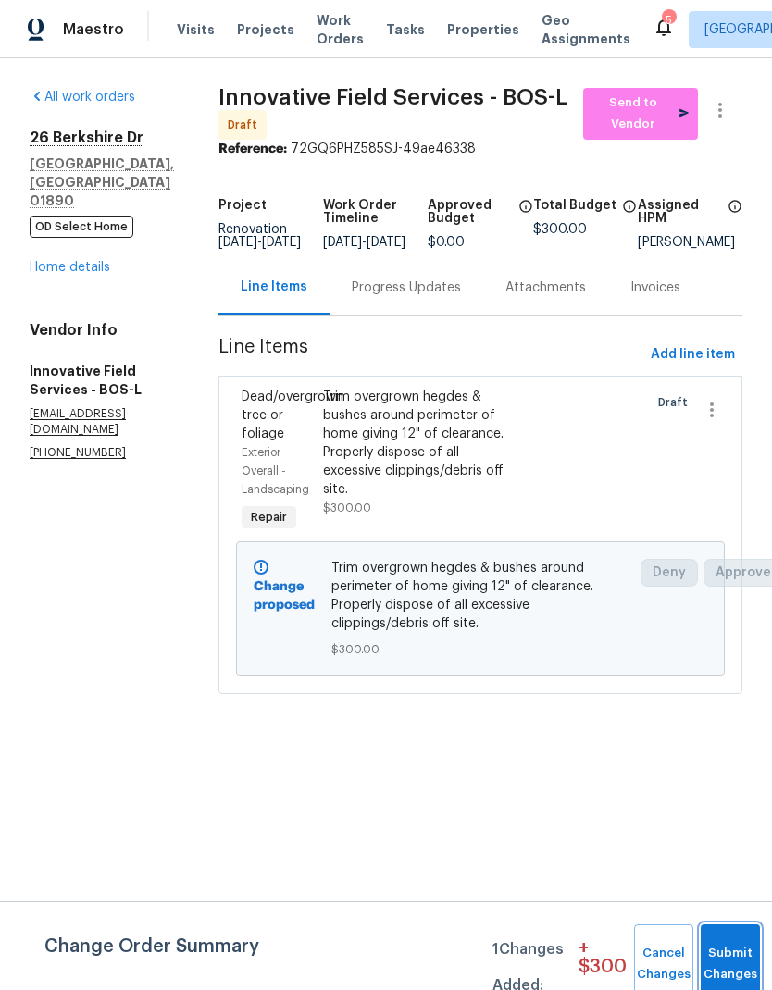
click at [729, 951] on button "Submit Changes" at bounding box center [730, 965] width 59 height 80
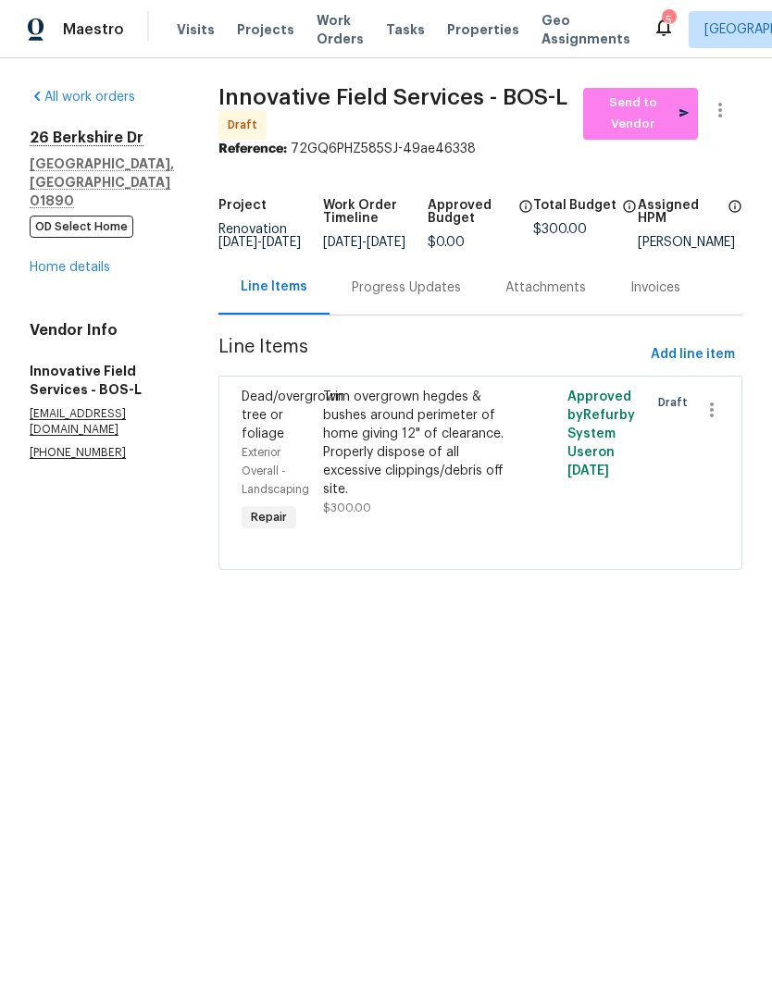
click at [403, 297] on div "Progress Updates" at bounding box center [406, 288] width 109 height 19
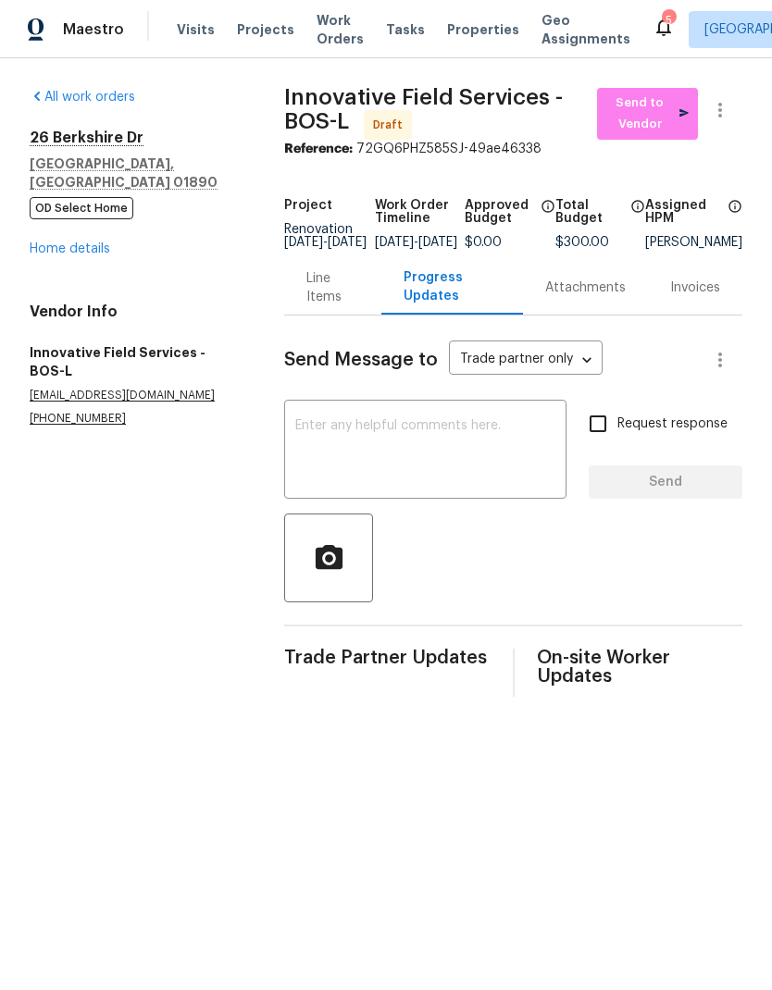
click at [401, 464] on textarea at bounding box center [425, 451] width 260 height 65
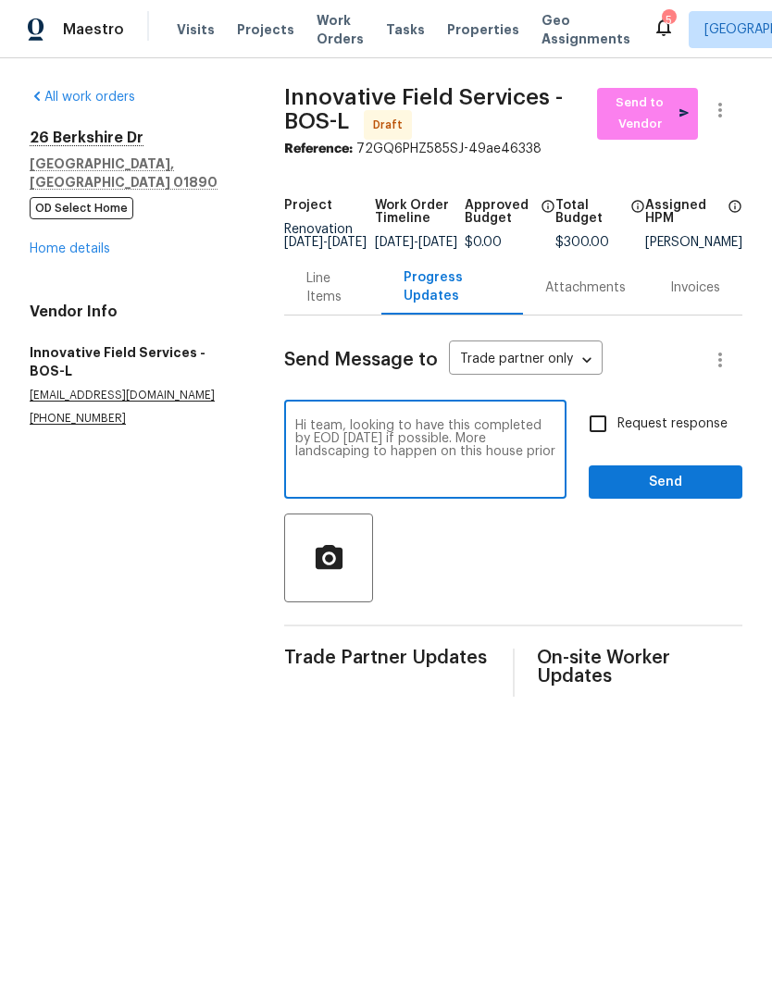
type textarea "Hi team, looking to have this completed by EOD [DATE] if possible. More landsca…"
click at [87, 242] on link "Home details" at bounding box center [70, 248] width 81 height 13
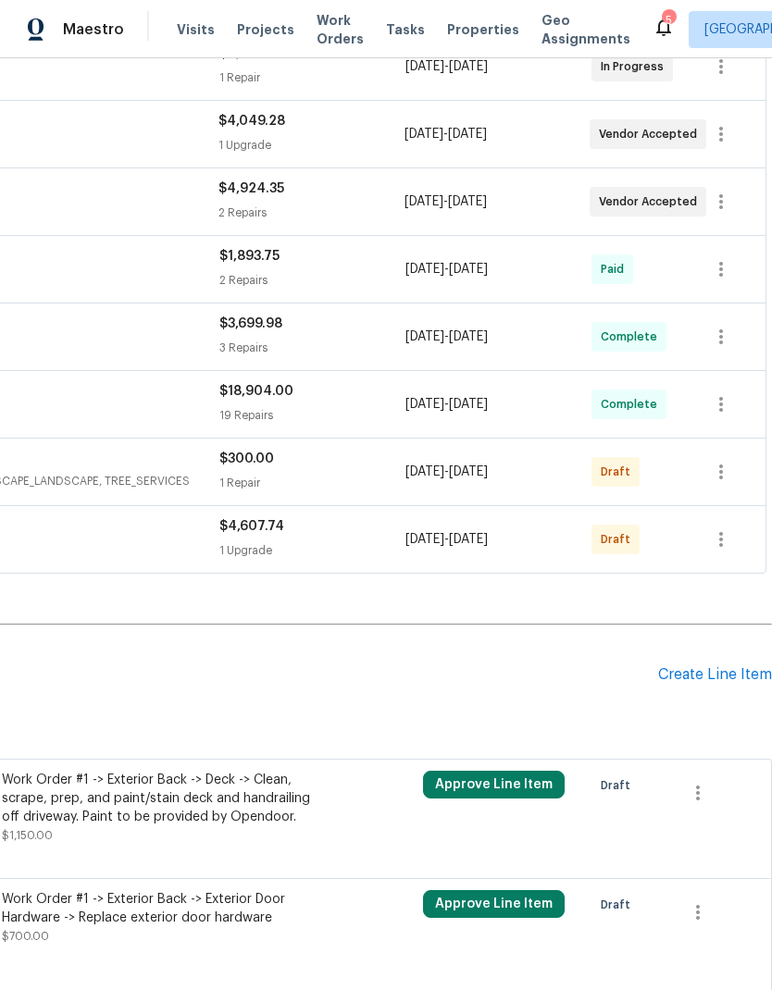
scroll to position [401, 274]
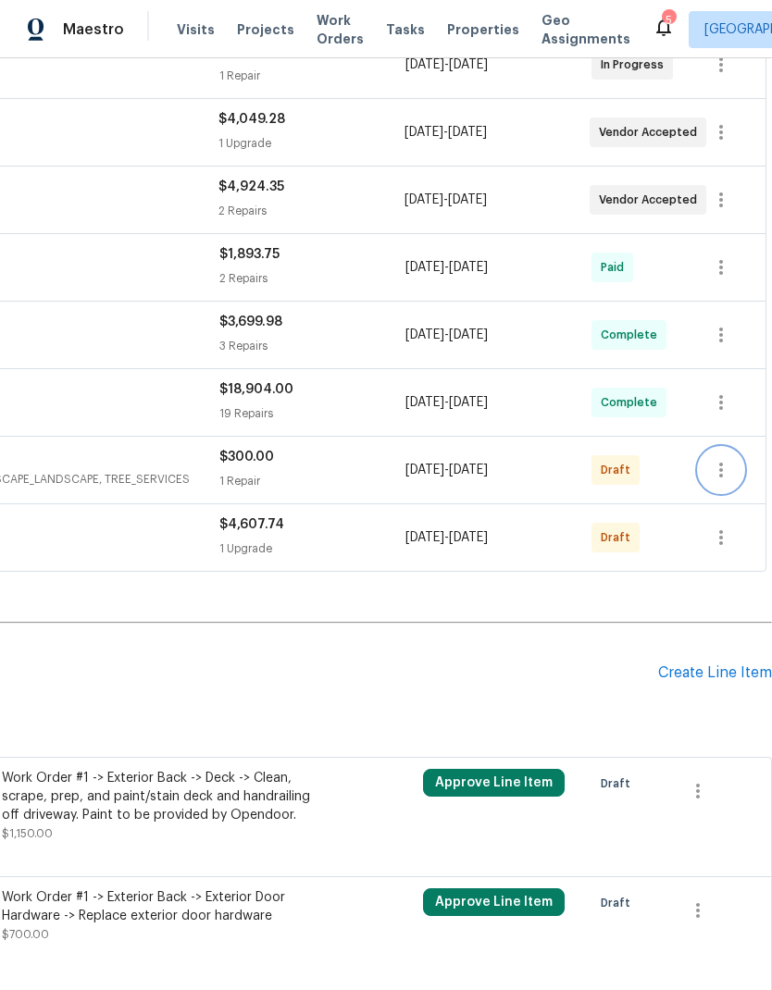
click at [724, 459] on icon "button" at bounding box center [721, 470] width 22 height 22
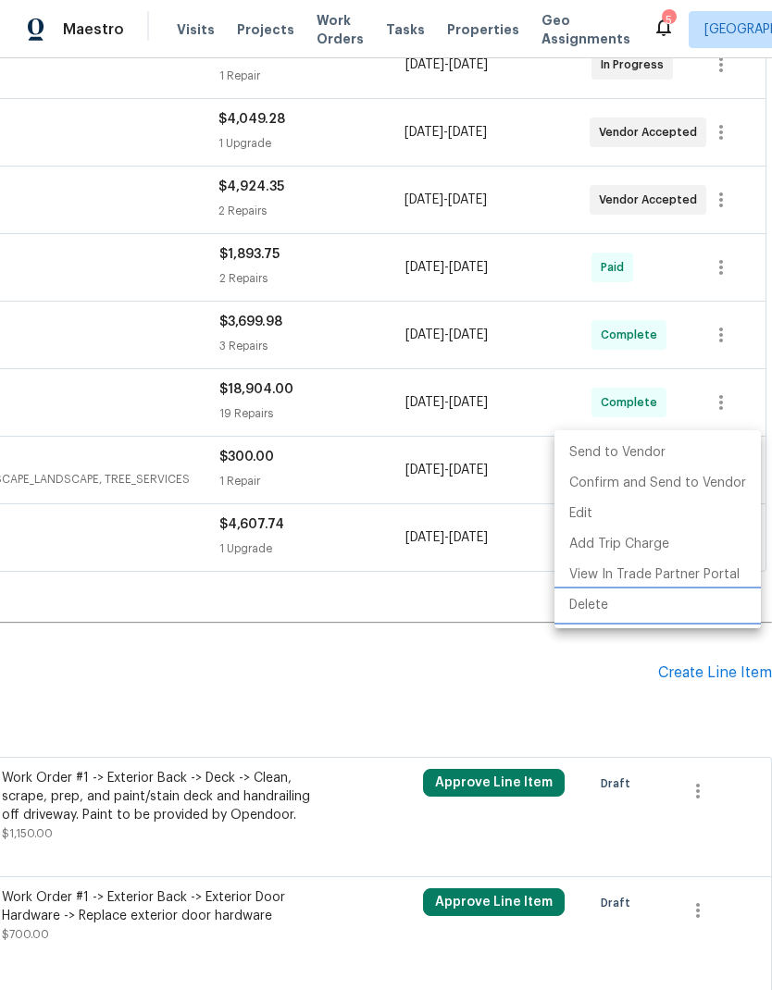
click at [650, 618] on li "Delete" at bounding box center [657, 606] width 206 height 31
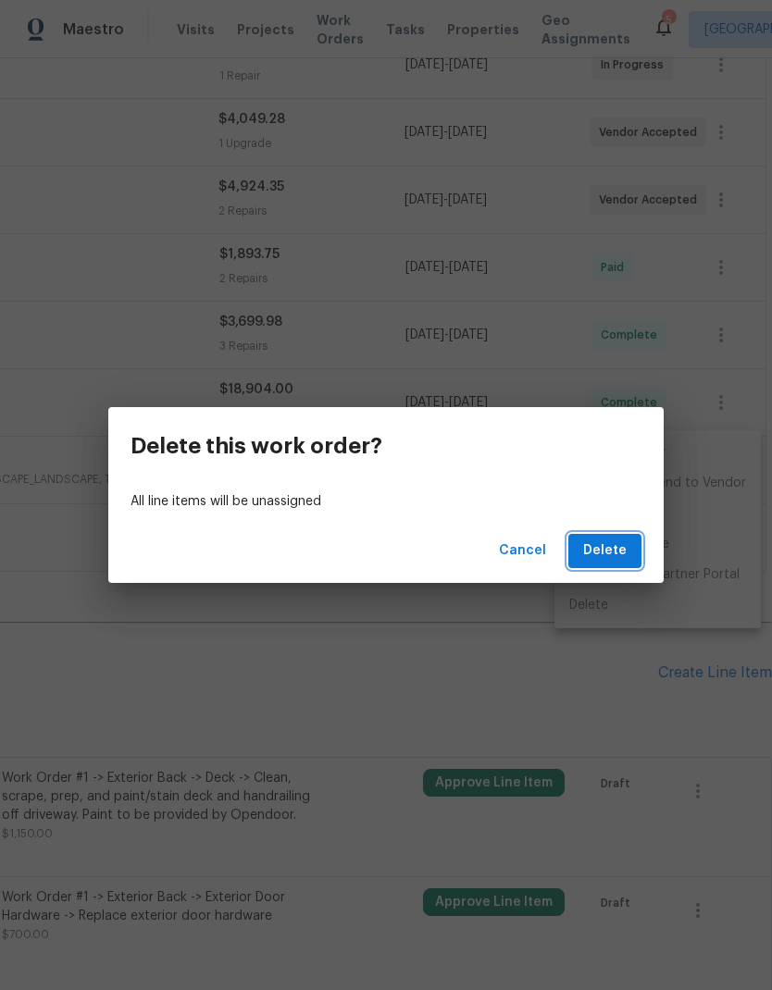
click at [610, 539] on button "Delete" at bounding box center [604, 551] width 73 height 34
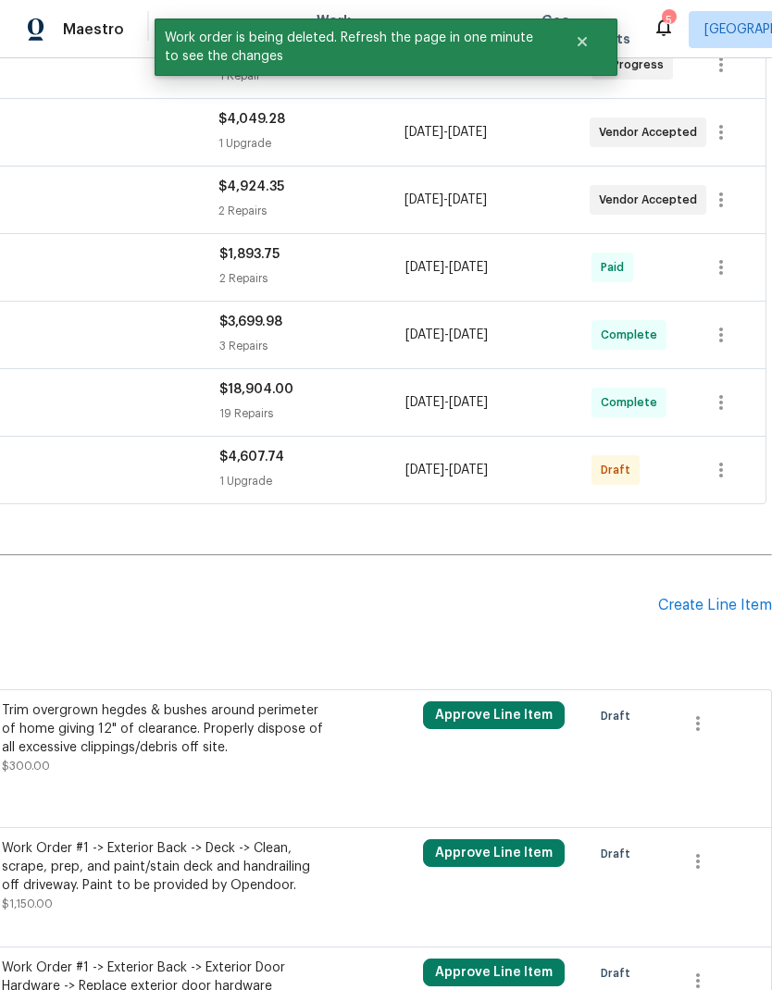
scroll to position [394, 181]
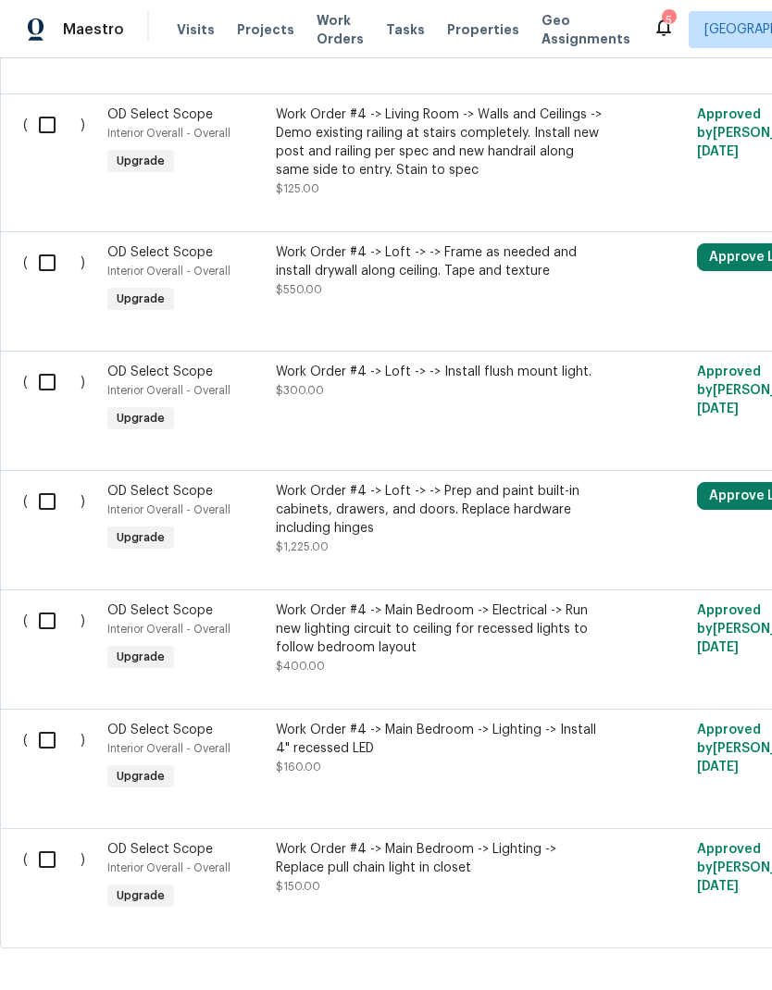
scroll to position [13135, 0]
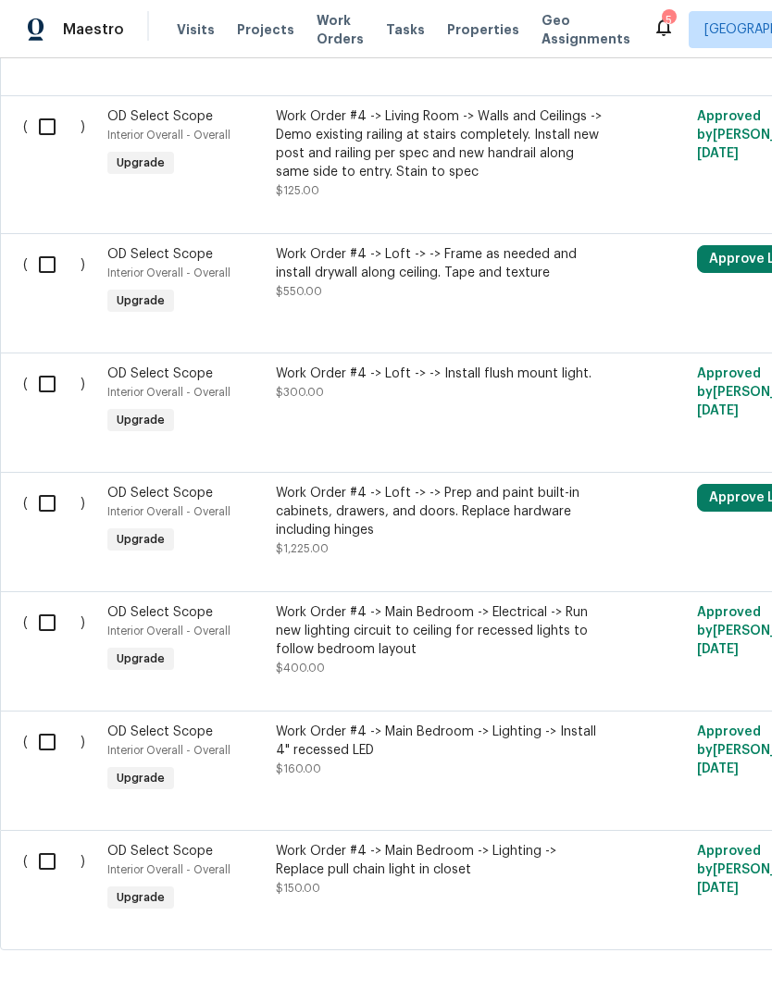
click at [47, 642] on input "checkbox" at bounding box center [54, 622] width 53 height 39
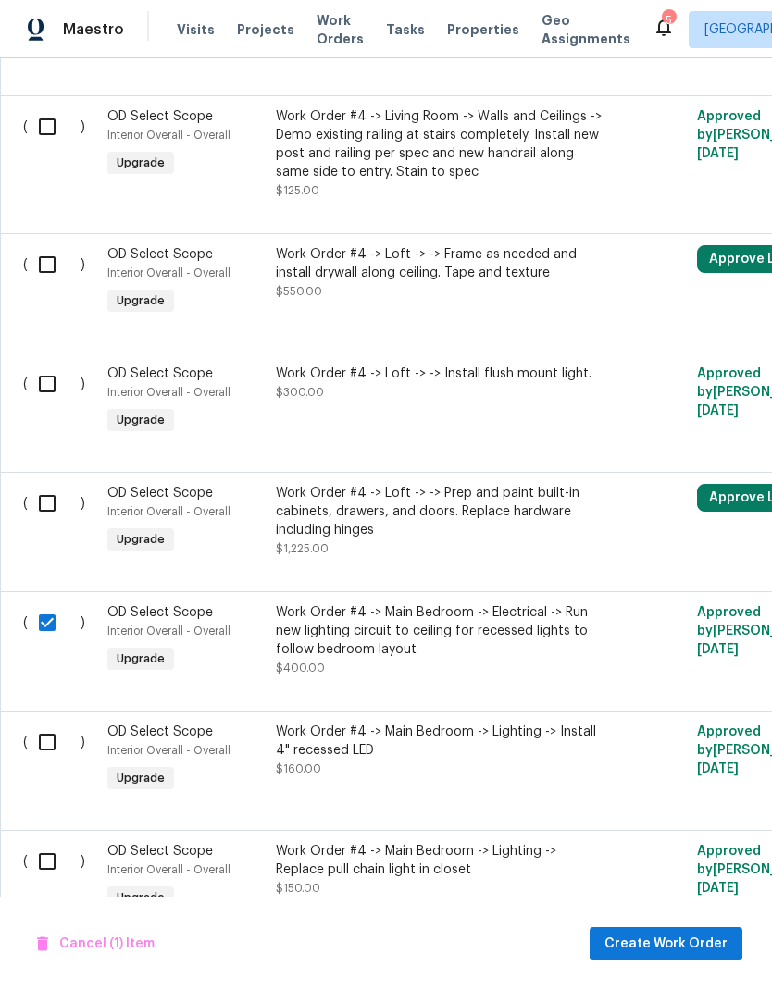
click at [45, 642] on input "checkbox" at bounding box center [54, 622] width 53 height 39
checkbox input "false"
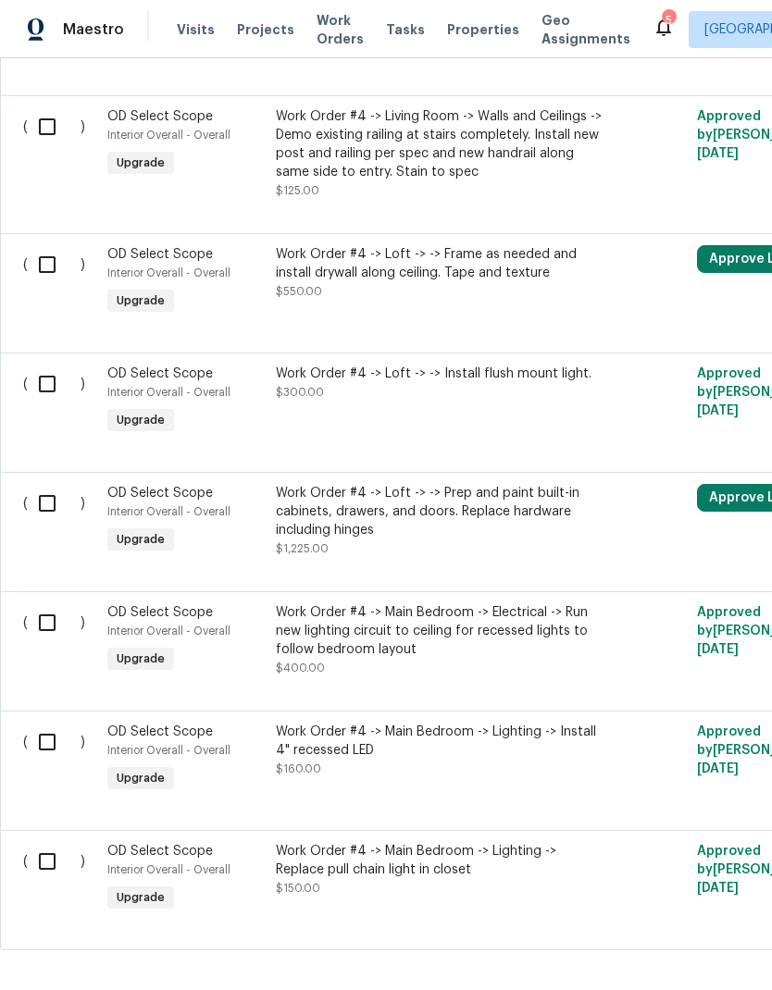
click at [58, 523] on input "checkbox" at bounding box center [54, 503] width 53 height 39
checkbox input "true"
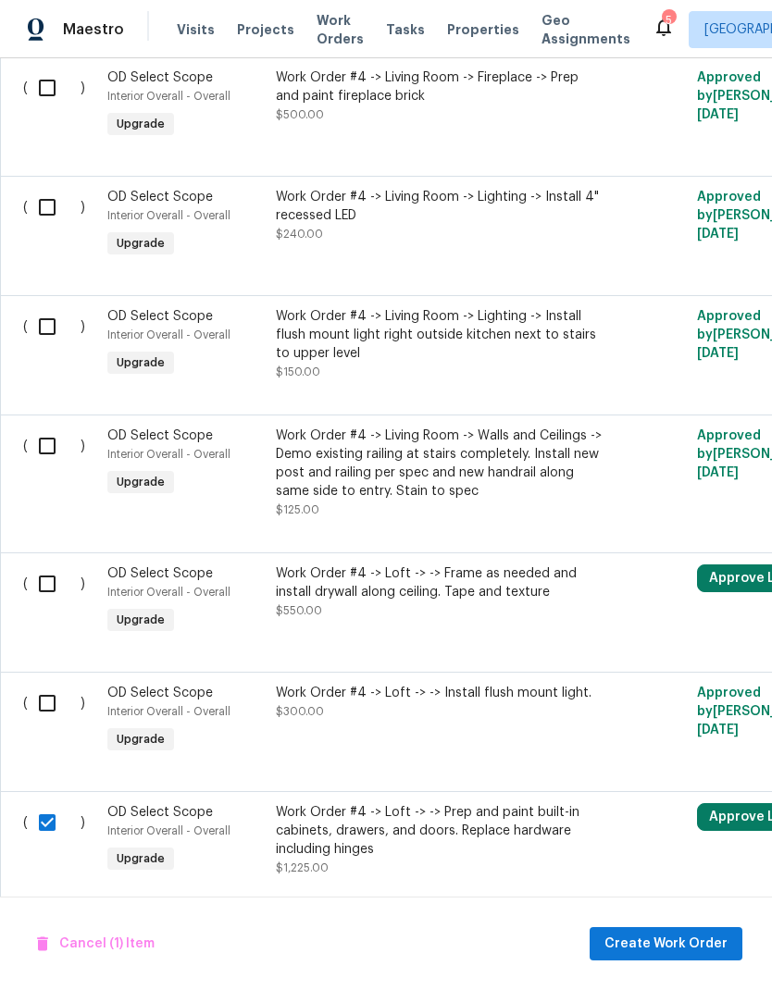
scroll to position [12815, 0]
click at [45, 603] on input "checkbox" at bounding box center [54, 584] width 53 height 39
checkbox input "true"
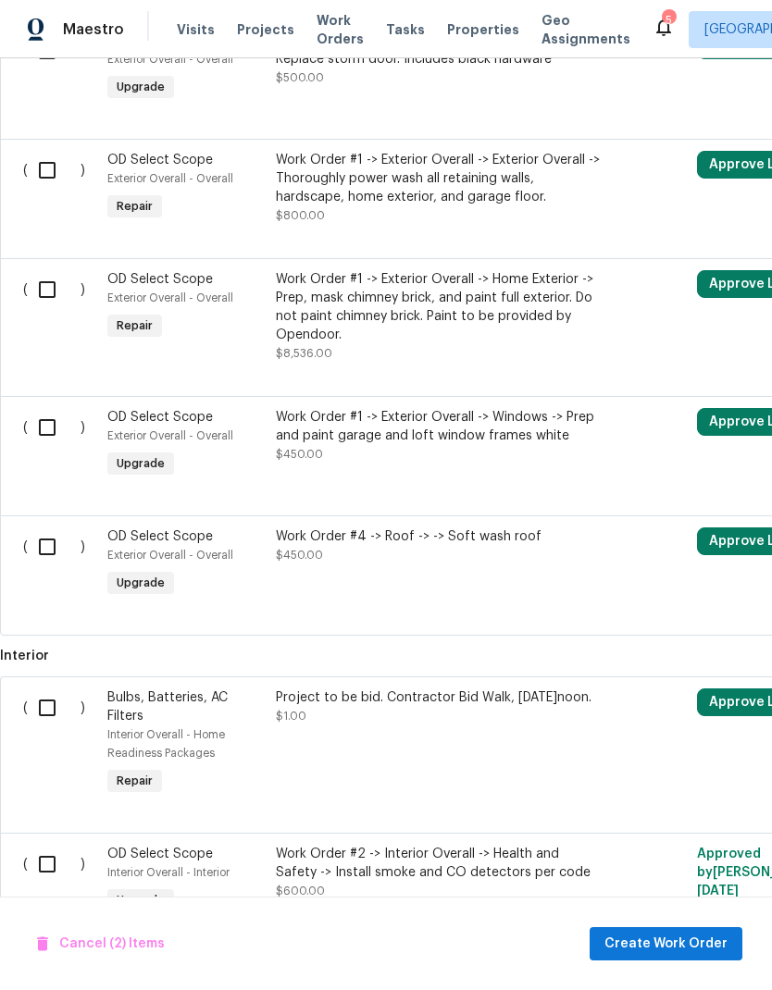
scroll to position [2801, 0]
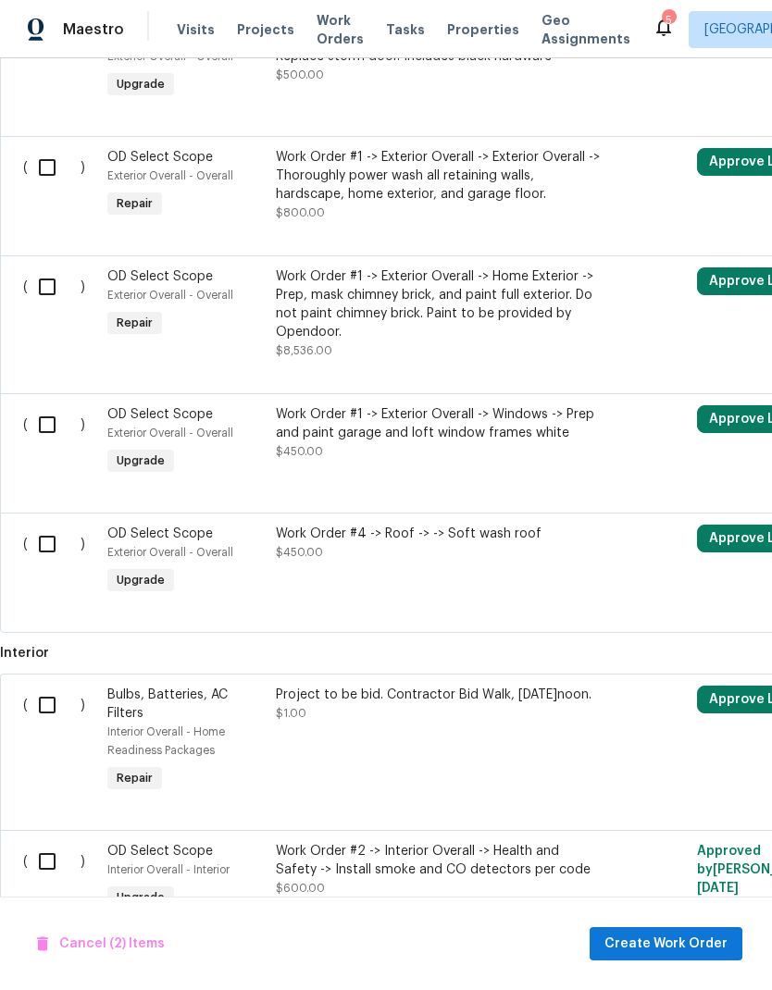
click at [44, 535] on input "checkbox" at bounding box center [54, 544] width 53 height 39
click at [50, 536] on input "checkbox" at bounding box center [54, 544] width 53 height 39
checkbox input "false"
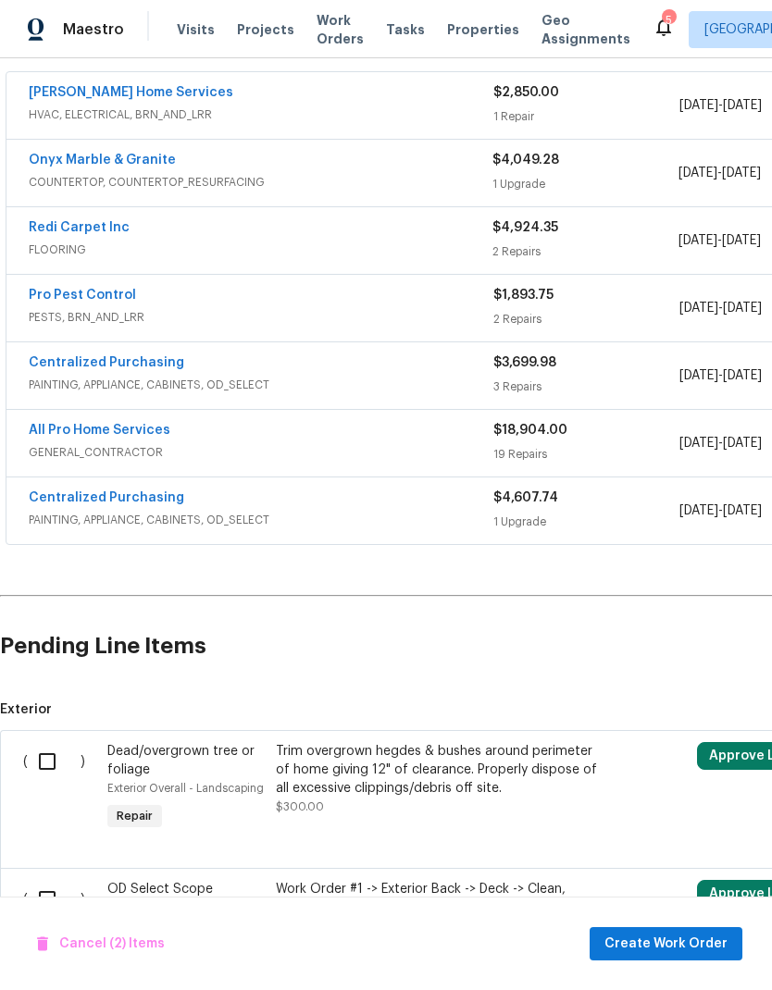
scroll to position [383, -1]
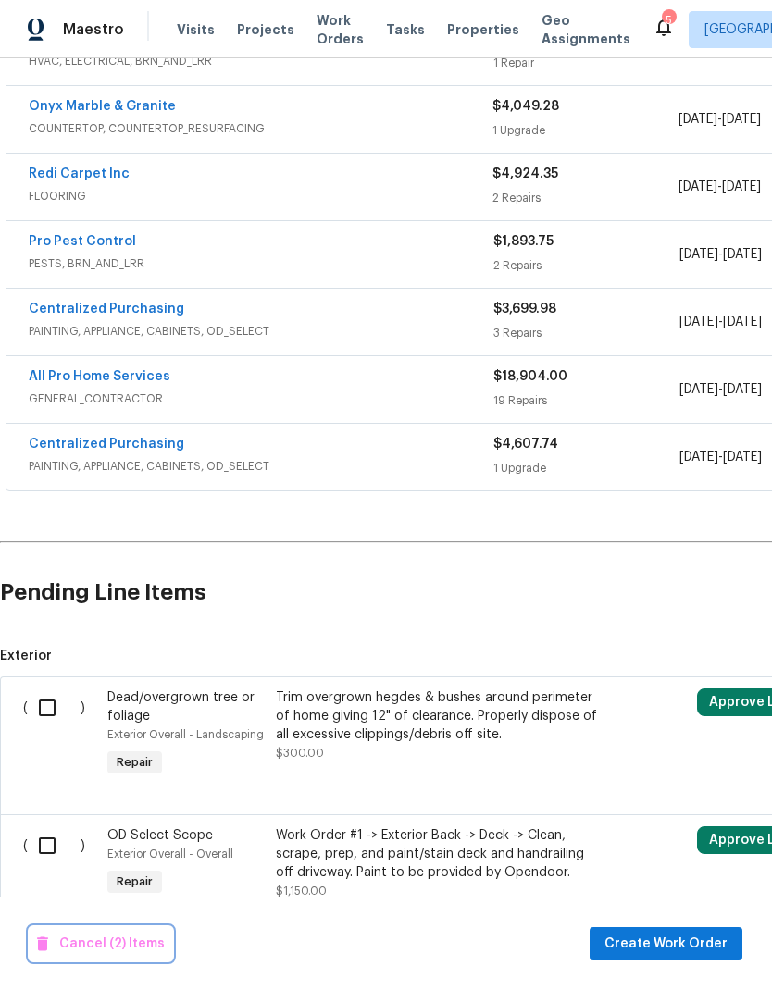
click at [118, 943] on span "Cancel (2) Items" at bounding box center [101, 944] width 128 height 23
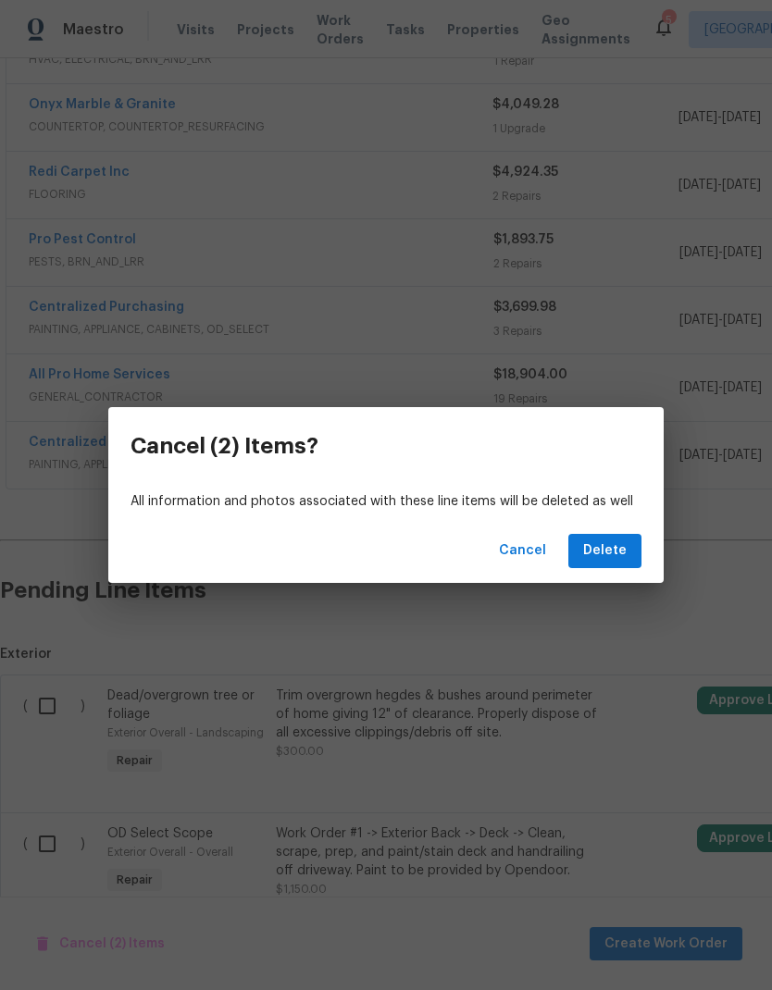
scroll to position [417, 0]
click at [511, 553] on span "Cancel" at bounding box center [522, 551] width 47 height 23
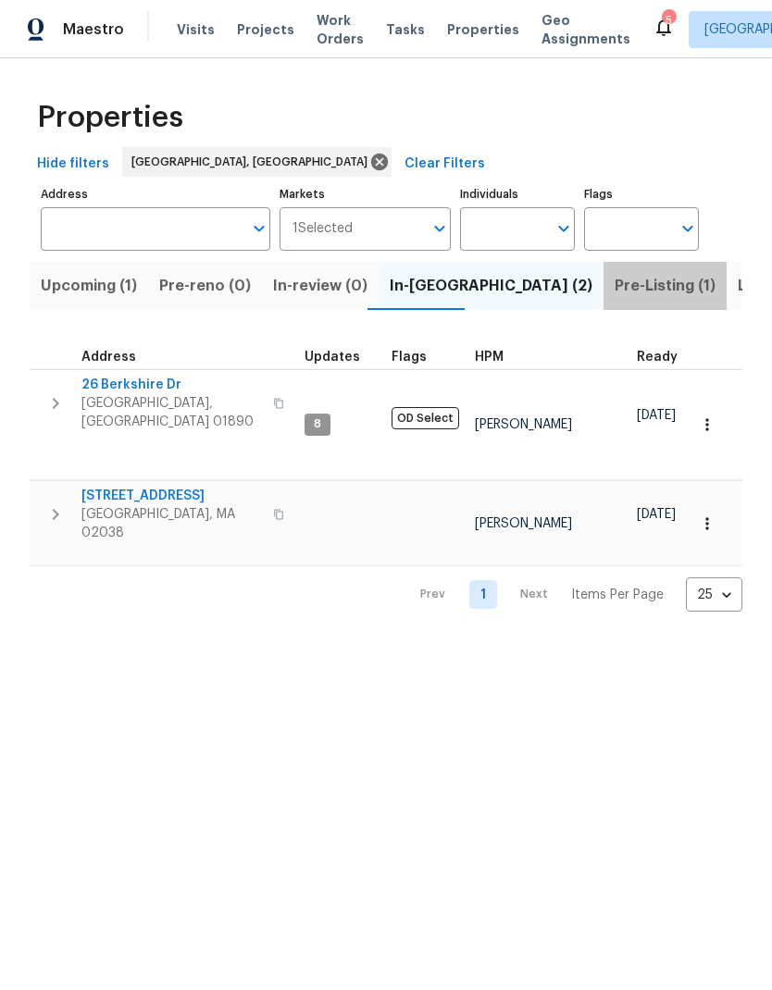
click at [615, 291] on span "Pre-Listing (1)" at bounding box center [665, 286] width 101 height 26
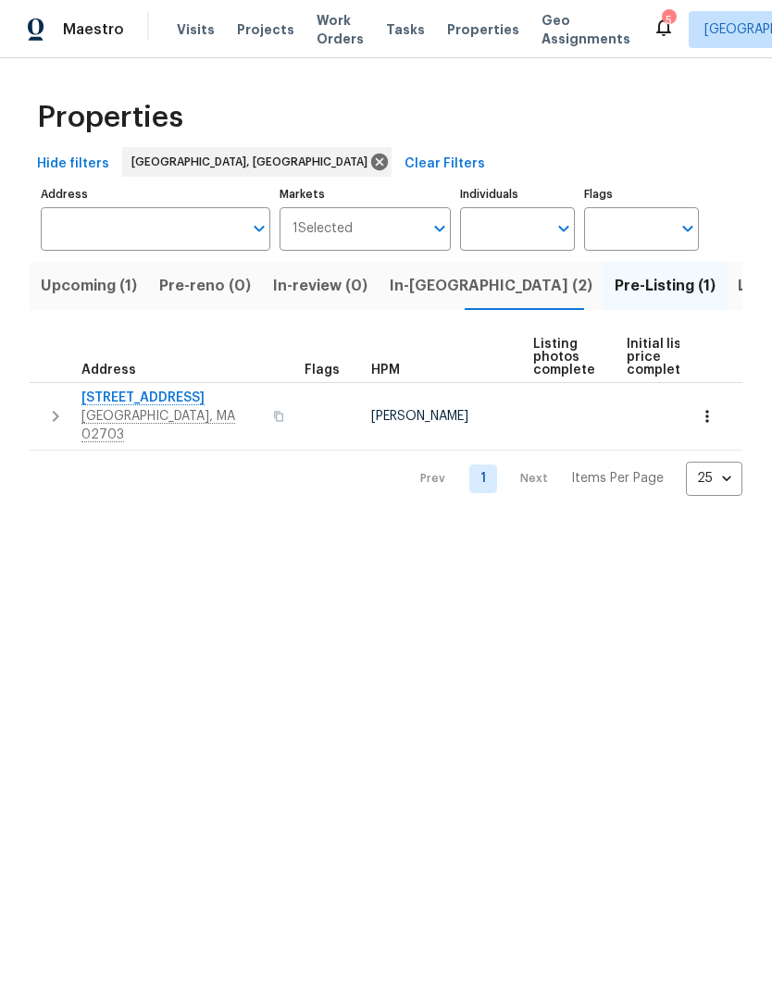
click at [155, 397] on span "[STREET_ADDRESS]" at bounding box center [171, 398] width 180 height 19
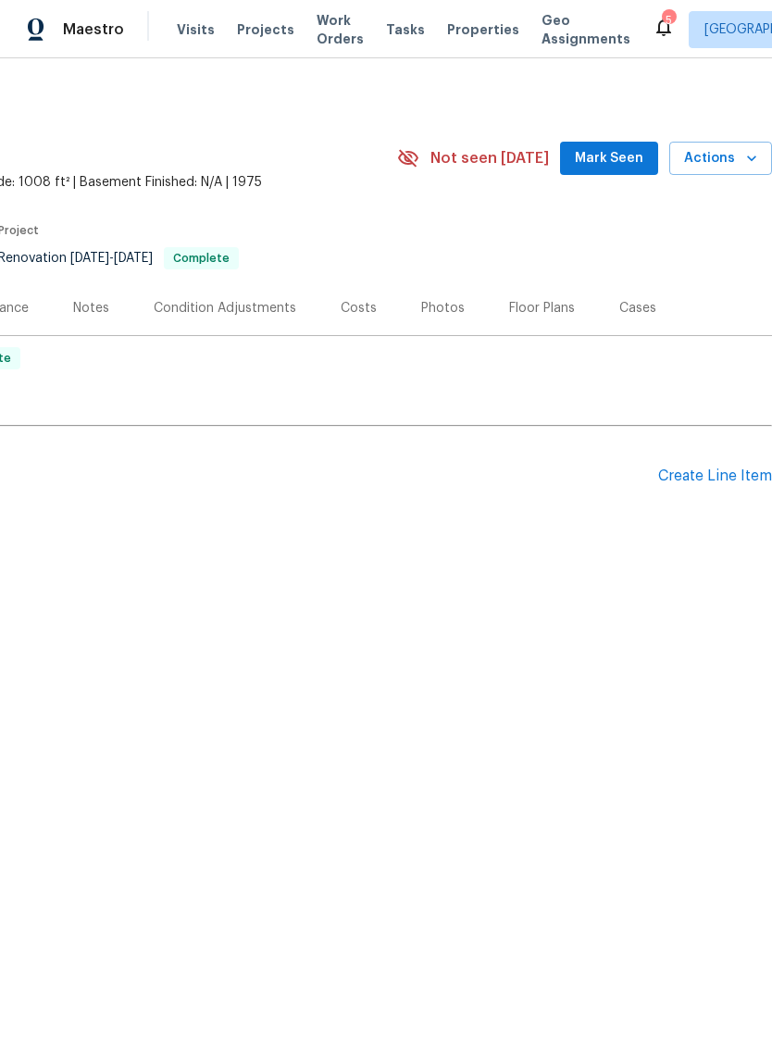
scroll to position [0, 274]
click at [536, 306] on div "Floor Plans" at bounding box center [542, 308] width 66 height 19
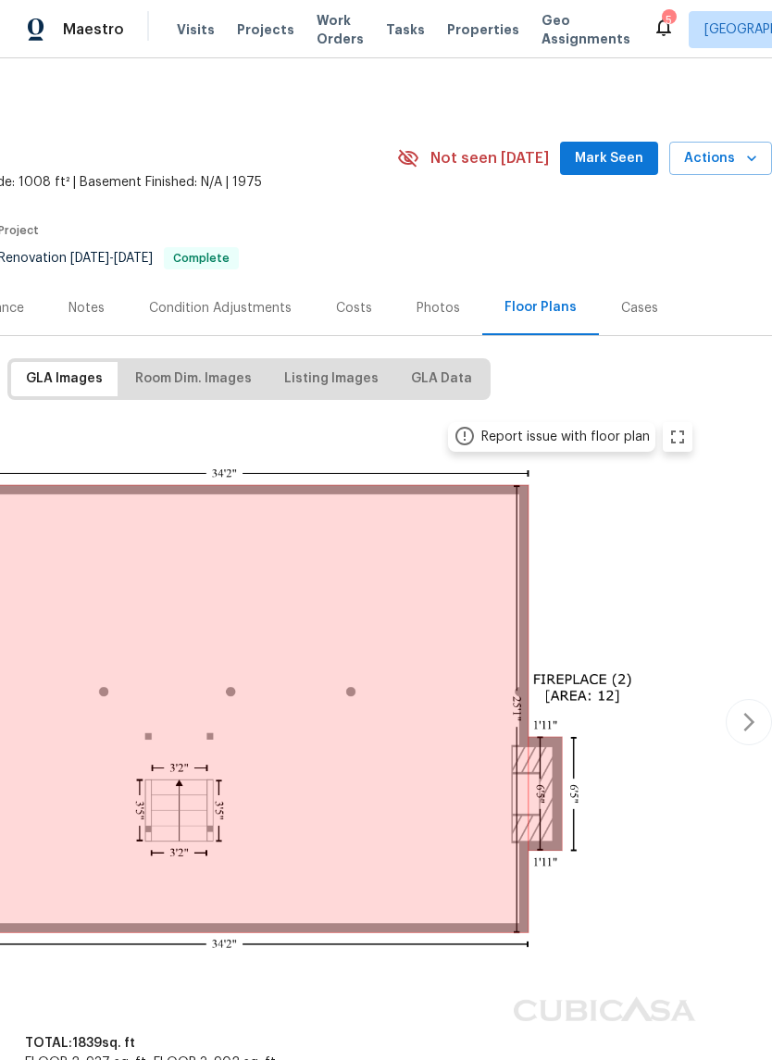
scroll to position [0, 186]
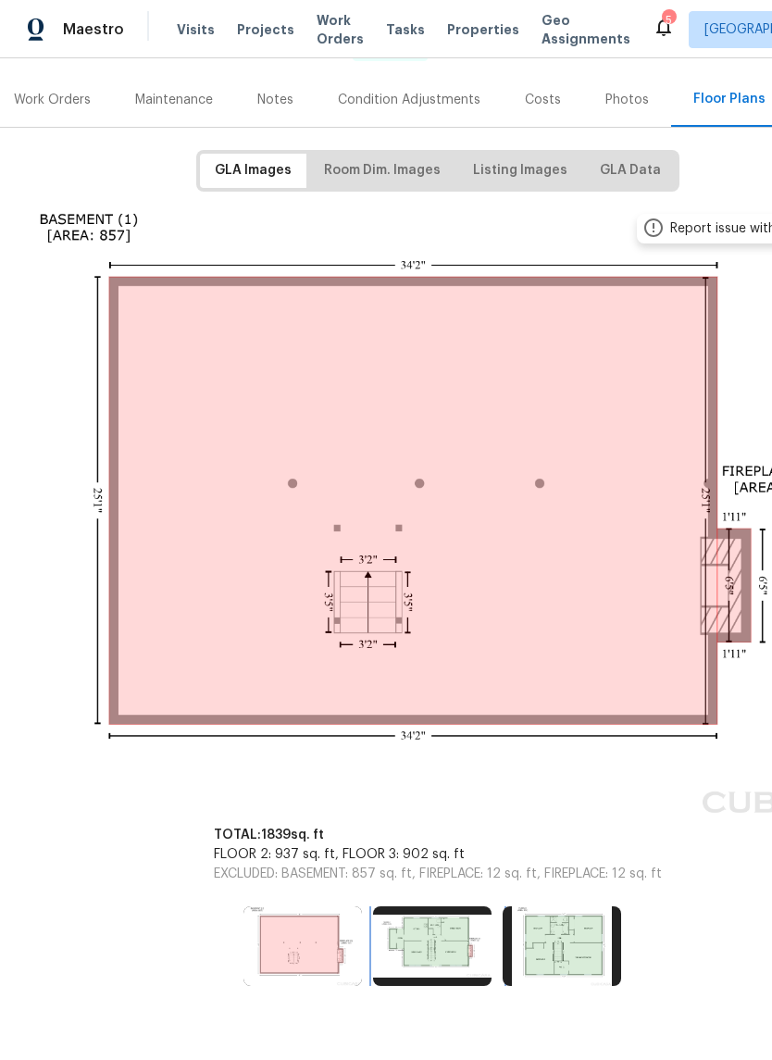
click at [455, 933] on img at bounding box center [432, 946] width 118 height 80
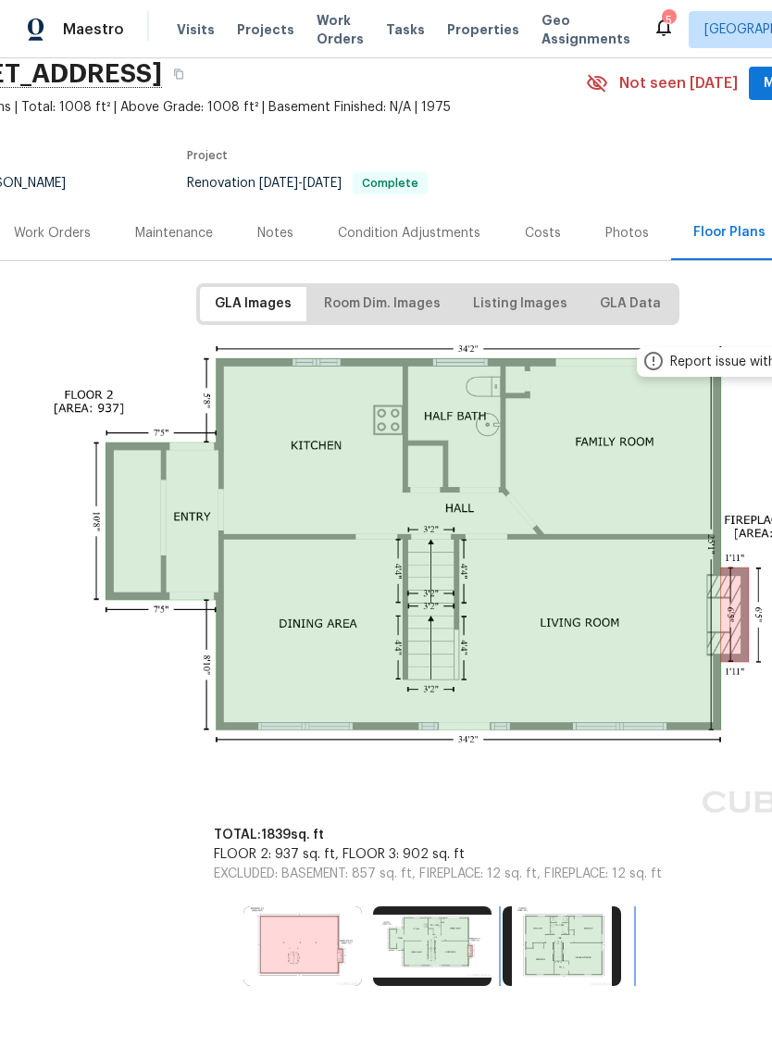
click at [575, 929] on img at bounding box center [562, 946] width 118 height 80
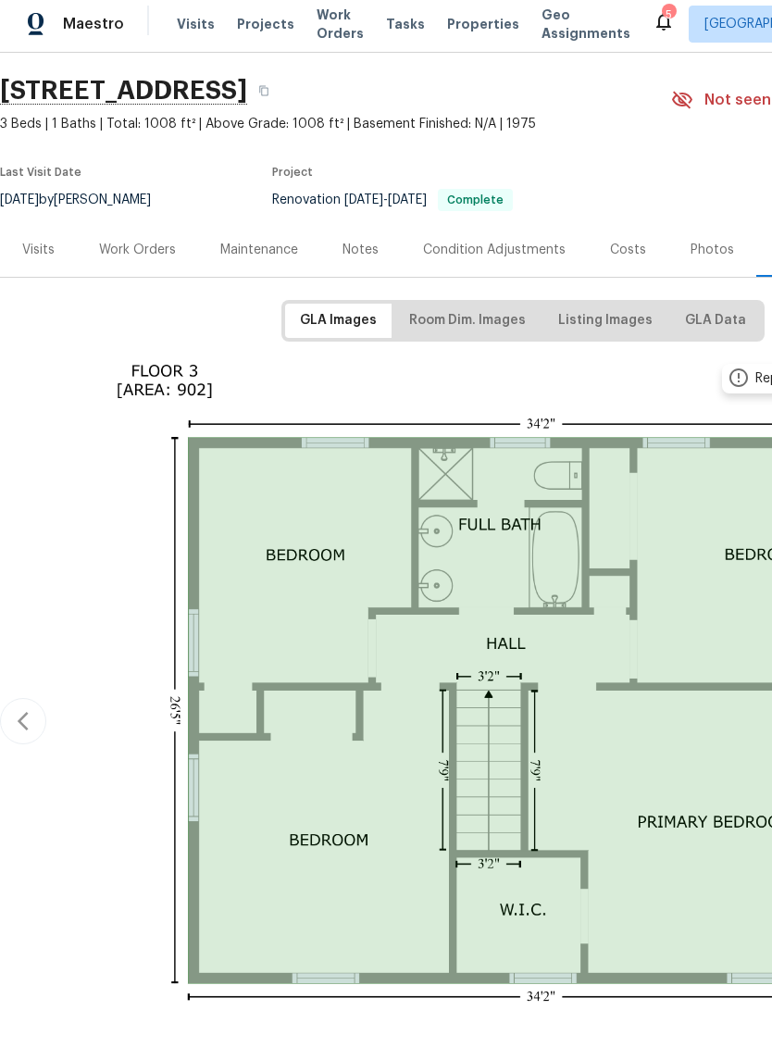
scroll to position [52, 0]
click at [39, 255] on div "Visits" at bounding box center [38, 256] width 32 height 19
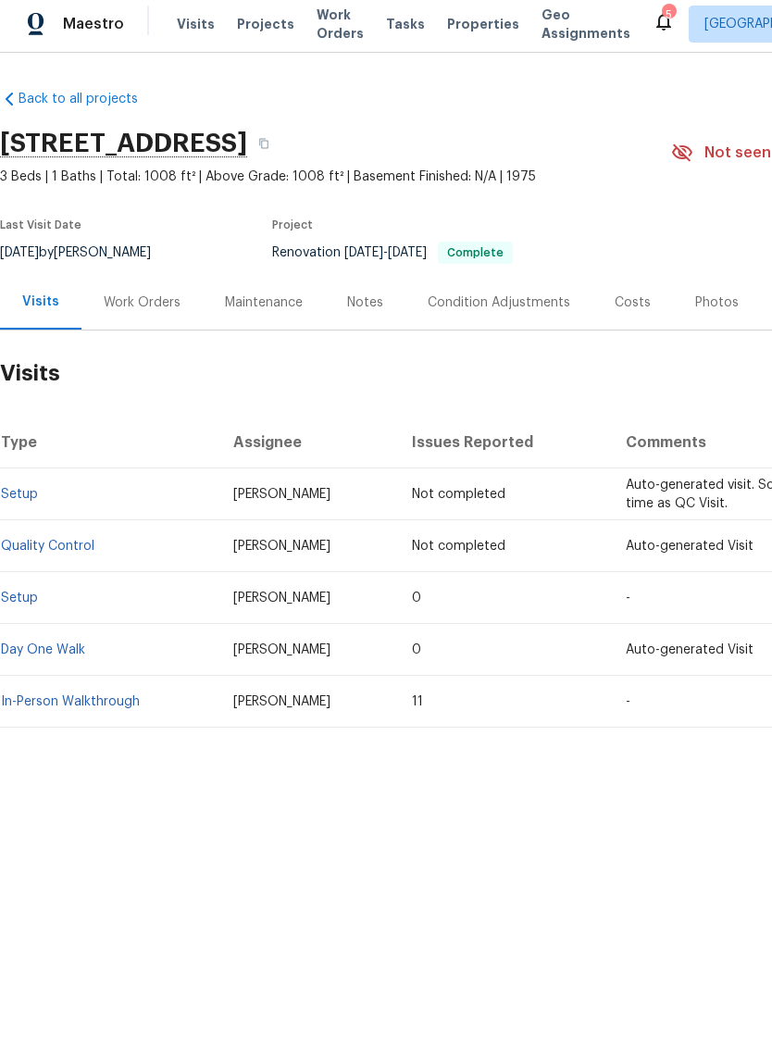
click at [706, 303] on div "Photos" at bounding box center [717, 308] width 44 height 19
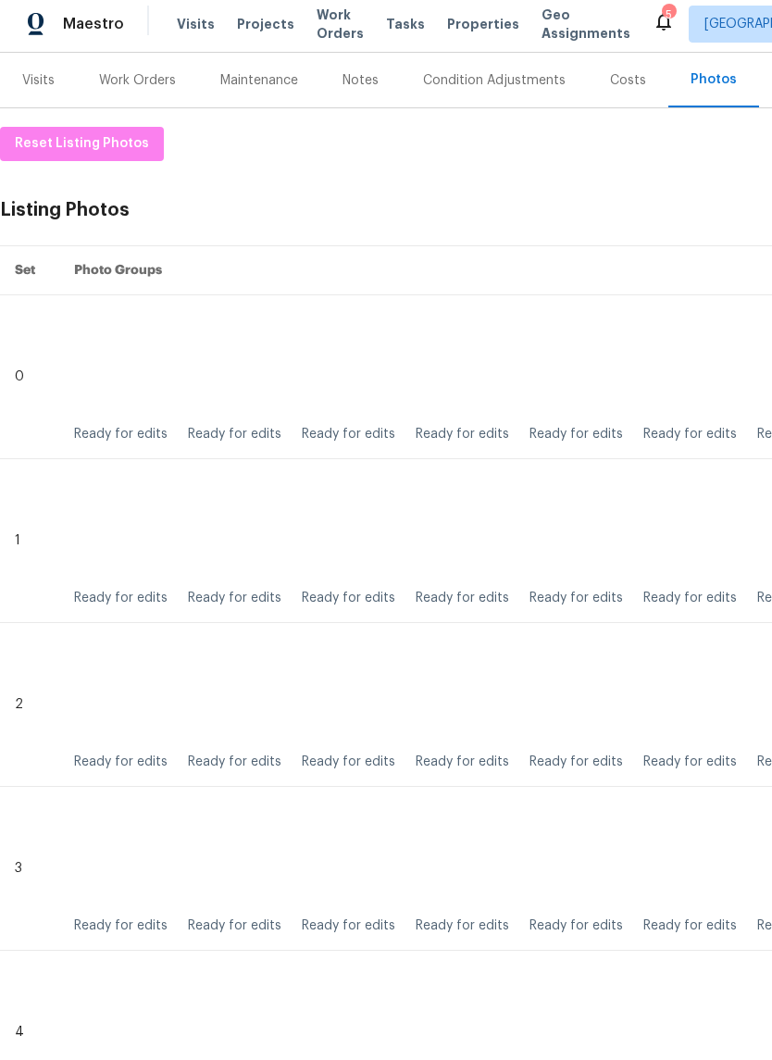
scroll to position [223, 0]
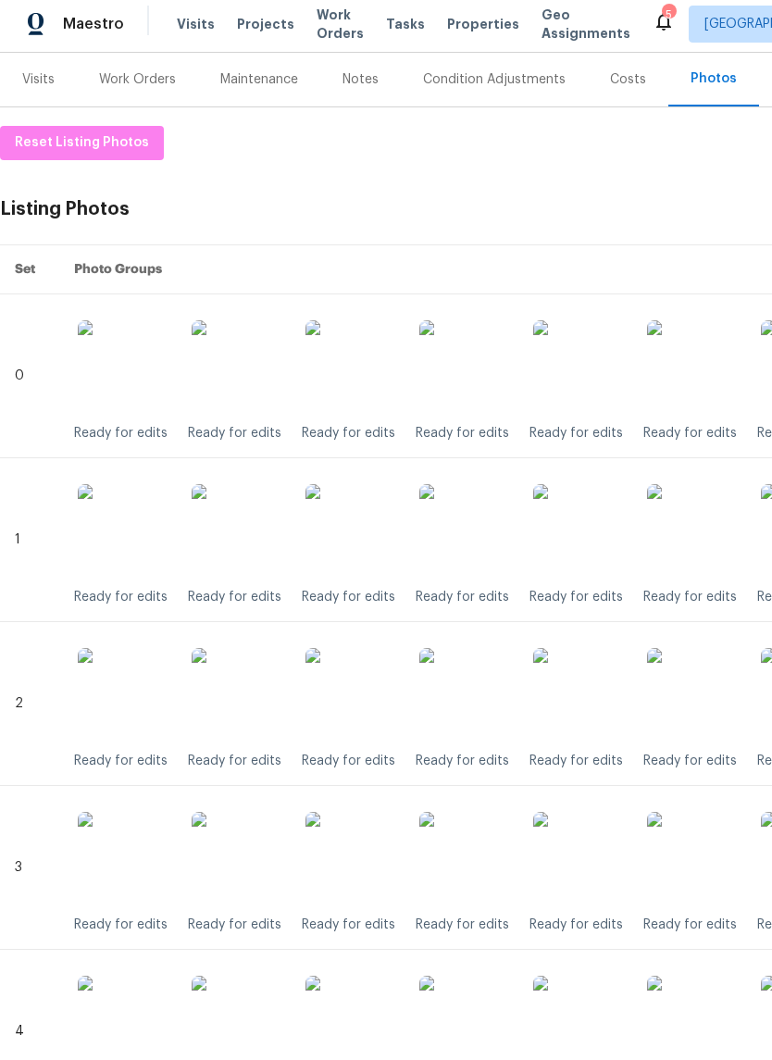
click at [455, 546] on img at bounding box center [465, 536] width 93 height 93
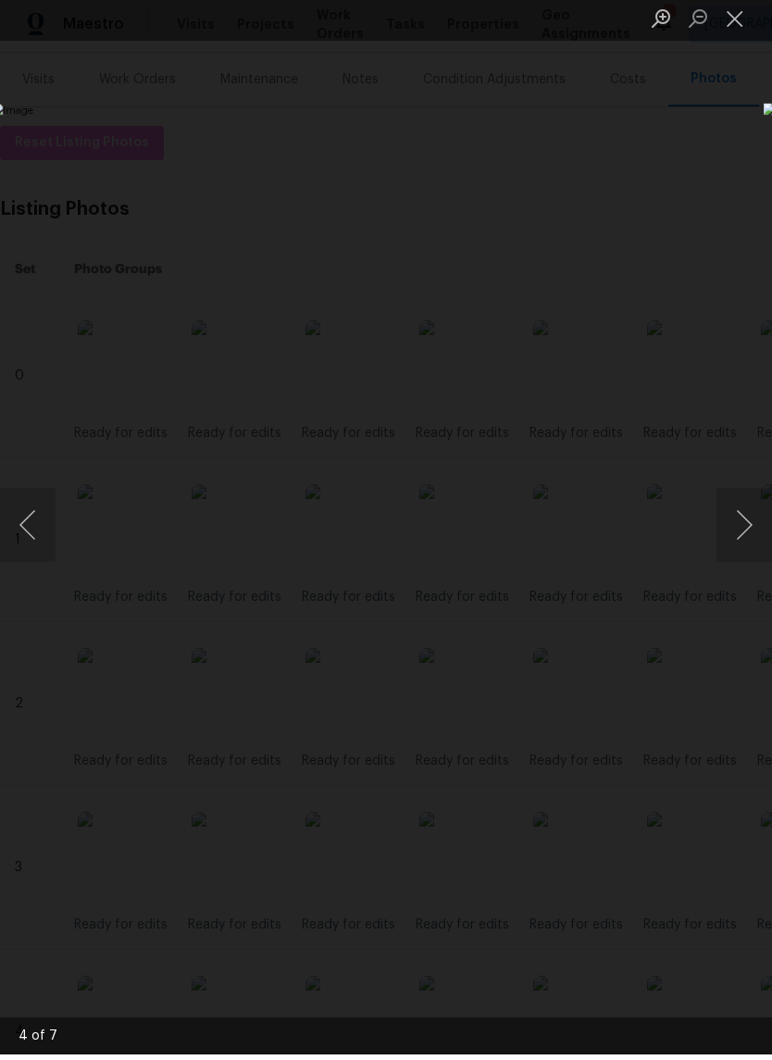
click at [733, 19] on button "Close lightbox" at bounding box center [734, 23] width 37 height 32
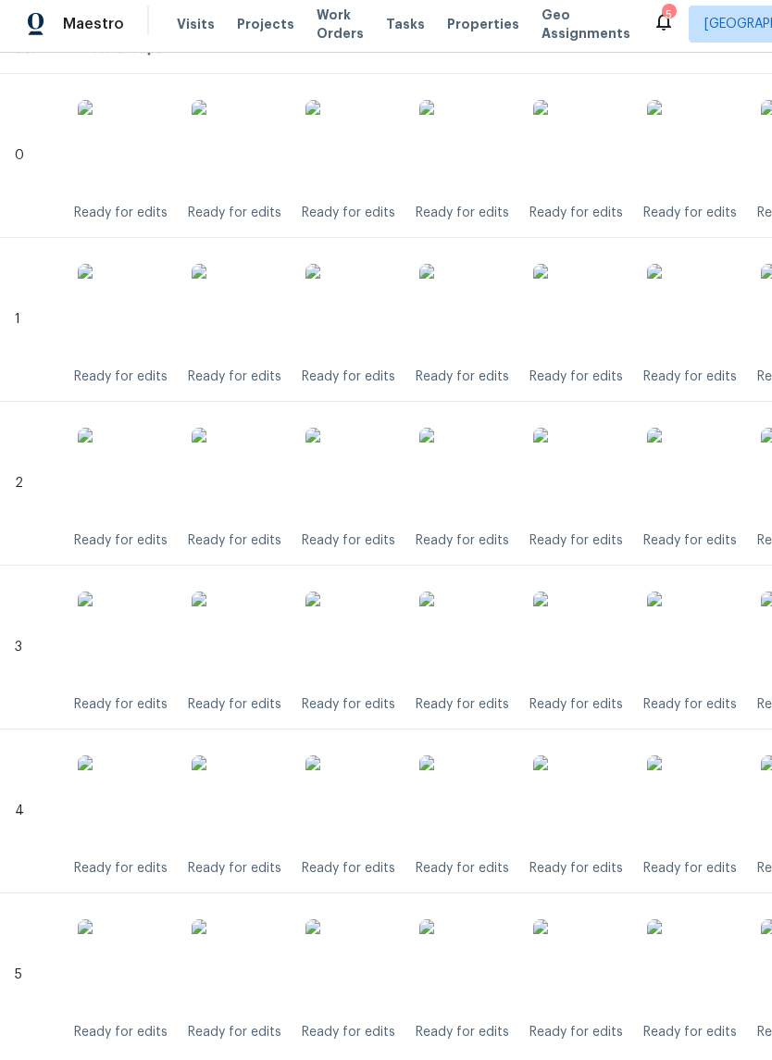
scroll to position [444, 0]
click at [473, 652] on img at bounding box center [465, 642] width 93 height 93
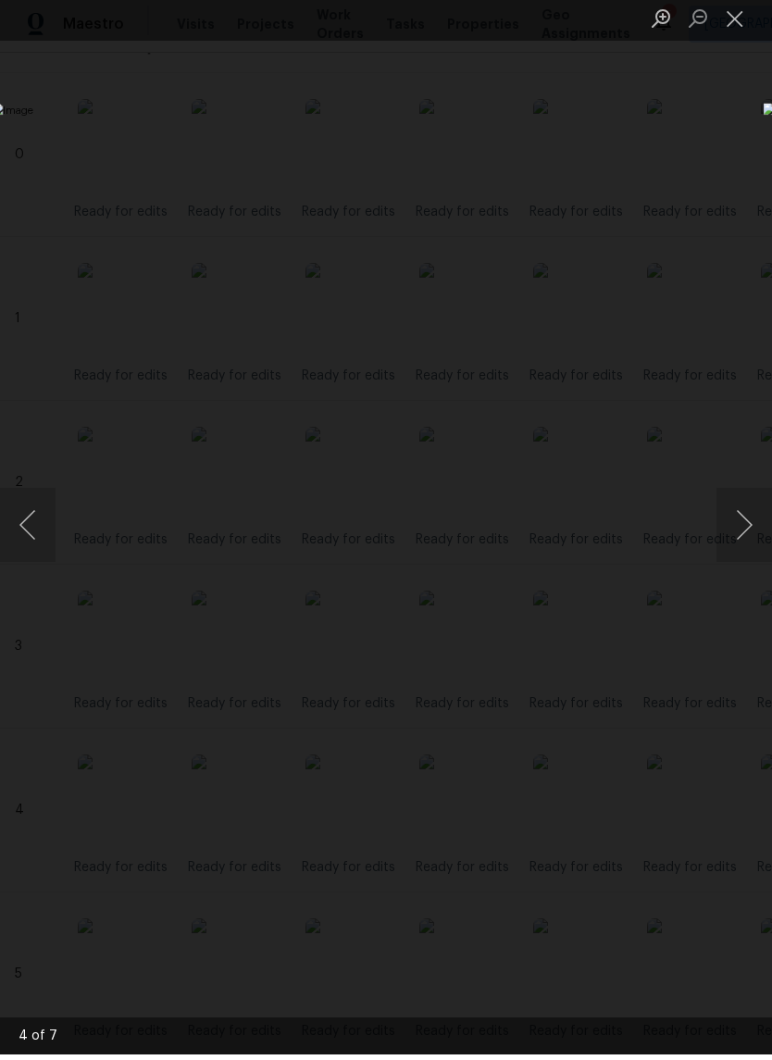
click at [729, 25] on button "Close lightbox" at bounding box center [734, 23] width 37 height 32
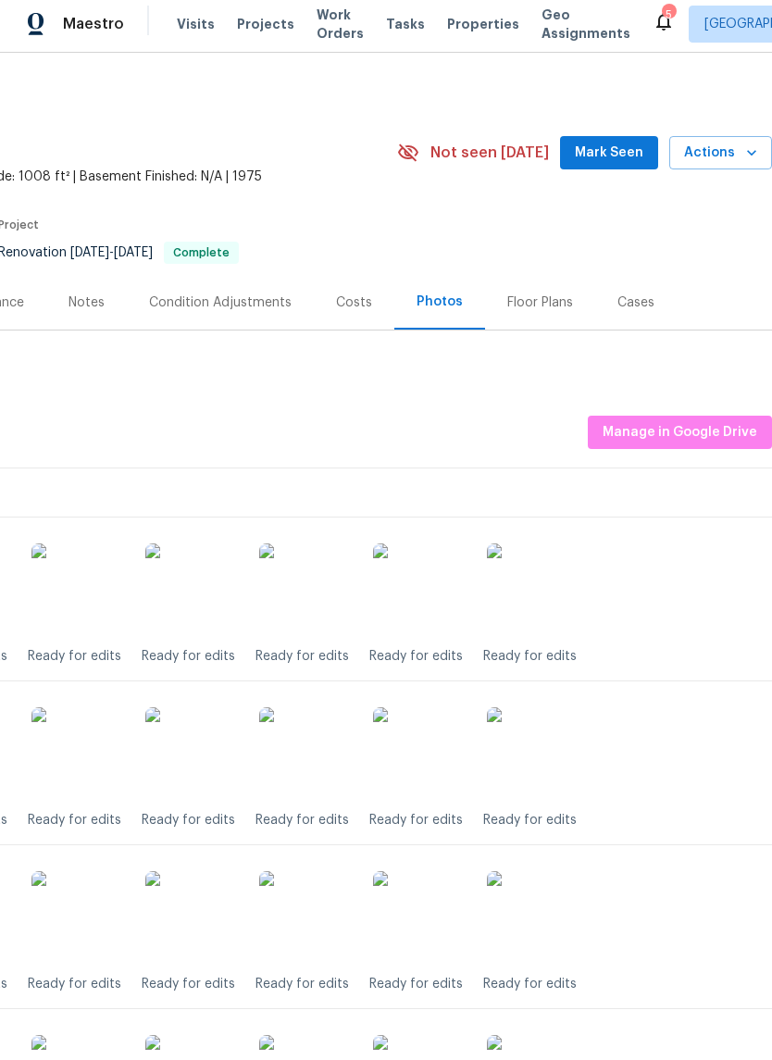
scroll to position [0, 274]
click at [538, 299] on div "Floor Plans" at bounding box center [540, 308] width 66 height 19
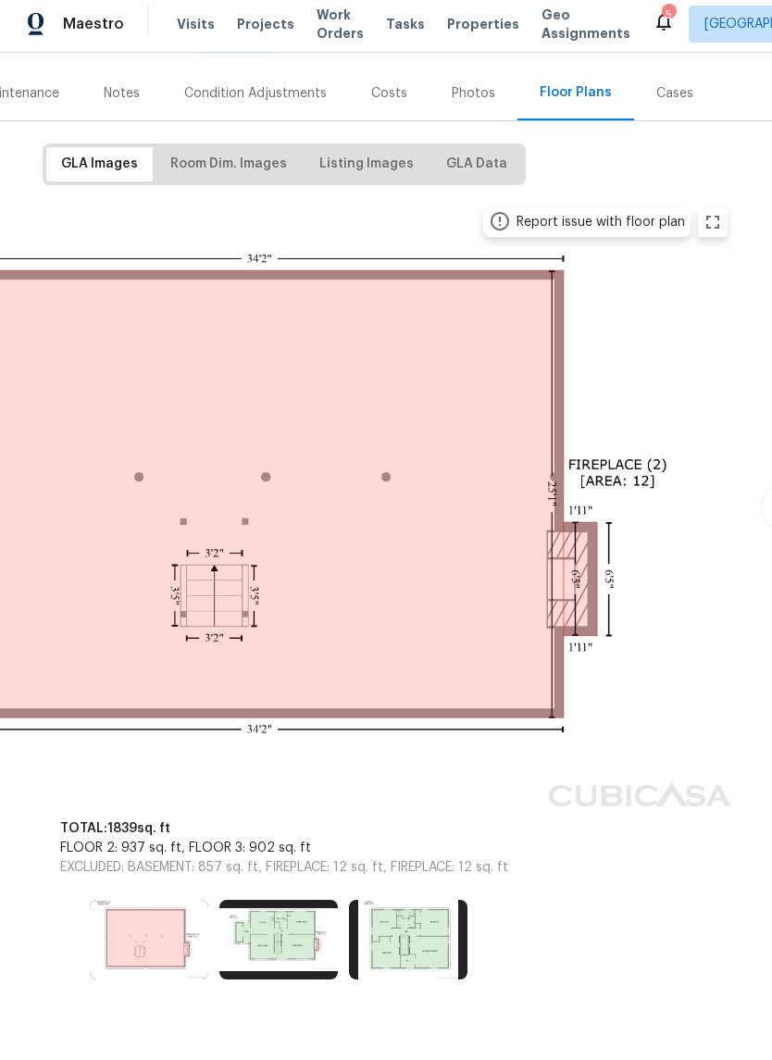
scroll to position [208, 238]
click at [423, 921] on img at bounding box center [409, 946] width 118 height 80
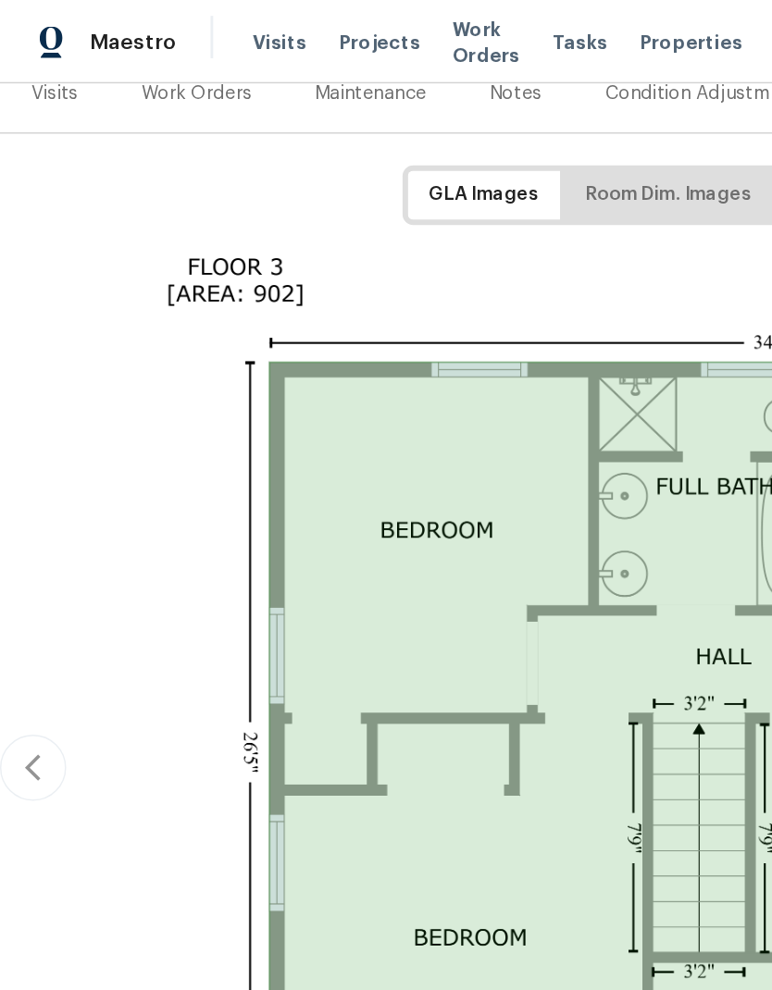
scroll to position [242, 0]
